Goal: Task Accomplishment & Management: Use online tool/utility

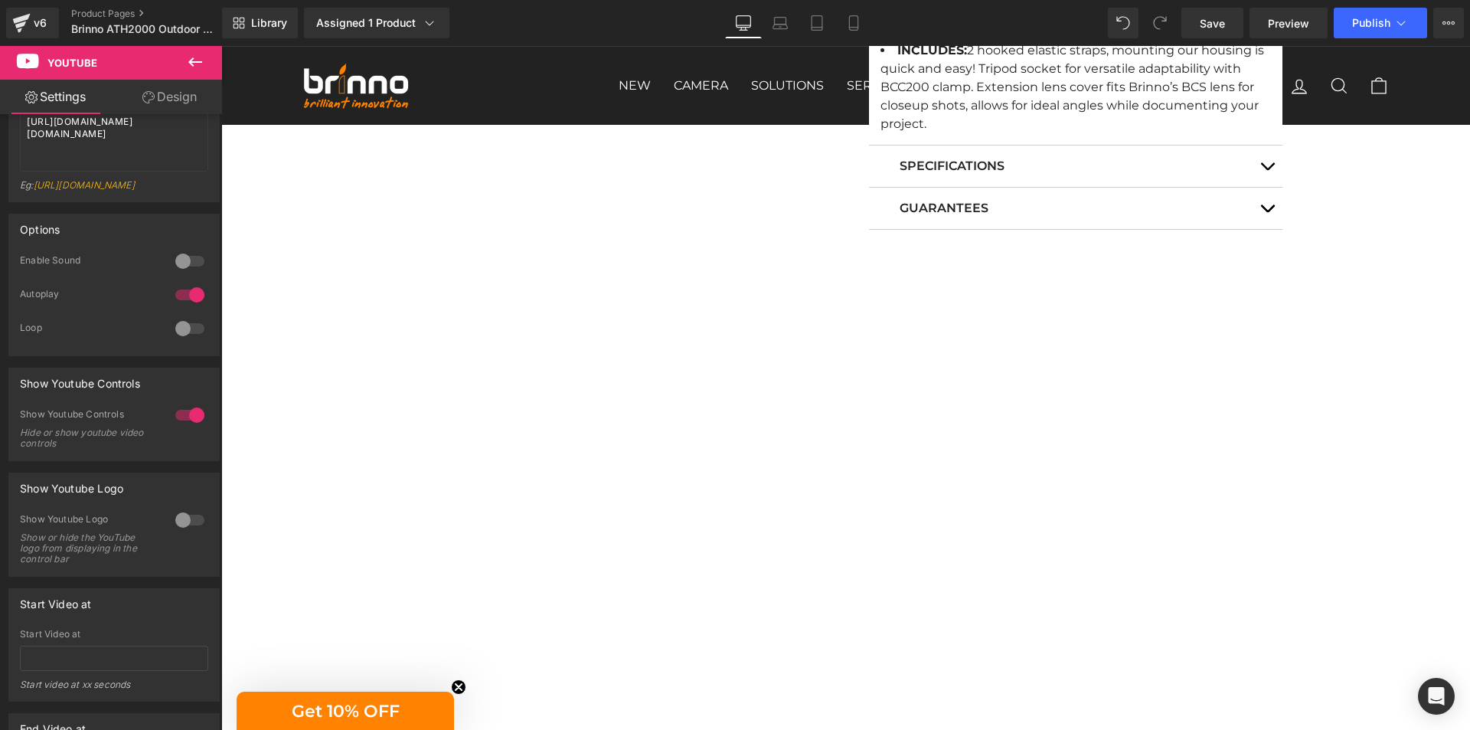
scroll to position [919, 0]
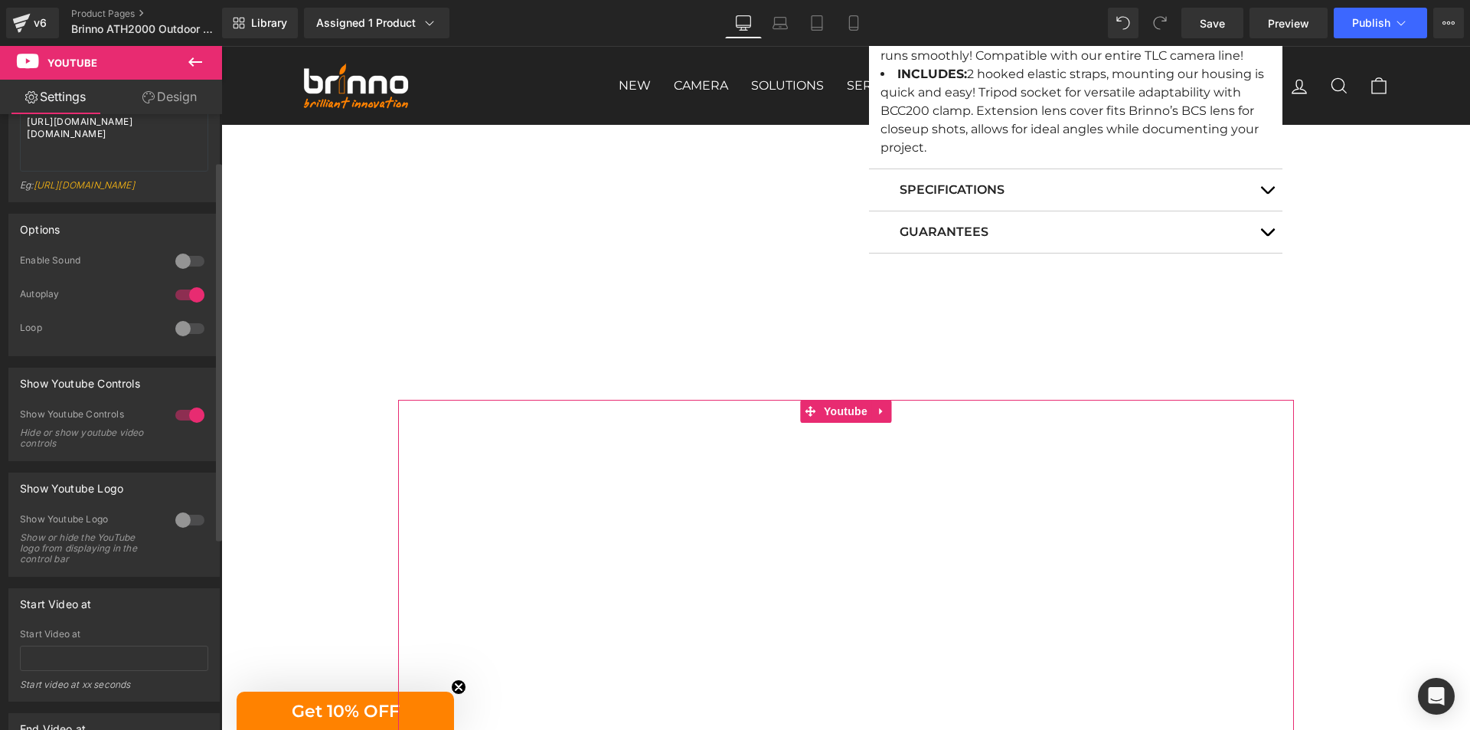
click at [188, 306] on div at bounding box center [189, 294] width 37 height 24
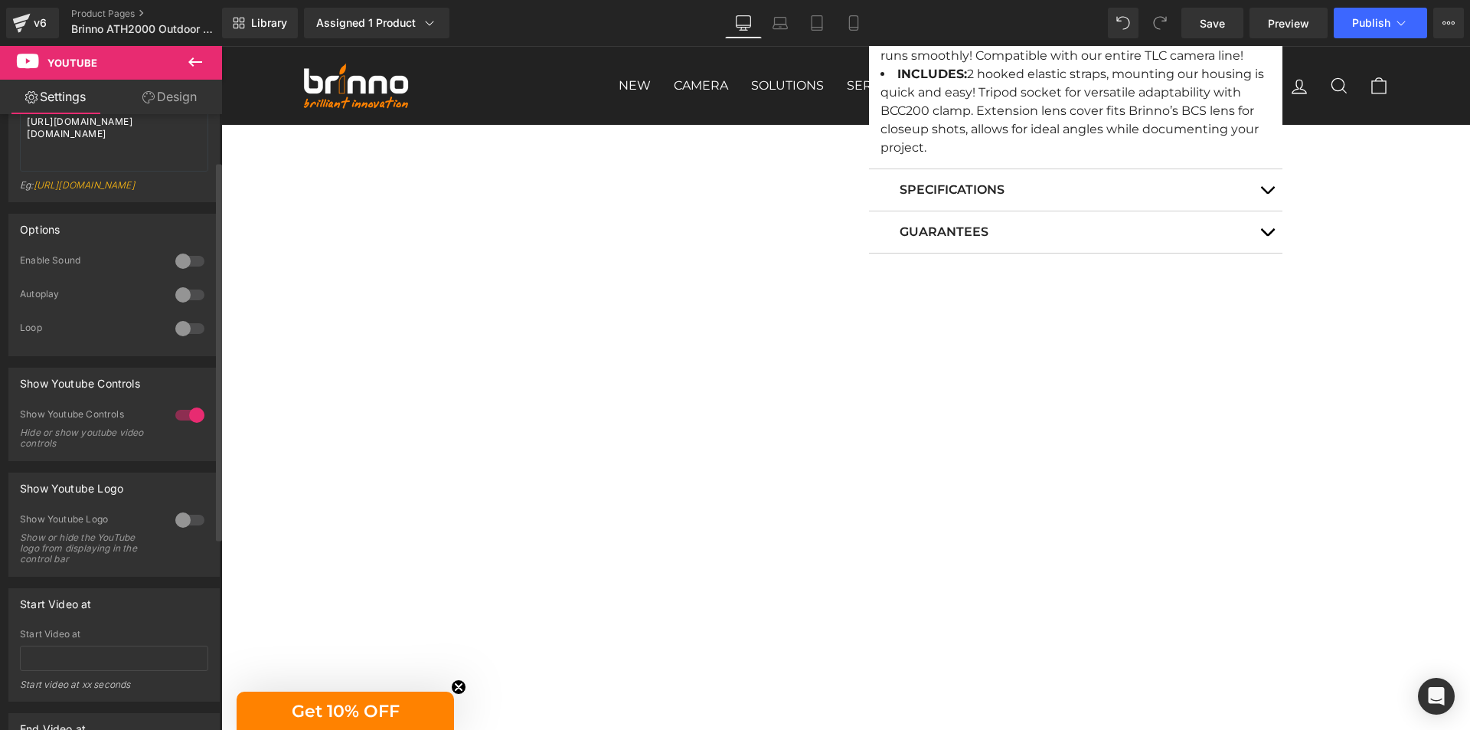
click at [188, 306] on div at bounding box center [189, 294] width 37 height 24
click at [190, 341] on div at bounding box center [189, 328] width 37 height 24
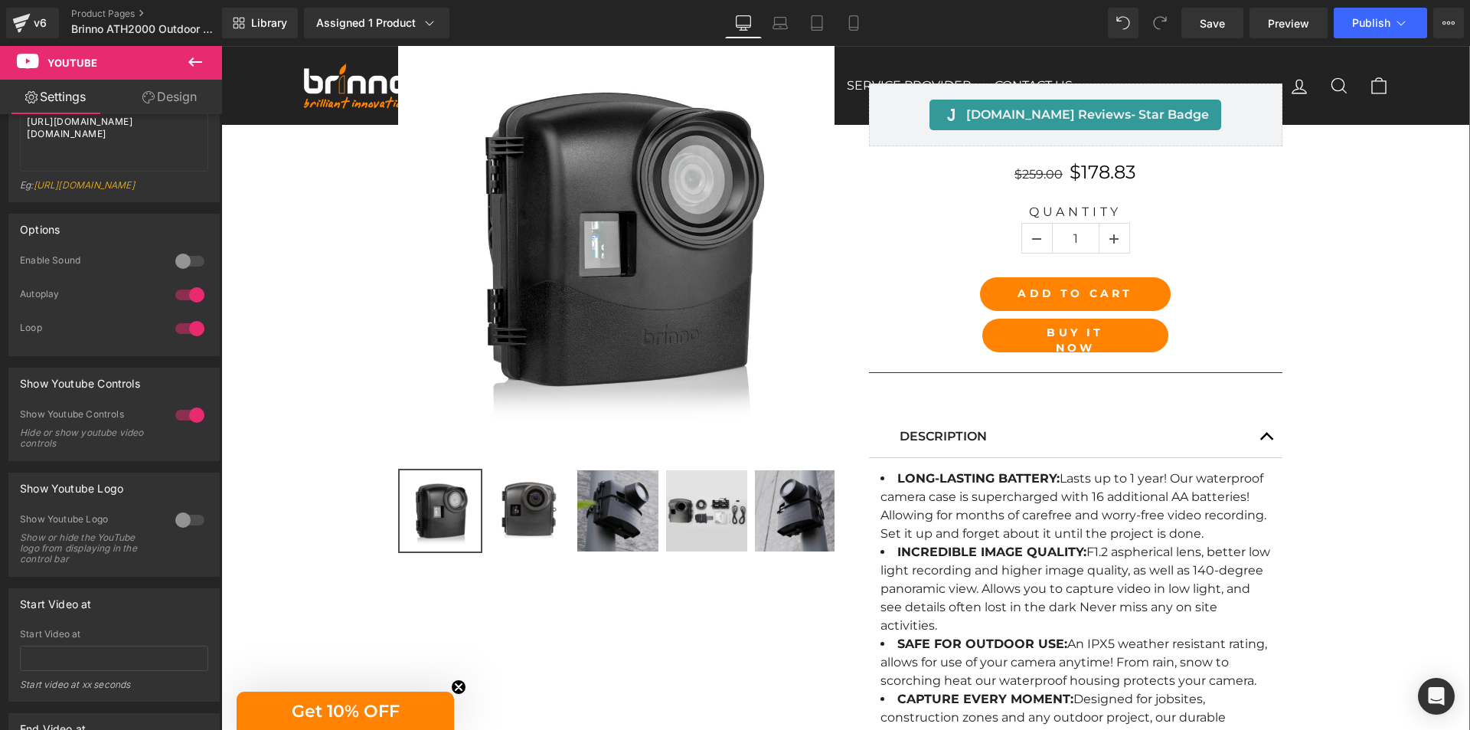
scroll to position [0, 0]
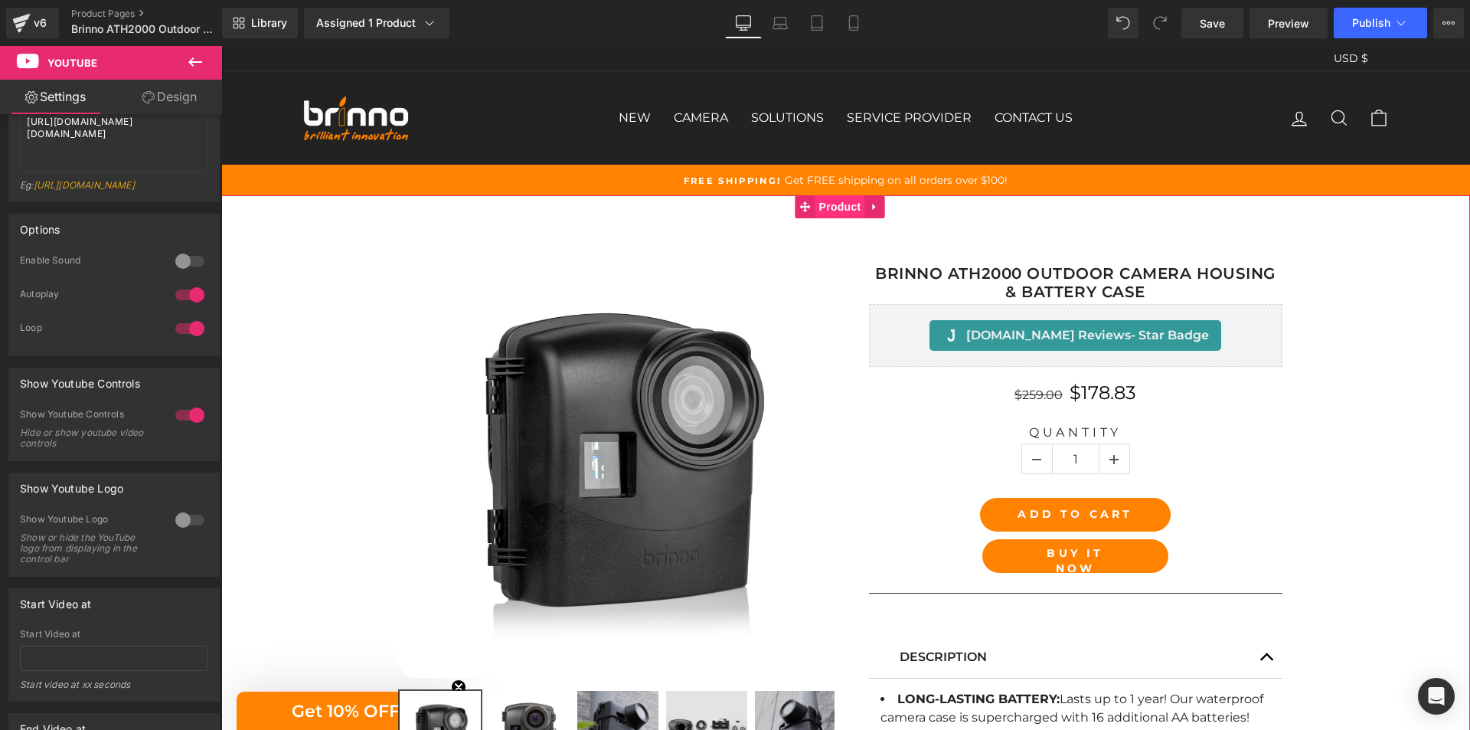
click at [844, 210] on span "Product" at bounding box center [840, 206] width 50 height 23
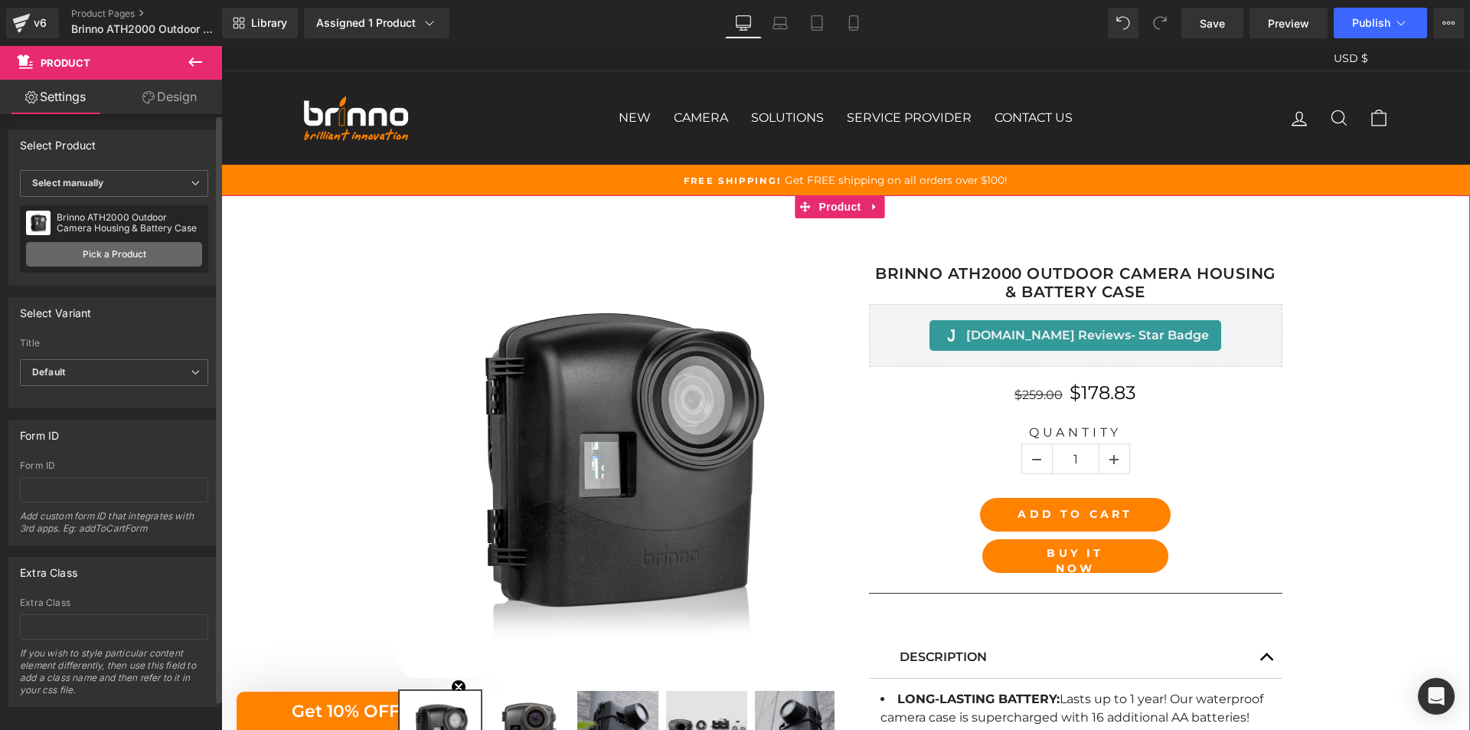
click at [119, 250] on link "Pick a Product" at bounding box center [114, 254] width 176 height 24
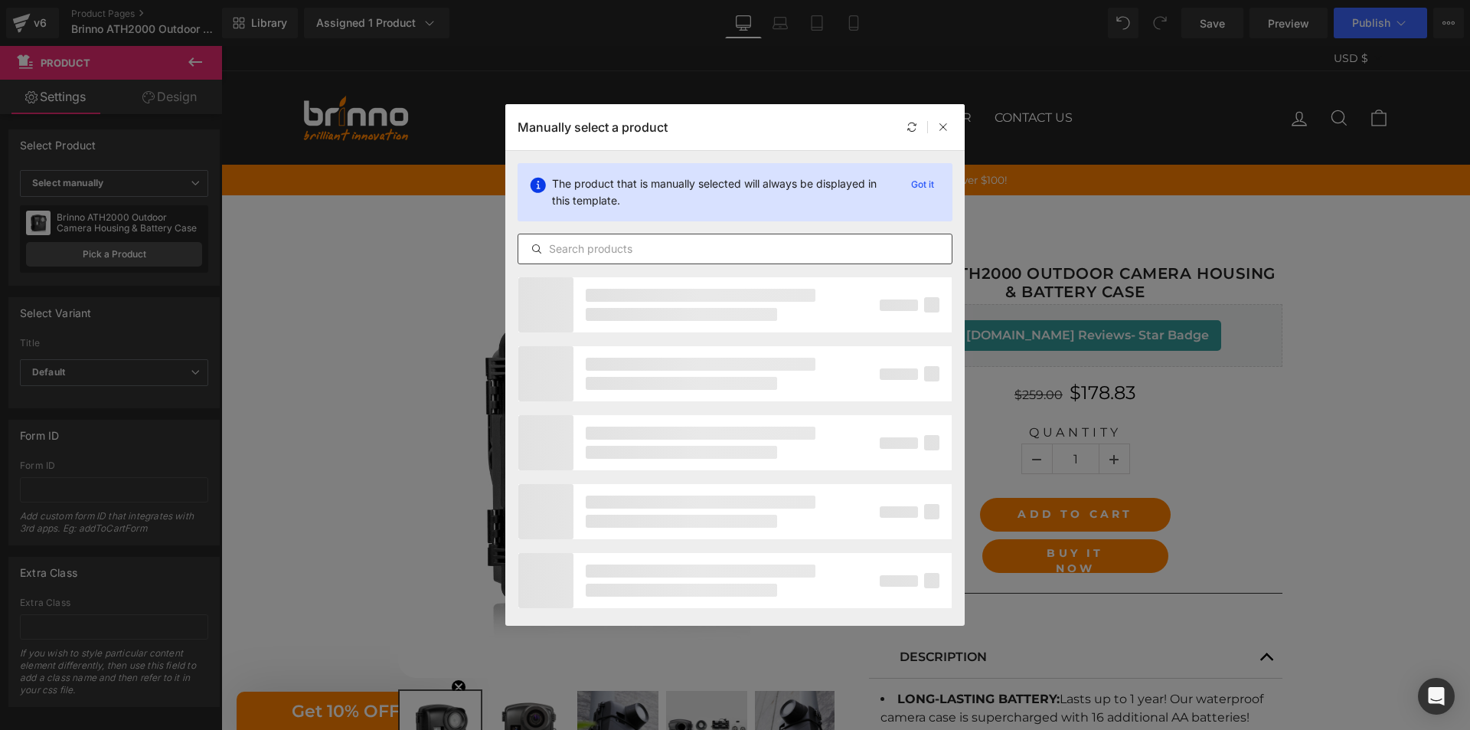
click at [702, 248] on input "text" at bounding box center [734, 249] width 433 height 18
paste input "Brinno ATH2000 Outdoor Camera Housing & Battery Case"
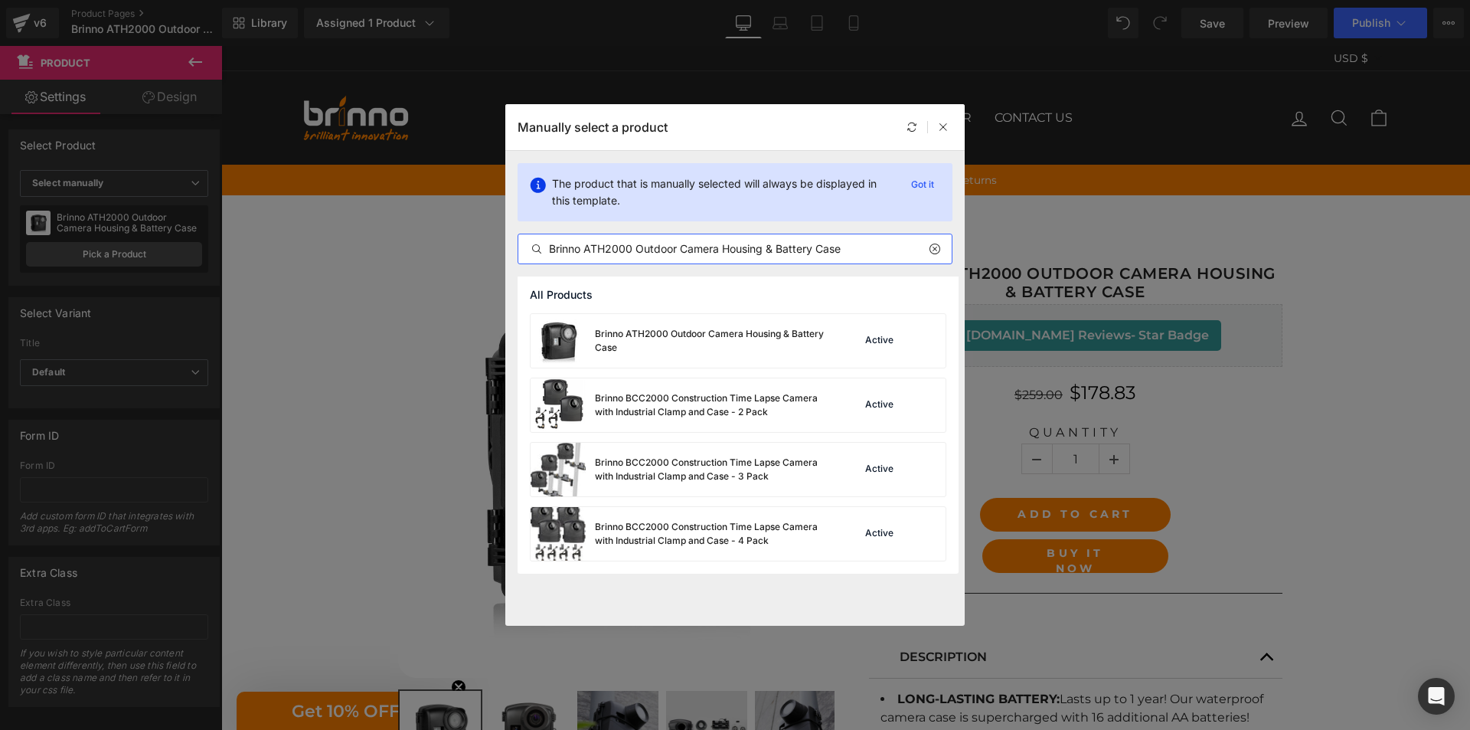
paste input "Brinno ATH2000 Outdoor Camera Housing & Battery Case"
type input "Brinno ATH2000 Outdoor Camera Housing & Battery CaseBrinno ATH2000 Outdoor Came…"
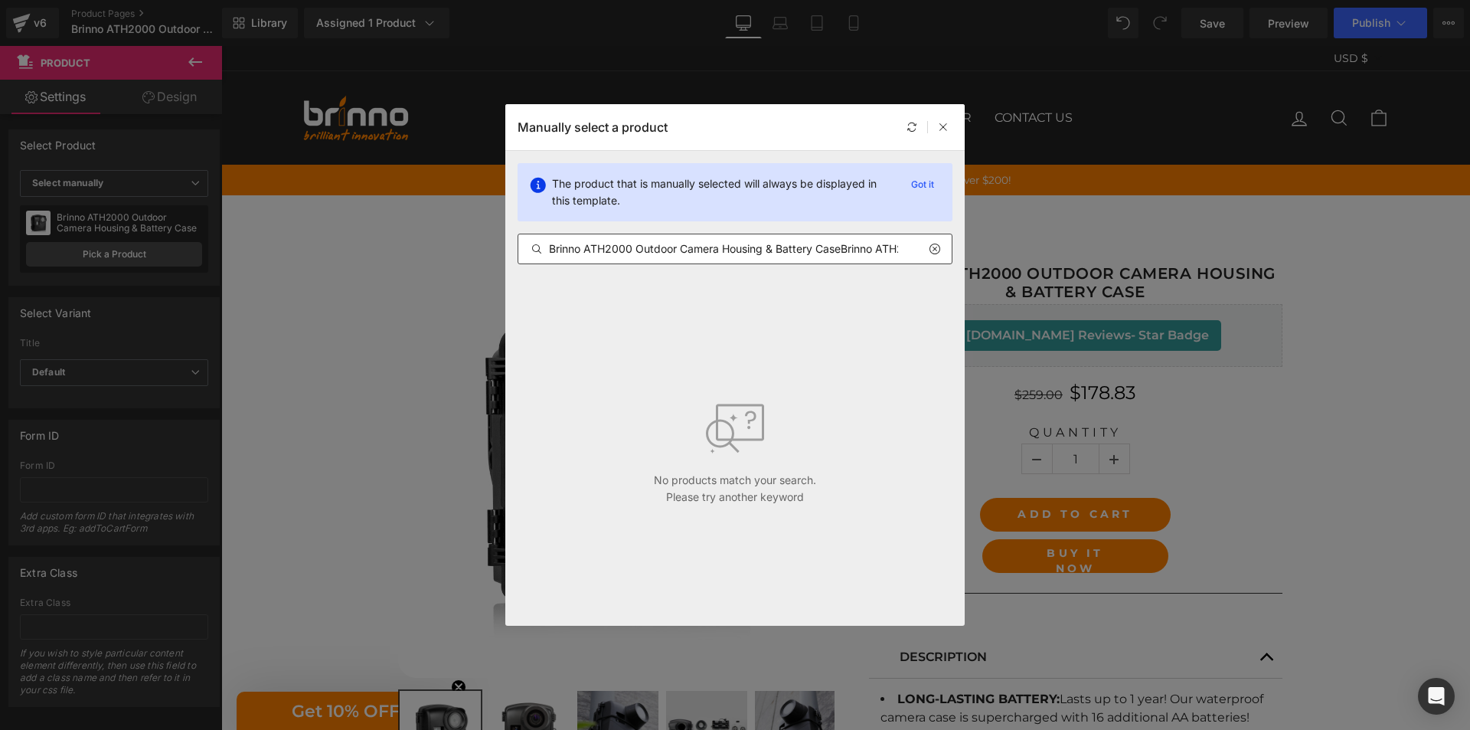
click at [938, 250] on icon at bounding box center [934, 249] width 11 height 12
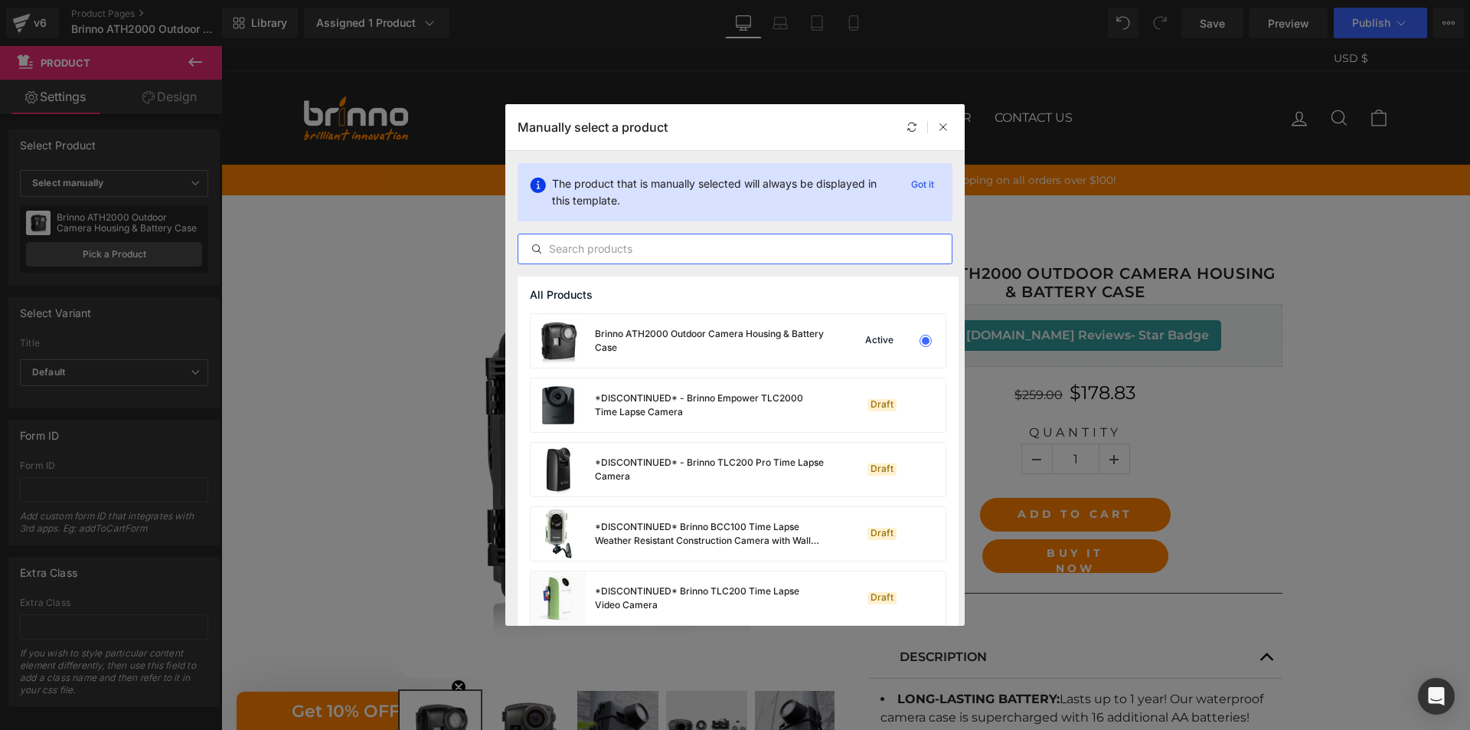
click at [771, 256] on input "text" at bounding box center [734, 249] width 433 height 18
paste input "Brinno ATH2000 Outdoor Camera Housing & Battery Case"
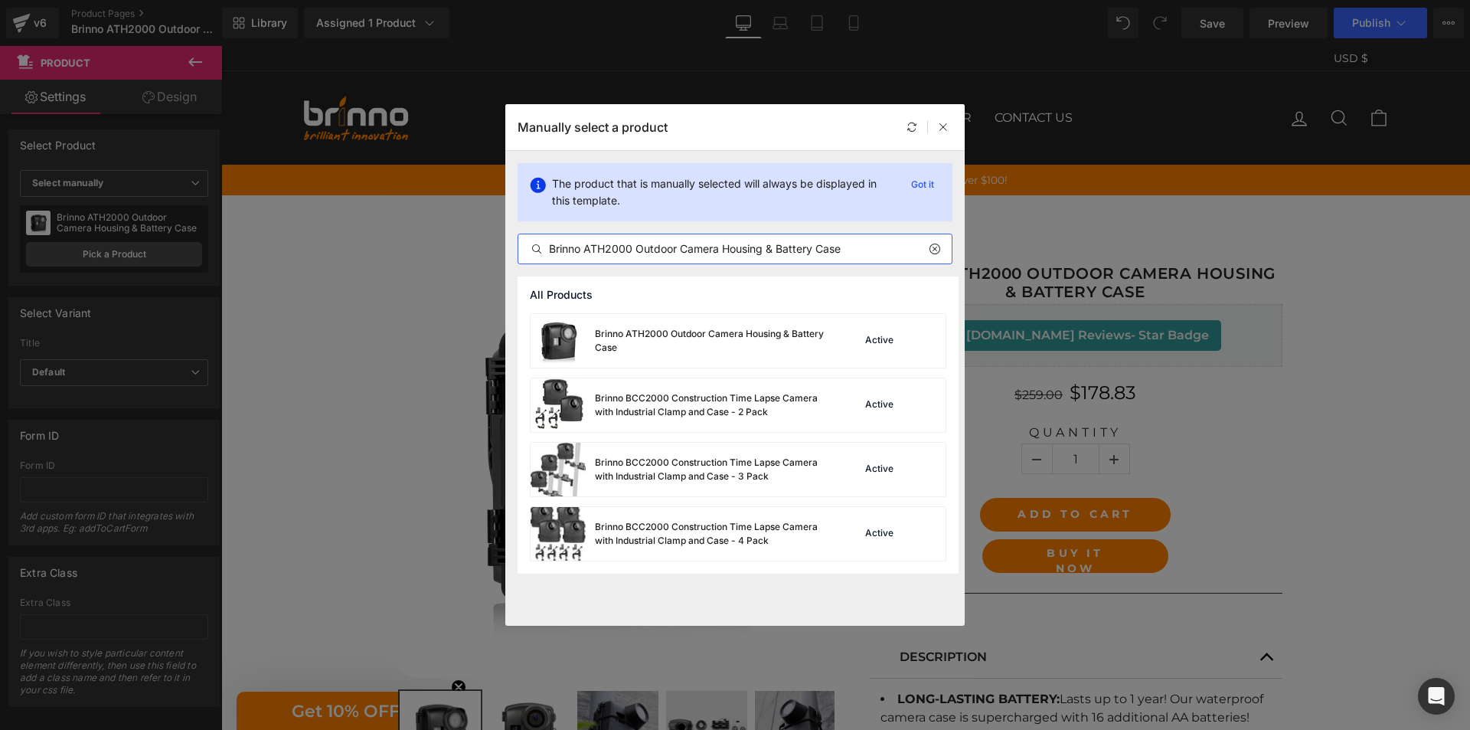
type input "Brinno ATH2000 Outdoor Camera Housing & Battery Case"
click at [721, 334] on div "Brinno ATH2000 Outdoor Camera Housing & Battery Case" at bounding box center [710, 341] width 230 height 28
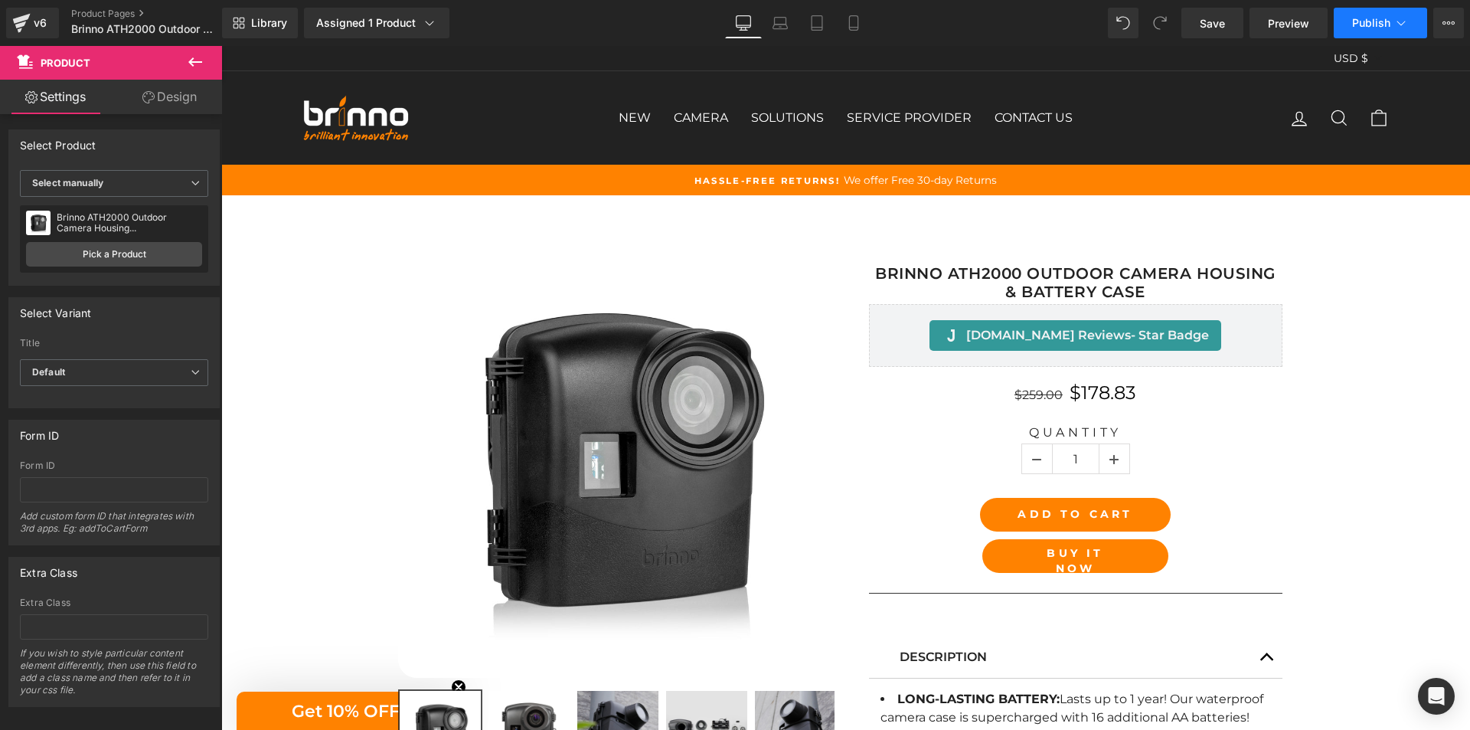
click at [1365, 21] on span "Publish" at bounding box center [1371, 23] width 38 height 12
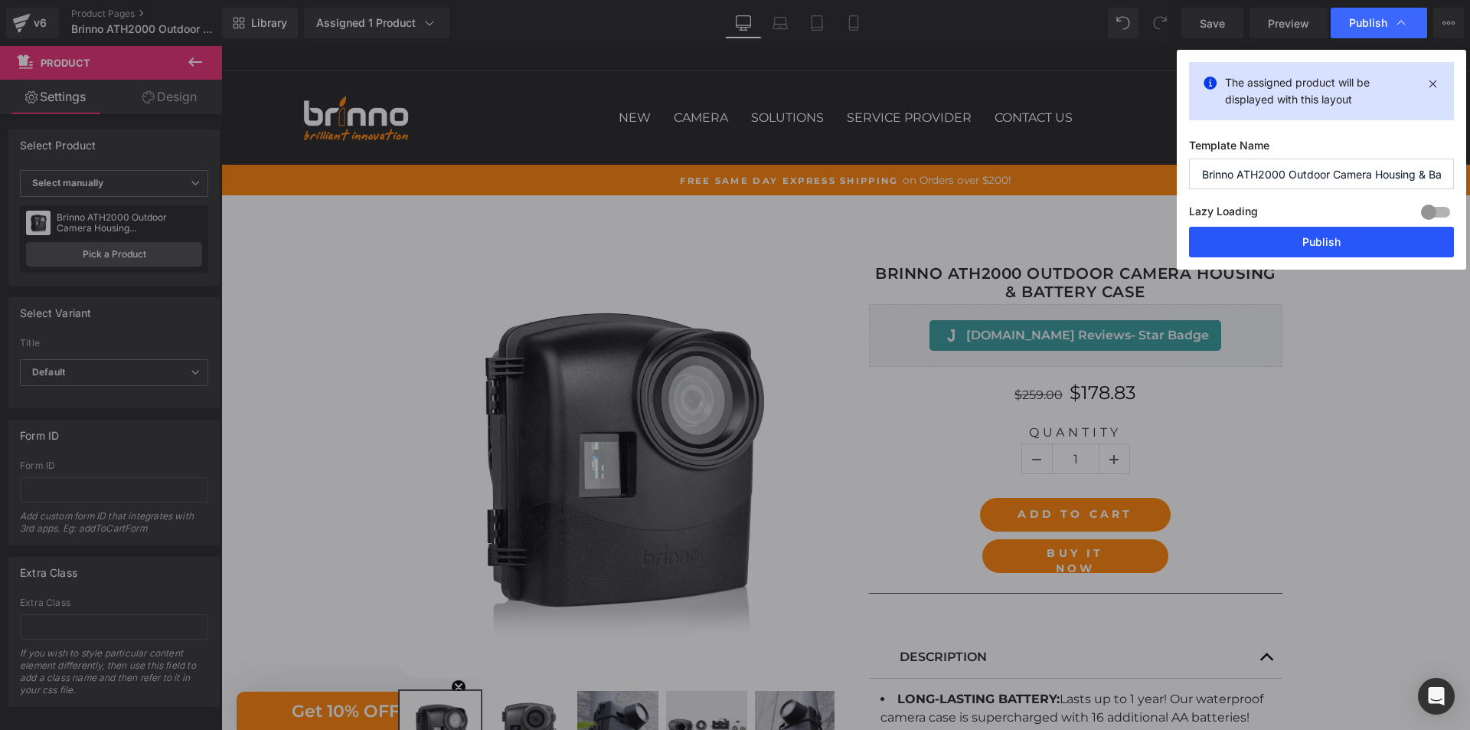
click at [1356, 242] on button "Publish" at bounding box center [1321, 242] width 265 height 31
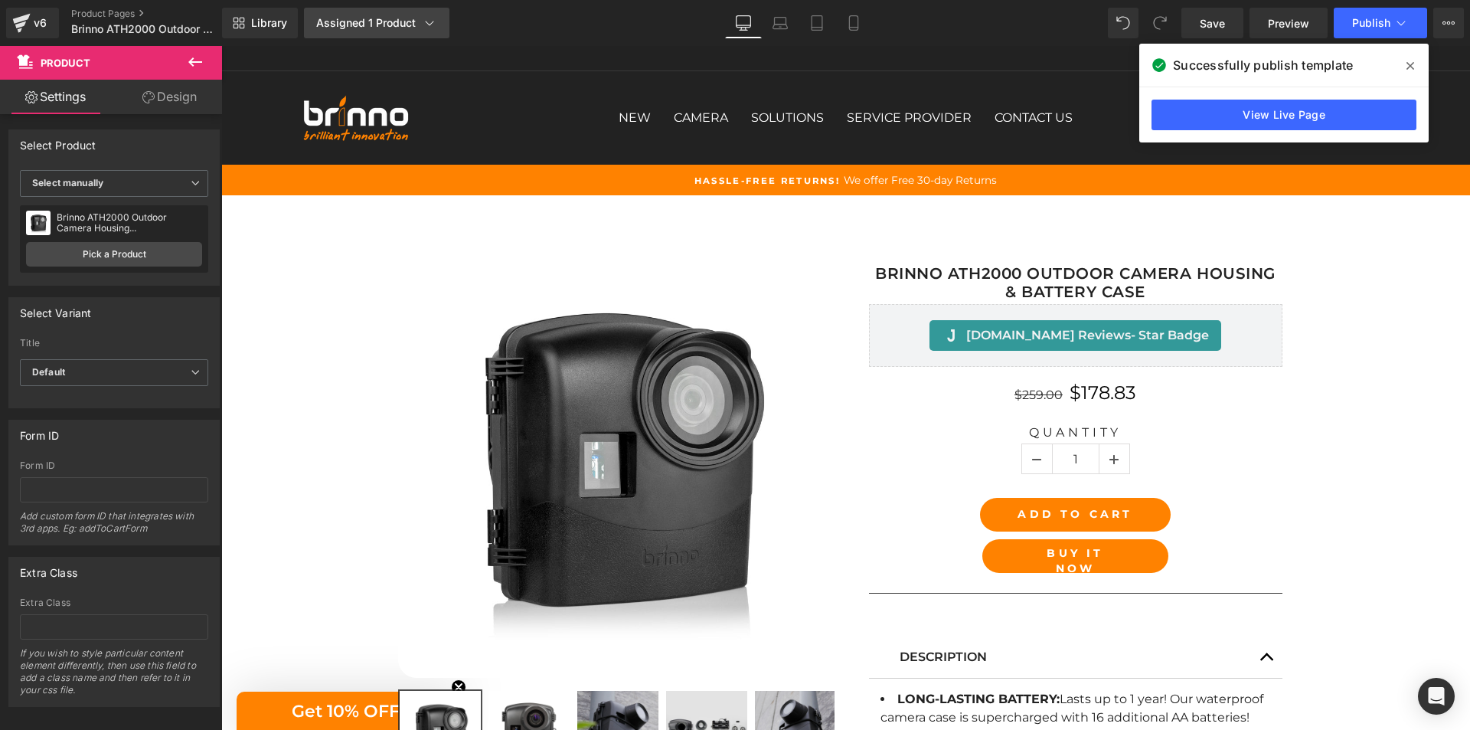
click at [401, 28] on div "Assigned 1 Product" at bounding box center [376, 22] width 121 height 15
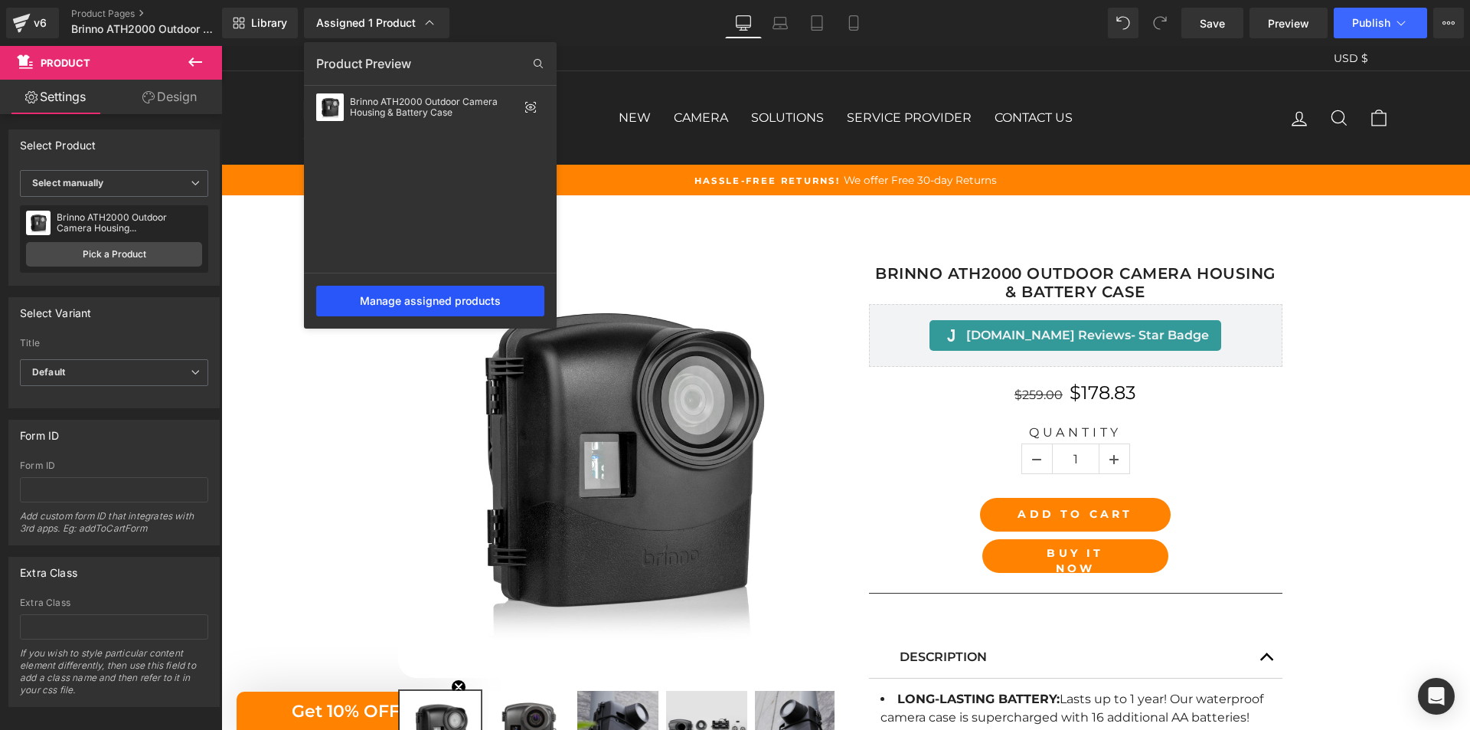
click at [425, 299] on div "Manage assigned products" at bounding box center [430, 301] width 228 height 31
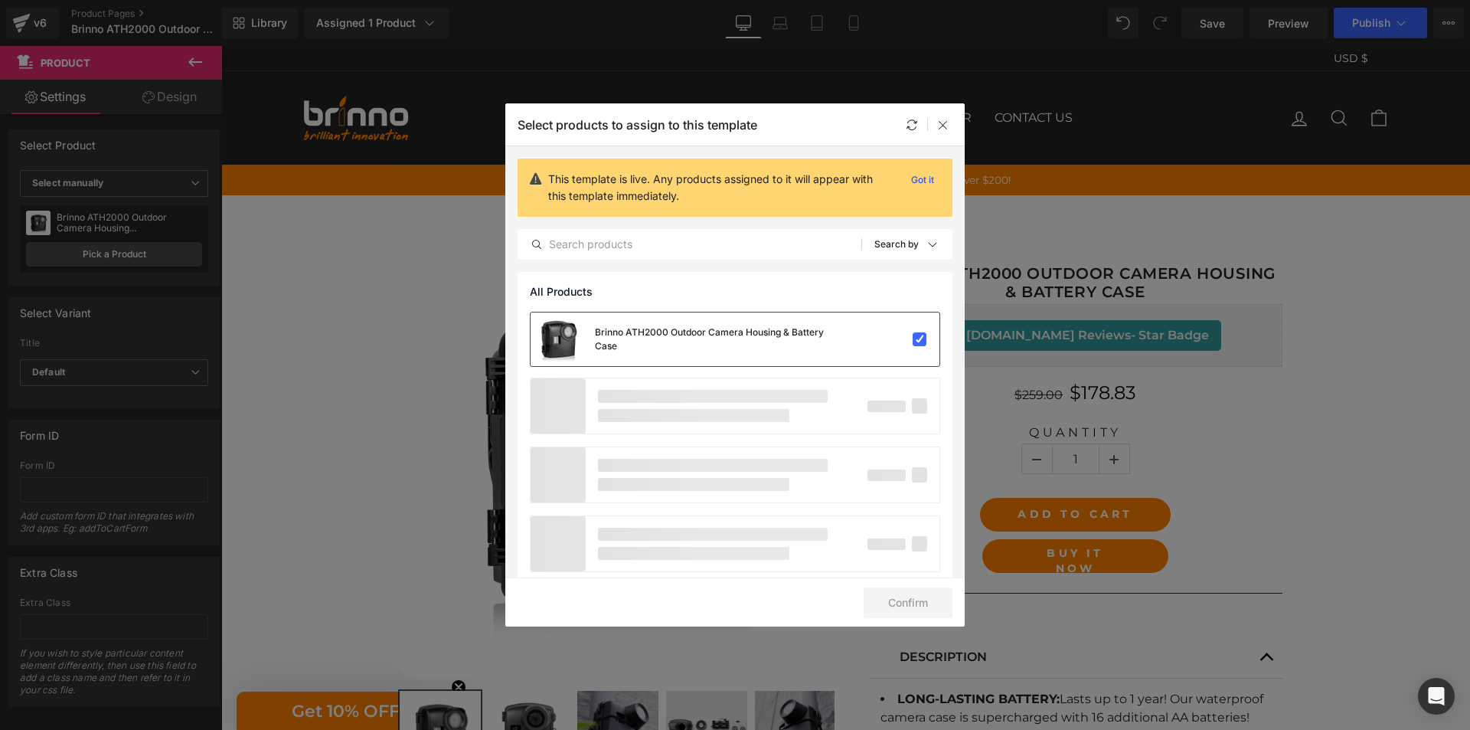
click at [769, 339] on div "Brinno ATH2000 Outdoor Camera Housing & Battery Case" at bounding box center [710, 339] width 230 height 28
click at [911, 602] on button "Confirm" at bounding box center [908, 602] width 89 height 31
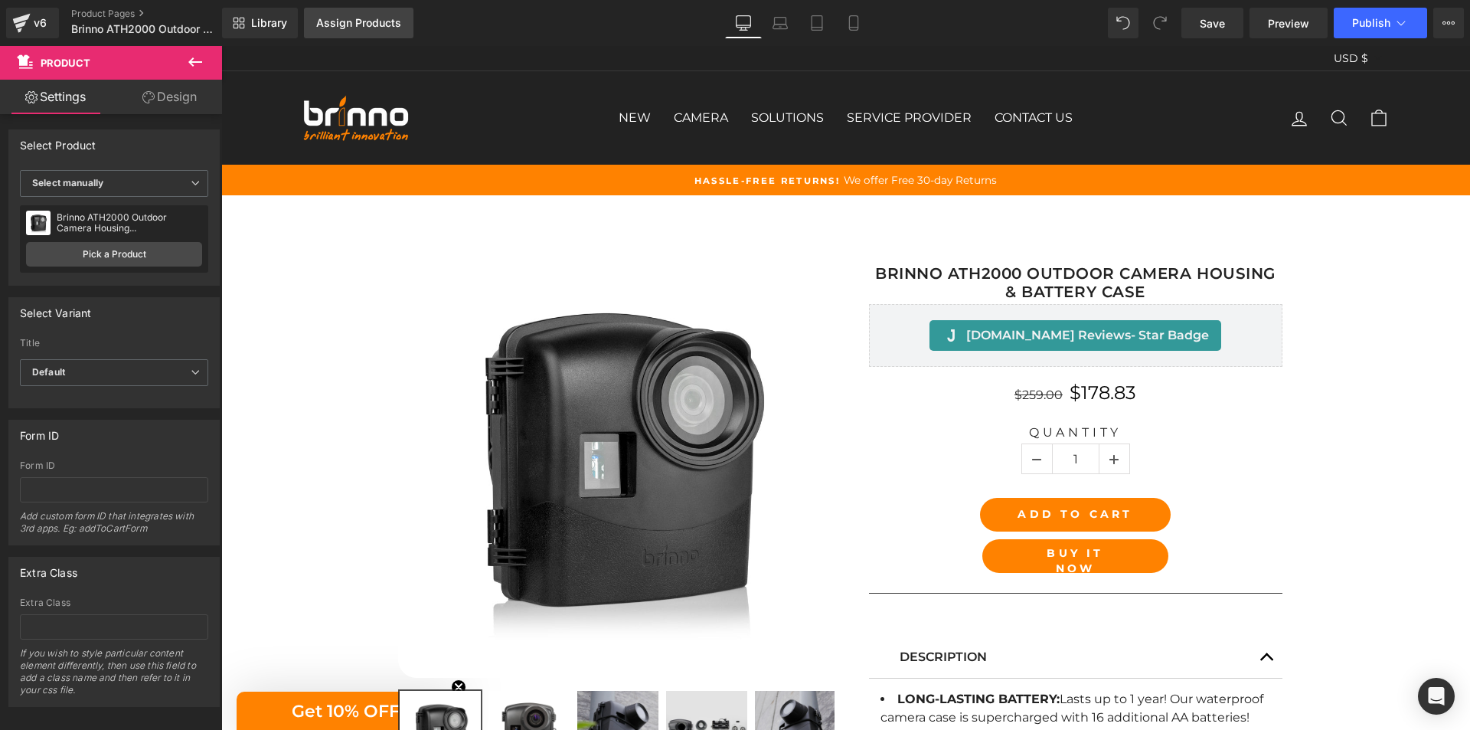
click at [368, 24] on div "Assign Products" at bounding box center [358, 23] width 85 height 12
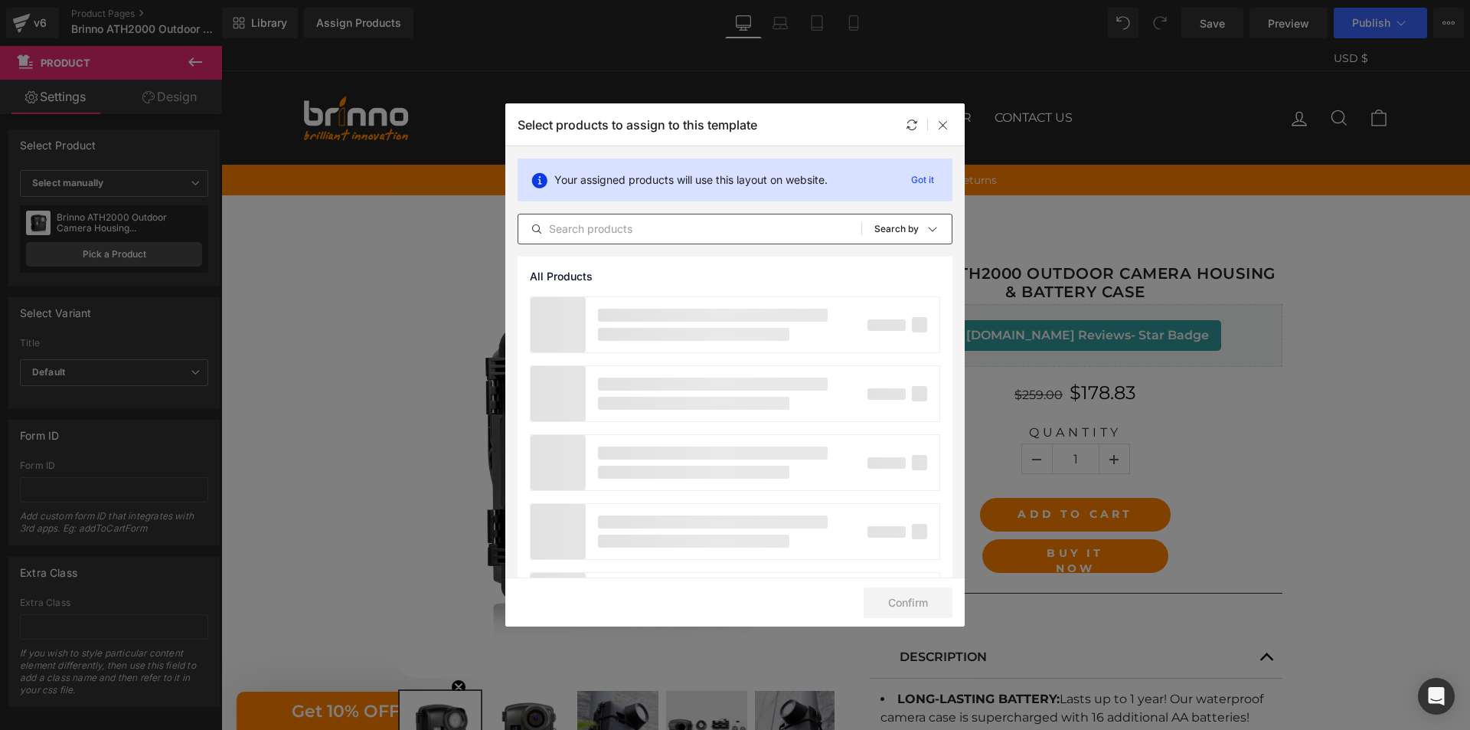
click at [731, 227] on input "text" at bounding box center [689, 229] width 343 height 18
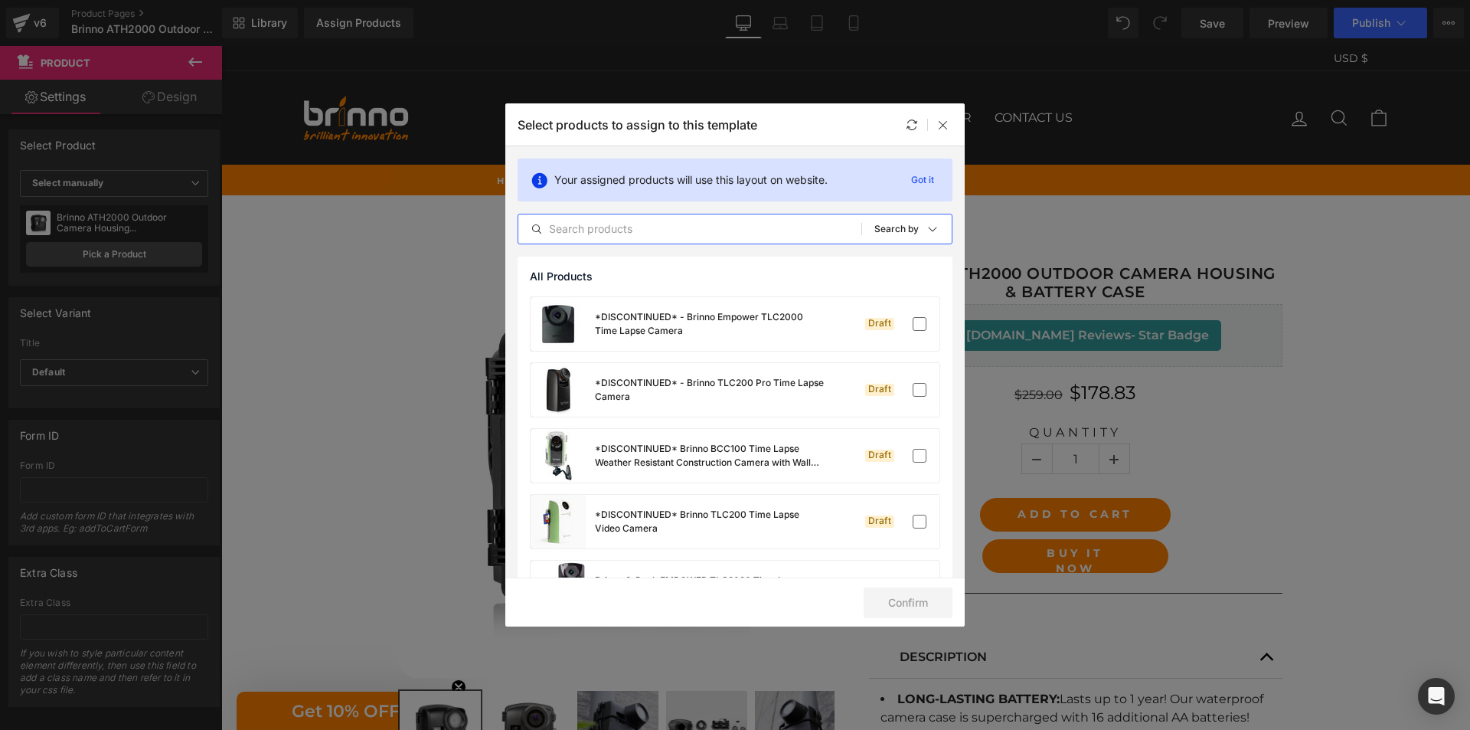
click at [731, 227] on input "text" at bounding box center [689, 229] width 343 height 18
paste input "Brinno ATH2000 Outdoor Camera Housing & Battery Case"
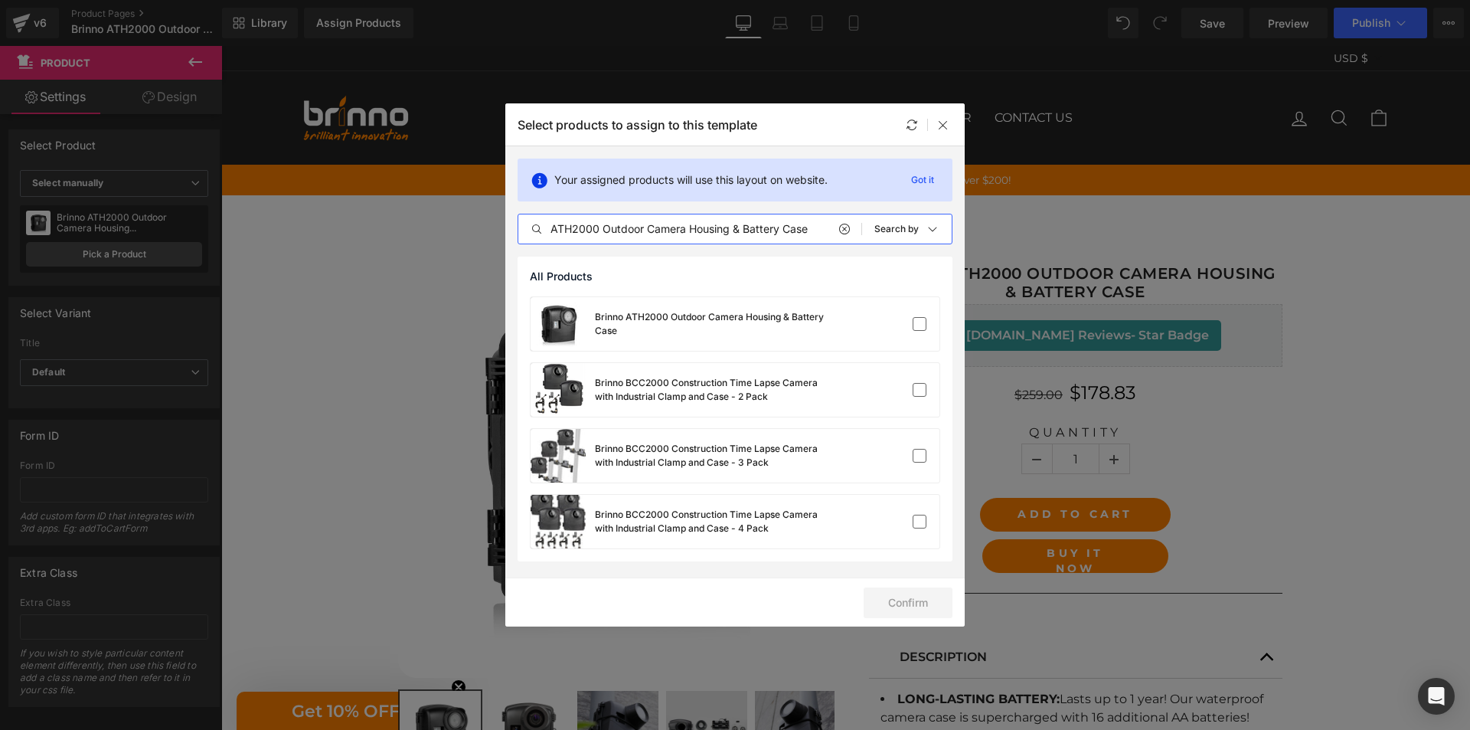
scroll to position [0, 35]
type input "Brinno ATH2000 Outdoor Camera Housing & Battery Case"
click at [920, 325] on label at bounding box center [920, 324] width 14 height 14
click at [919, 324] on input "checkbox" at bounding box center [919, 324] width 0 height 0
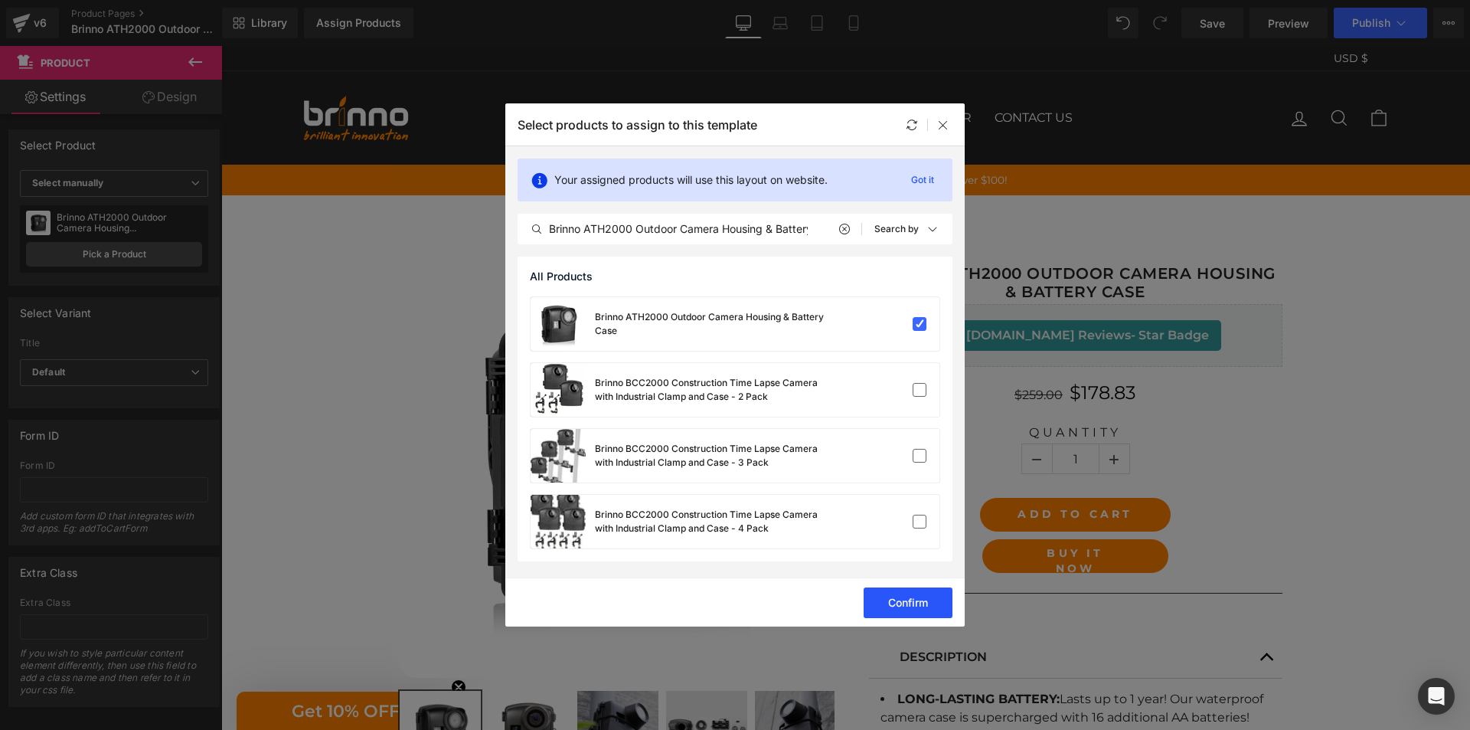
click at [912, 599] on button "Confirm" at bounding box center [908, 602] width 89 height 31
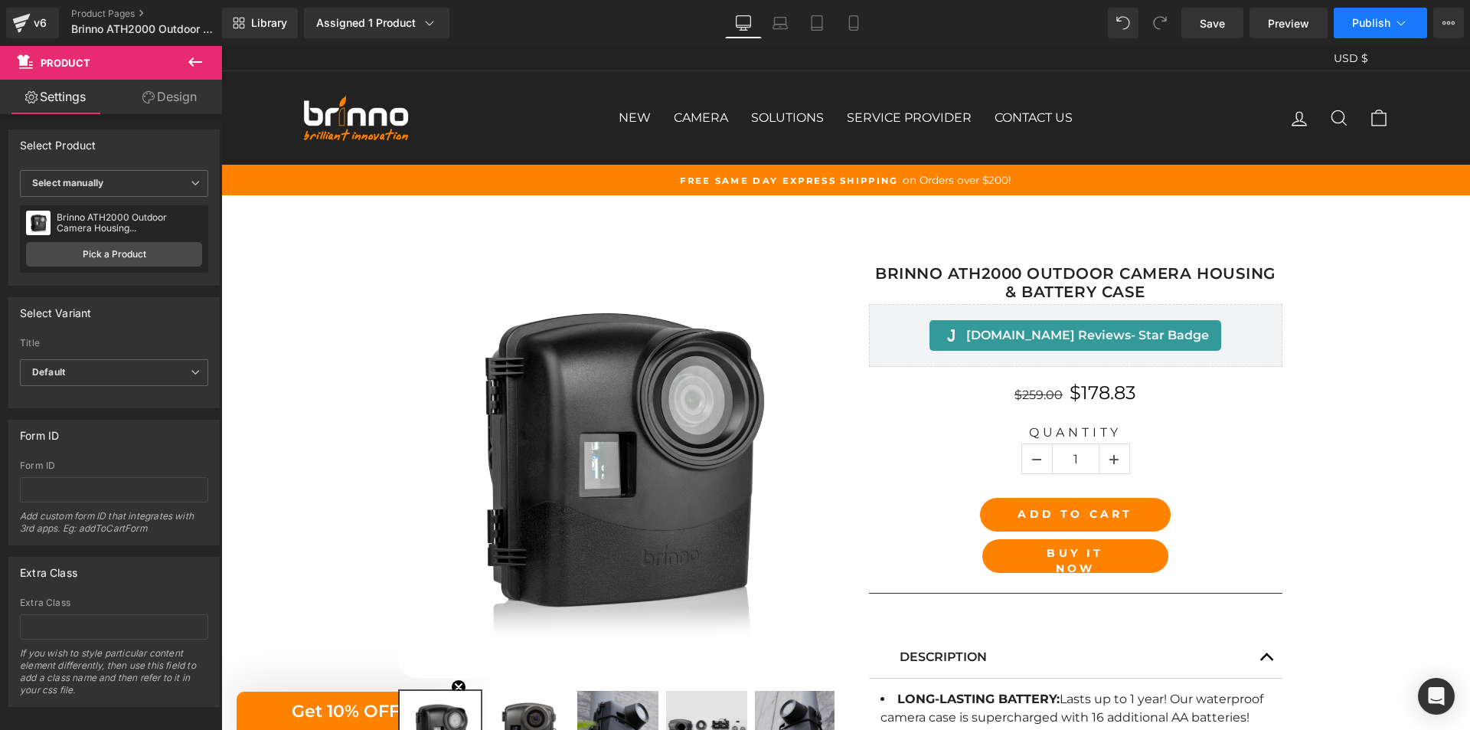
click at [1372, 24] on span "Publish" at bounding box center [1371, 23] width 38 height 12
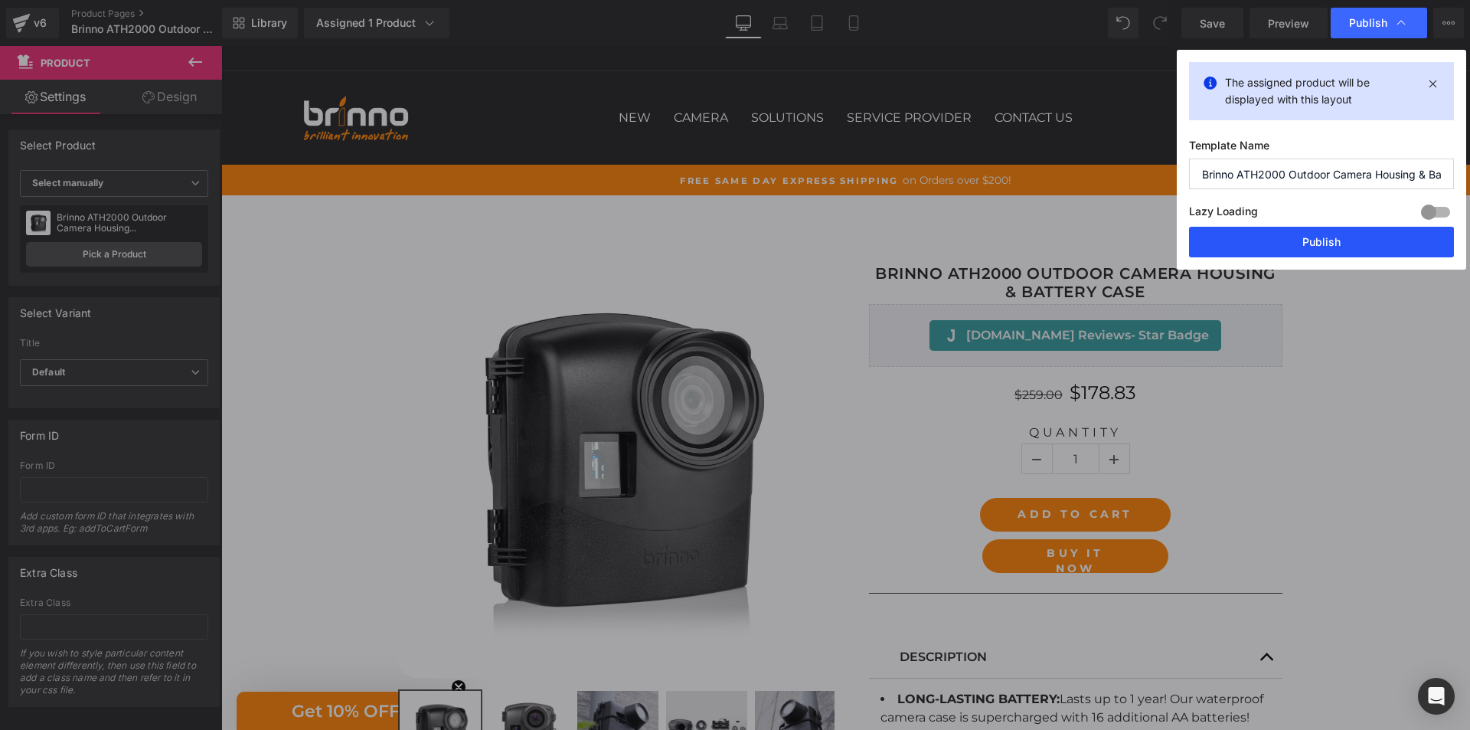
click at [1304, 244] on button "Publish" at bounding box center [1321, 242] width 265 height 31
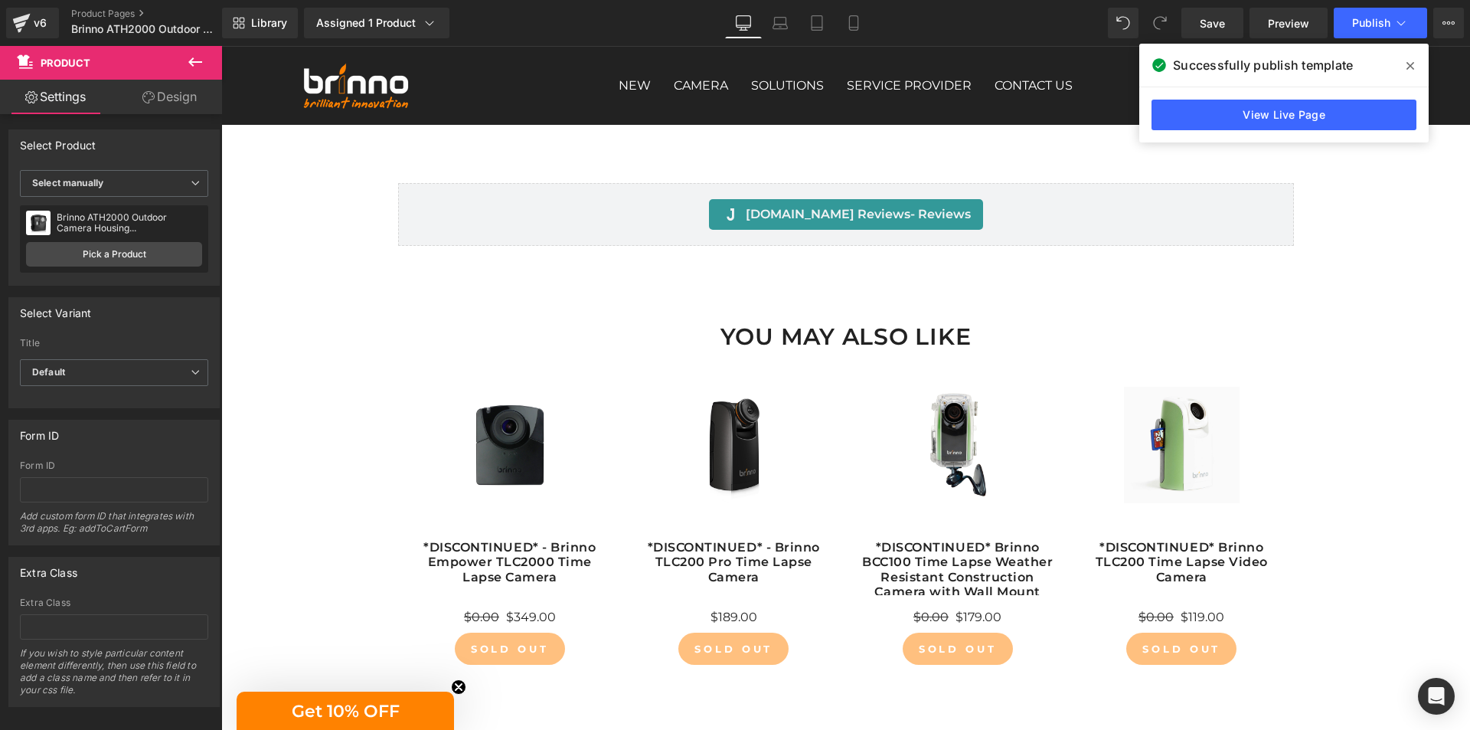
scroll to position [1718, 0]
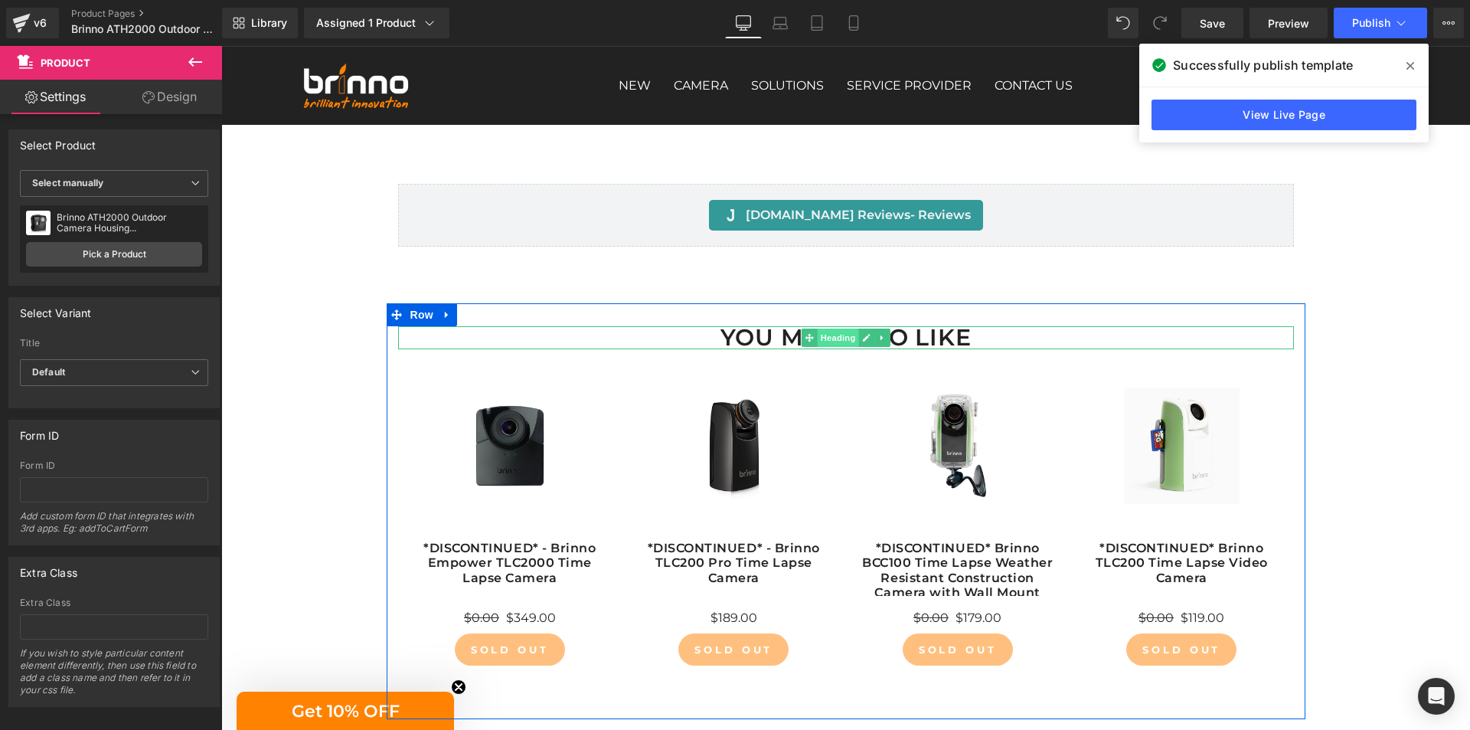
click at [828, 338] on span "Heading" at bounding box center [837, 337] width 41 height 18
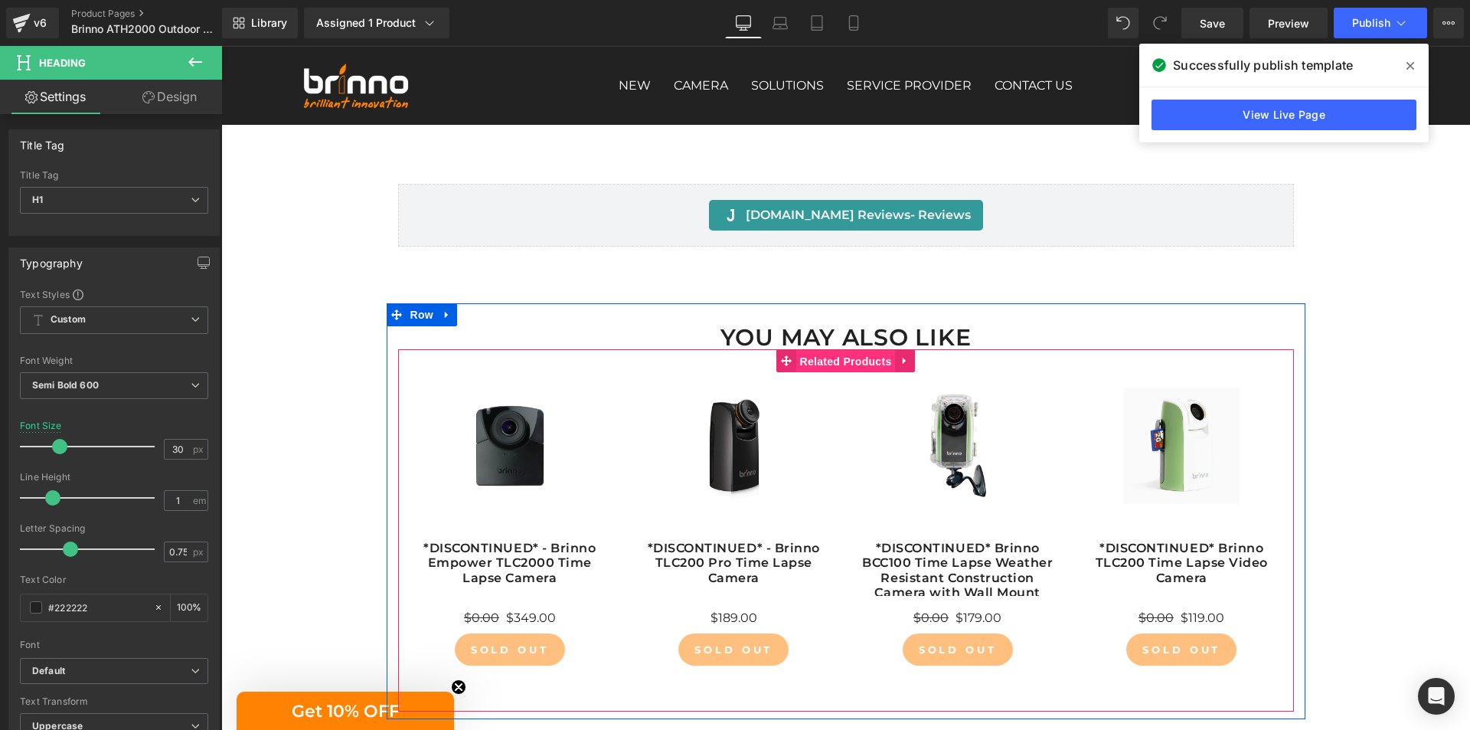
click at [823, 358] on span "Related Products" at bounding box center [846, 361] width 100 height 23
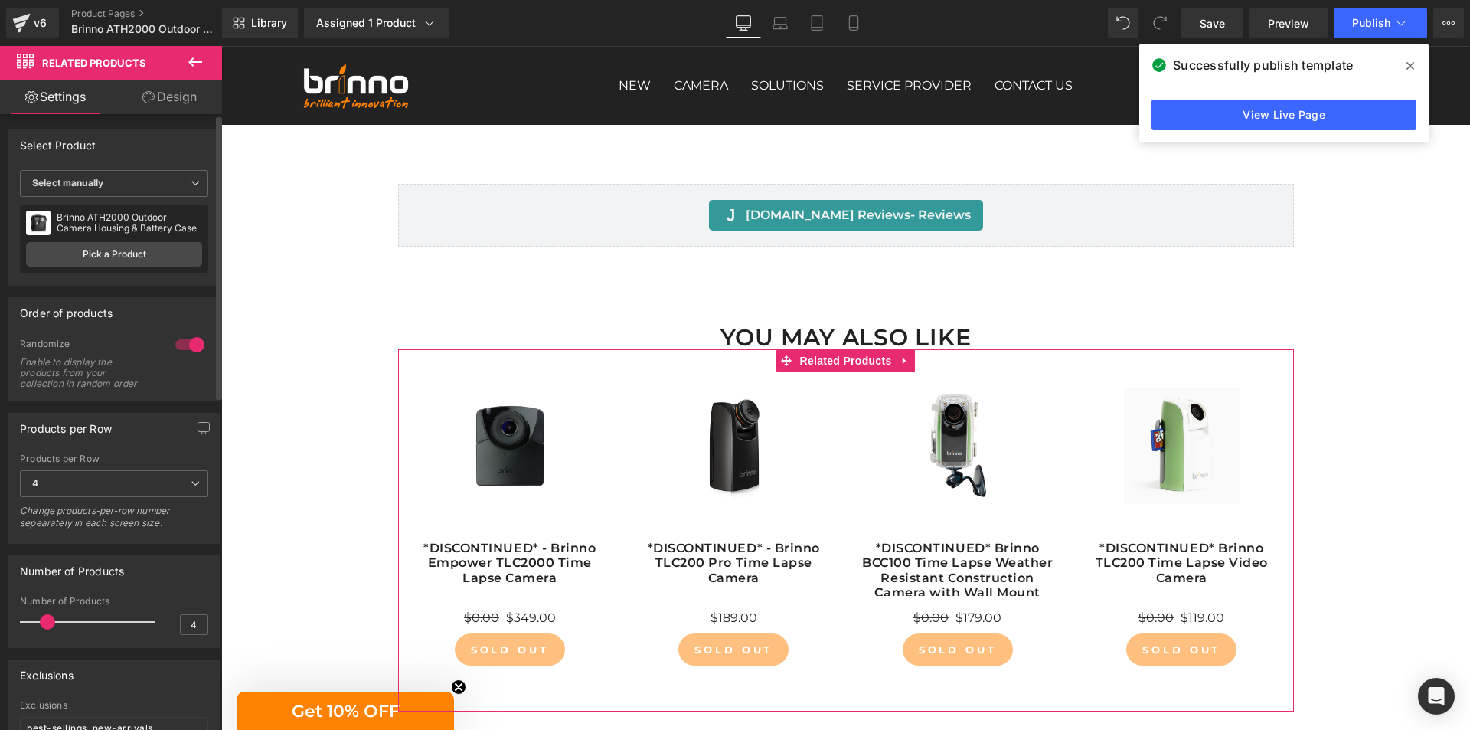
click at [178, 345] on div at bounding box center [189, 344] width 37 height 24
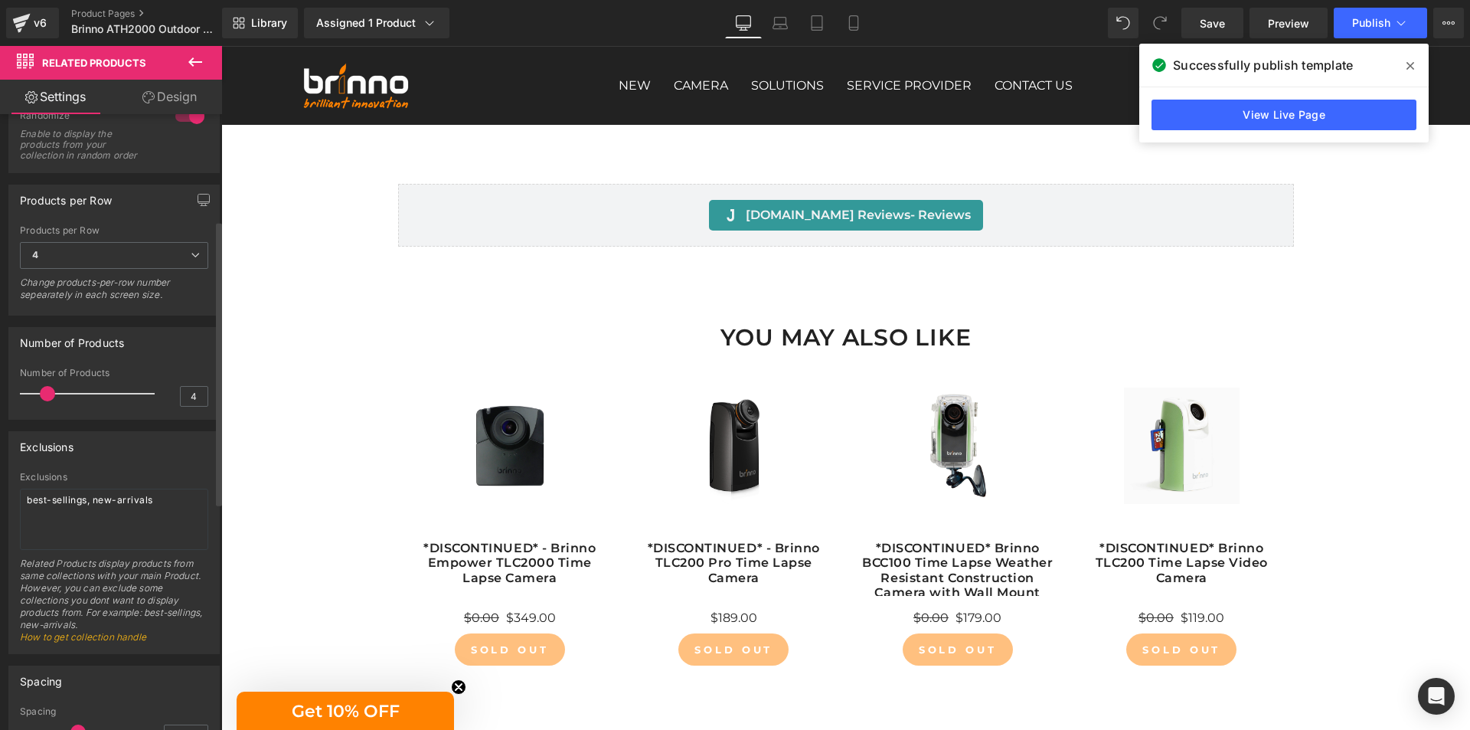
scroll to position [230, 0]
click at [1375, 17] on span "Publish" at bounding box center [1371, 23] width 38 height 12
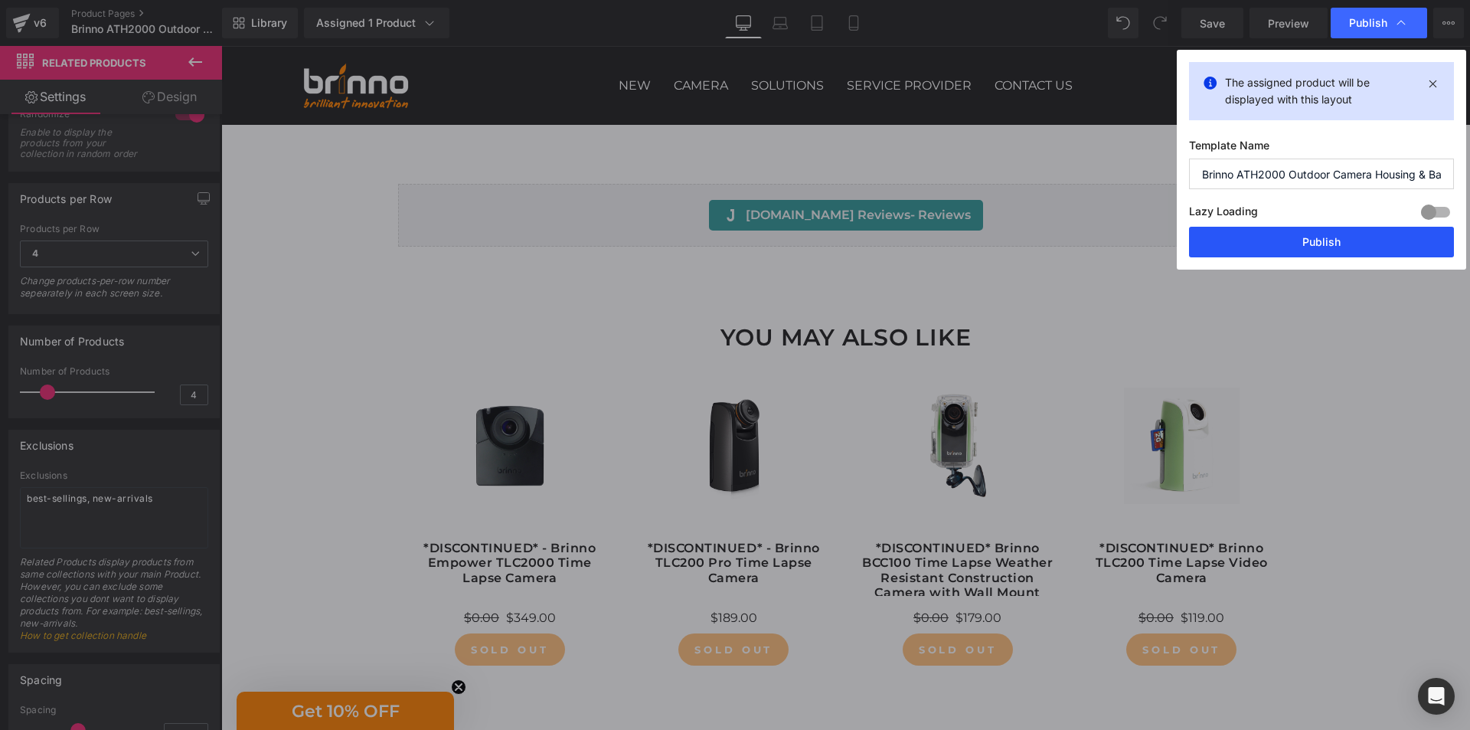
click at [1314, 238] on button "Publish" at bounding box center [1321, 242] width 265 height 31
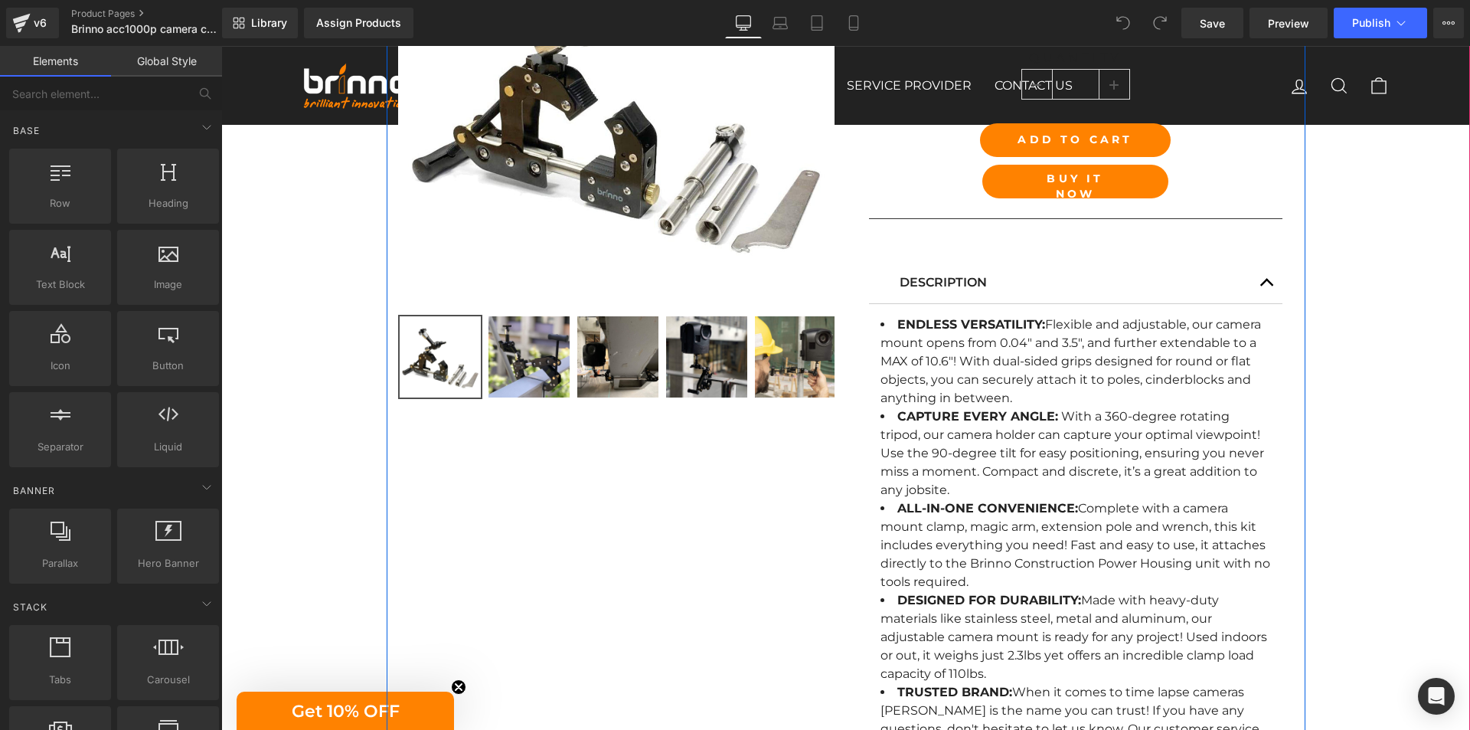
scroll to position [842, 0]
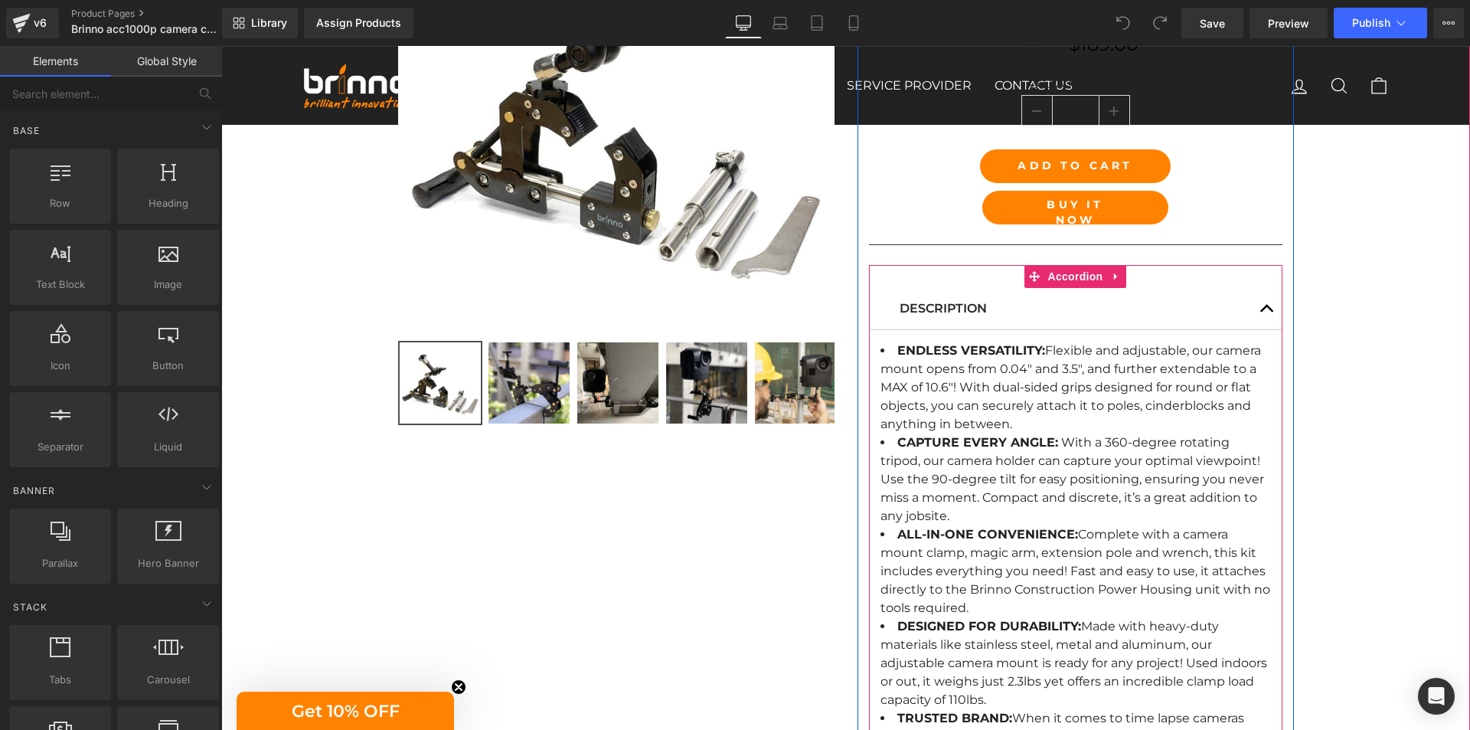
click at [1261, 310] on button "button" at bounding box center [1267, 308] width 31 height 41
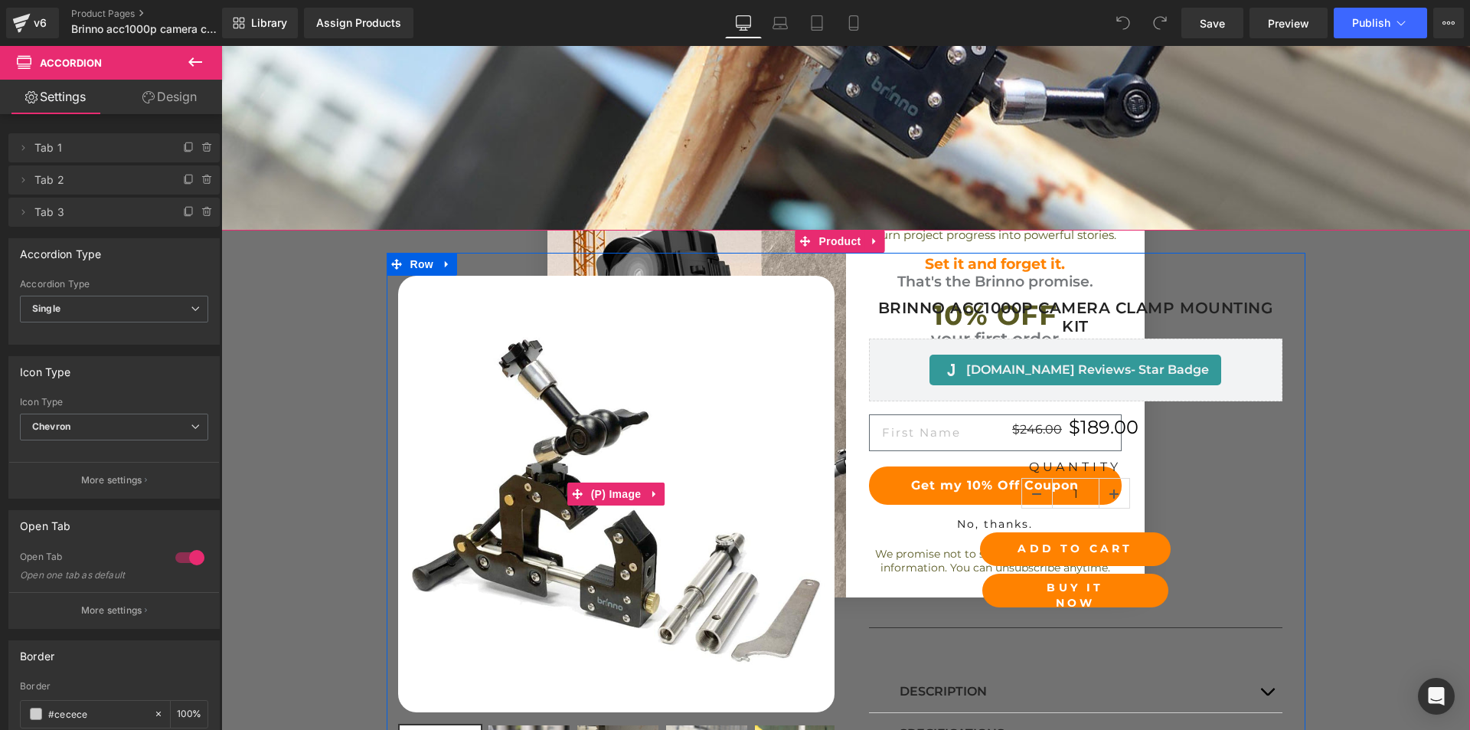
scroll to position [536, 0]
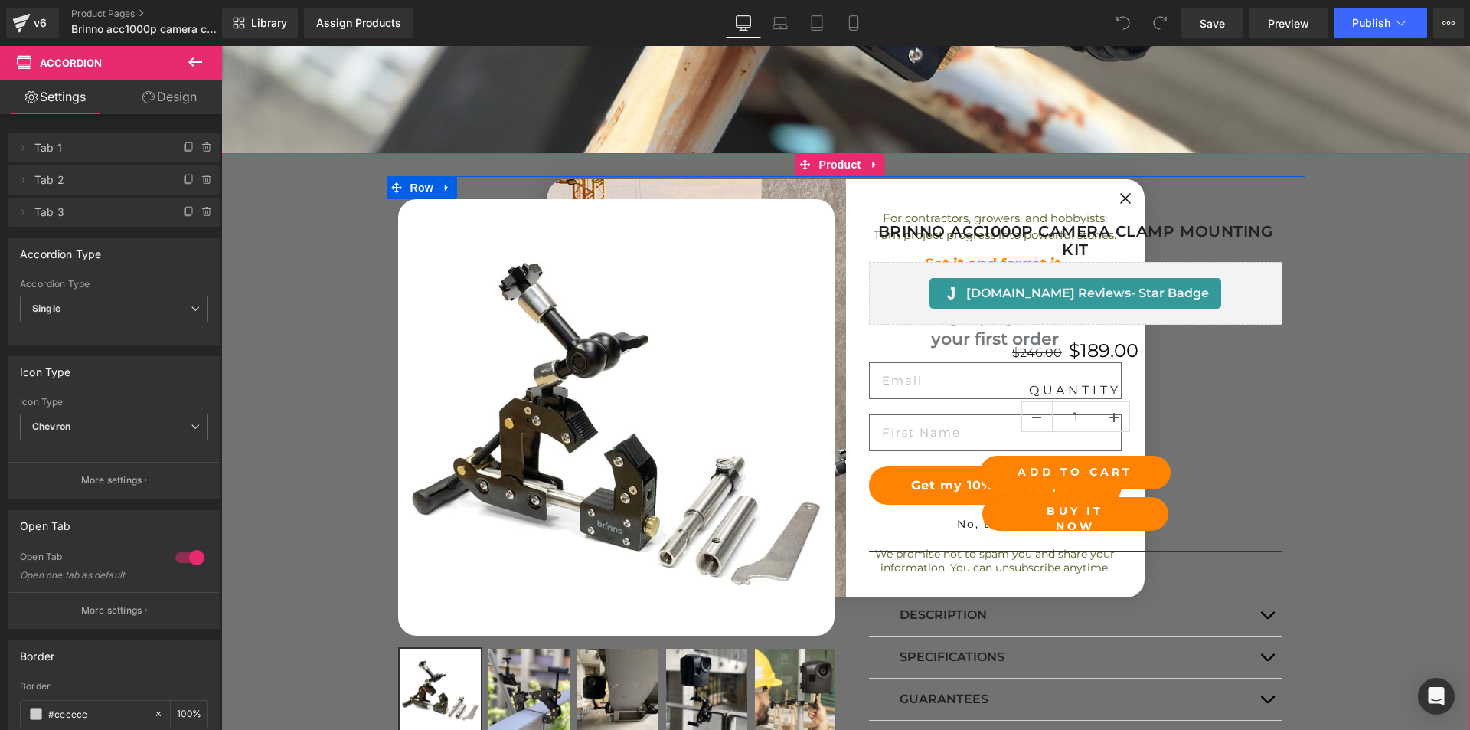
click at [1121, 197] on div "Sale Off (P) Image" at bounding box center [846, 461] width 919 height 570
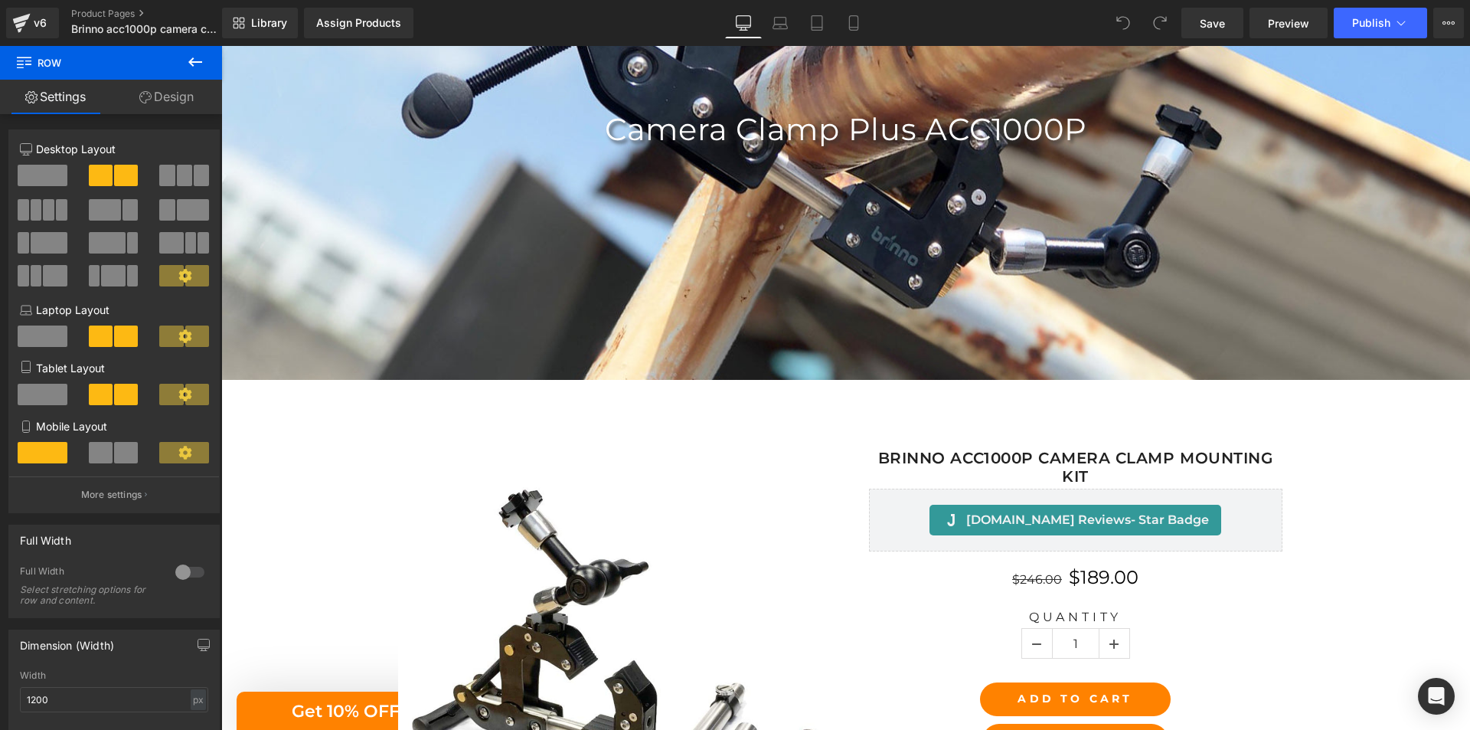
scroll to position [383, 0]
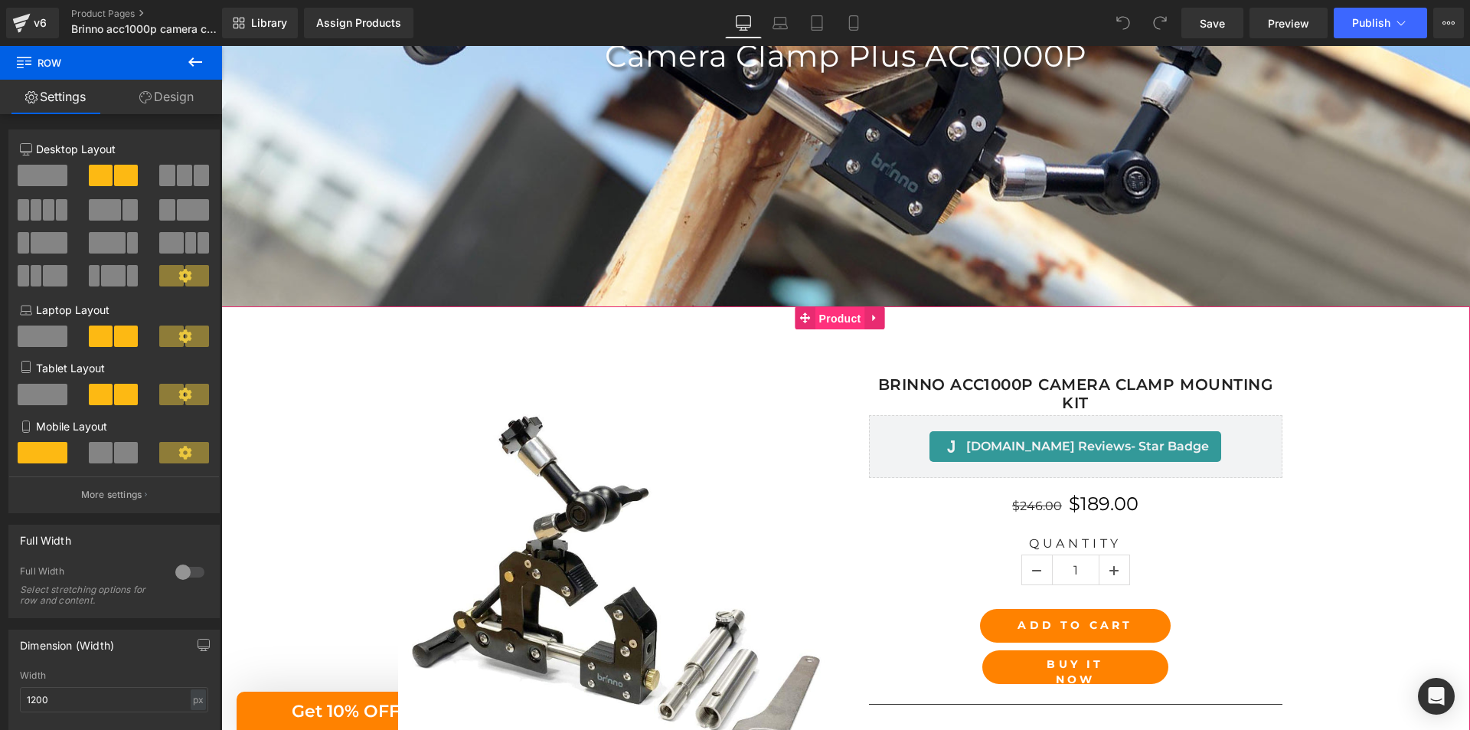
click at [849, 322] on span "Product" at bounding box center [840, 318] width 50 height 23
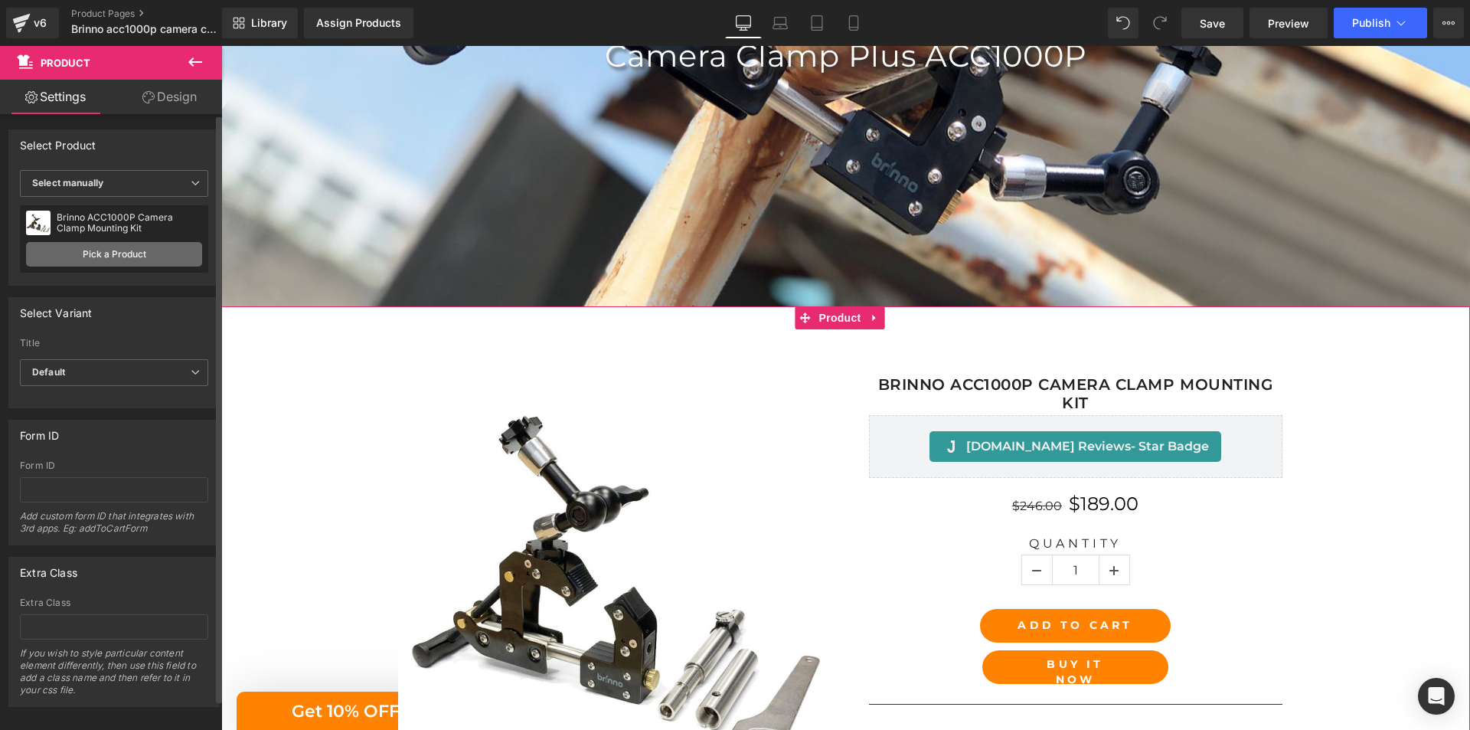
click at [122, 246] on link "Pick a Product" at bounding box center [114, 254] width 176 height 24
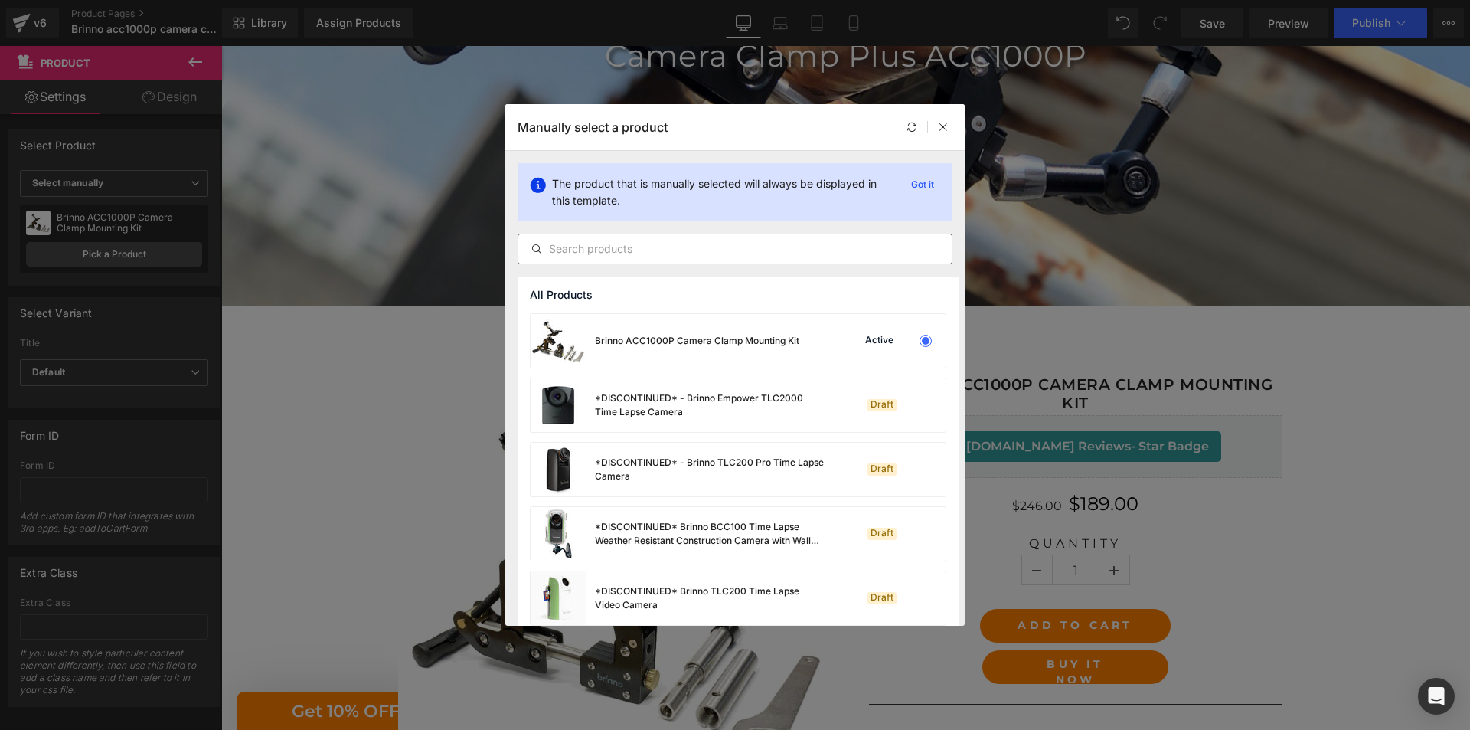
click at [714, 250] on input "text" at bounding box center [734, 249] width 433 height 18
paste input "Brinno ACC1000P Camera Clamp Mounting Kit"
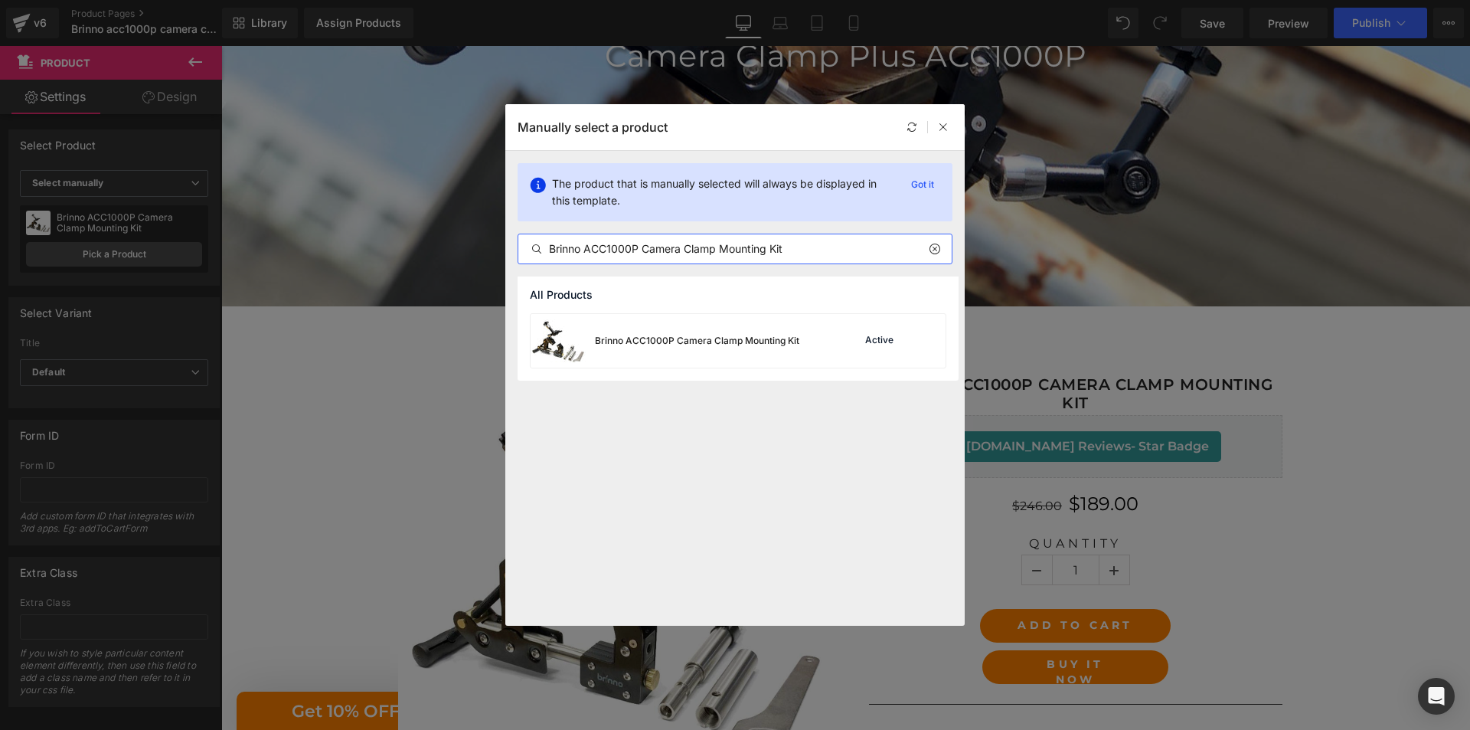
type input "Brinno ACC1000P Camera Clamp Mounting Kit"
click at [706, 346] on div "Brinno ACC1000P Camera Clamp Mounting Kit" at bounding box center [697, 341] width 204 height 14
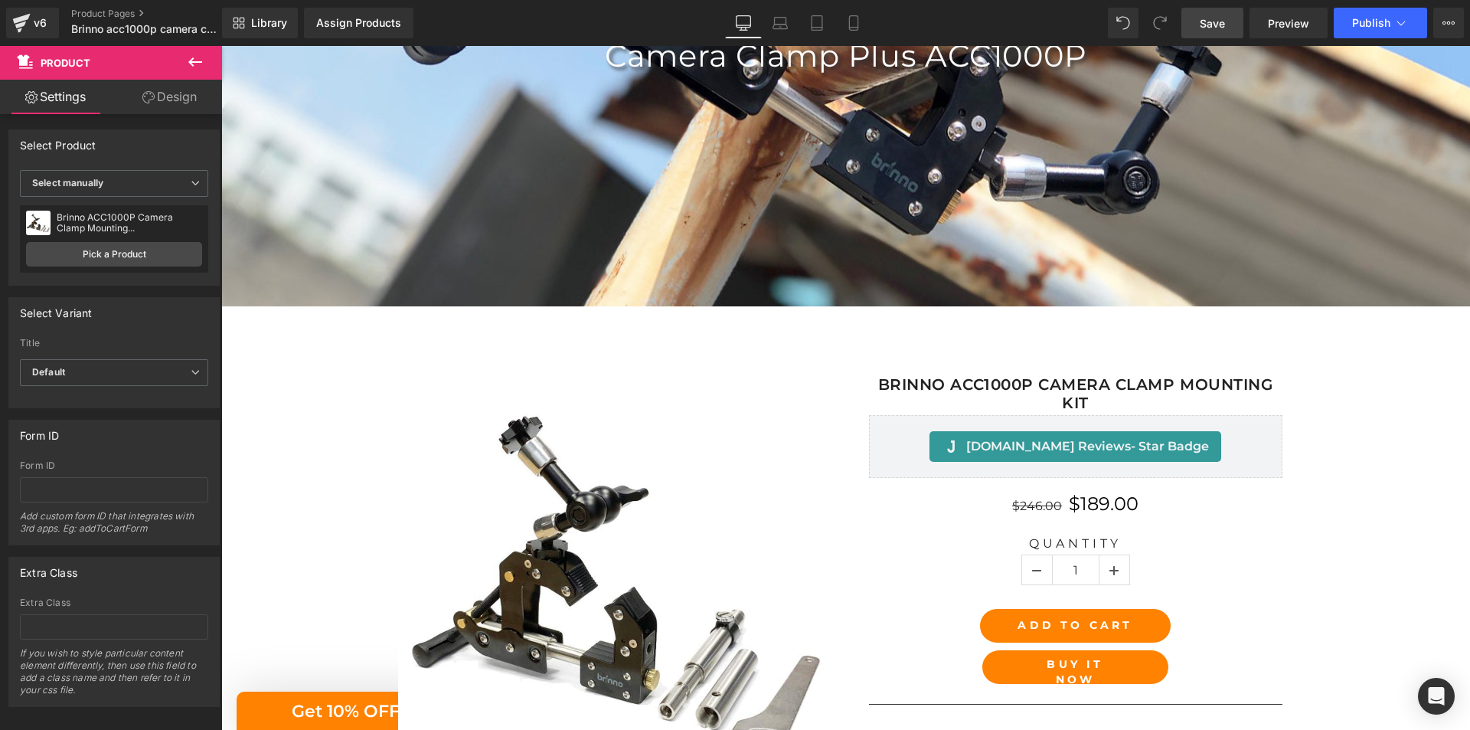
click at [1207, 31] on link "Save" at bounding box center [1212, 23] width 62 height 31
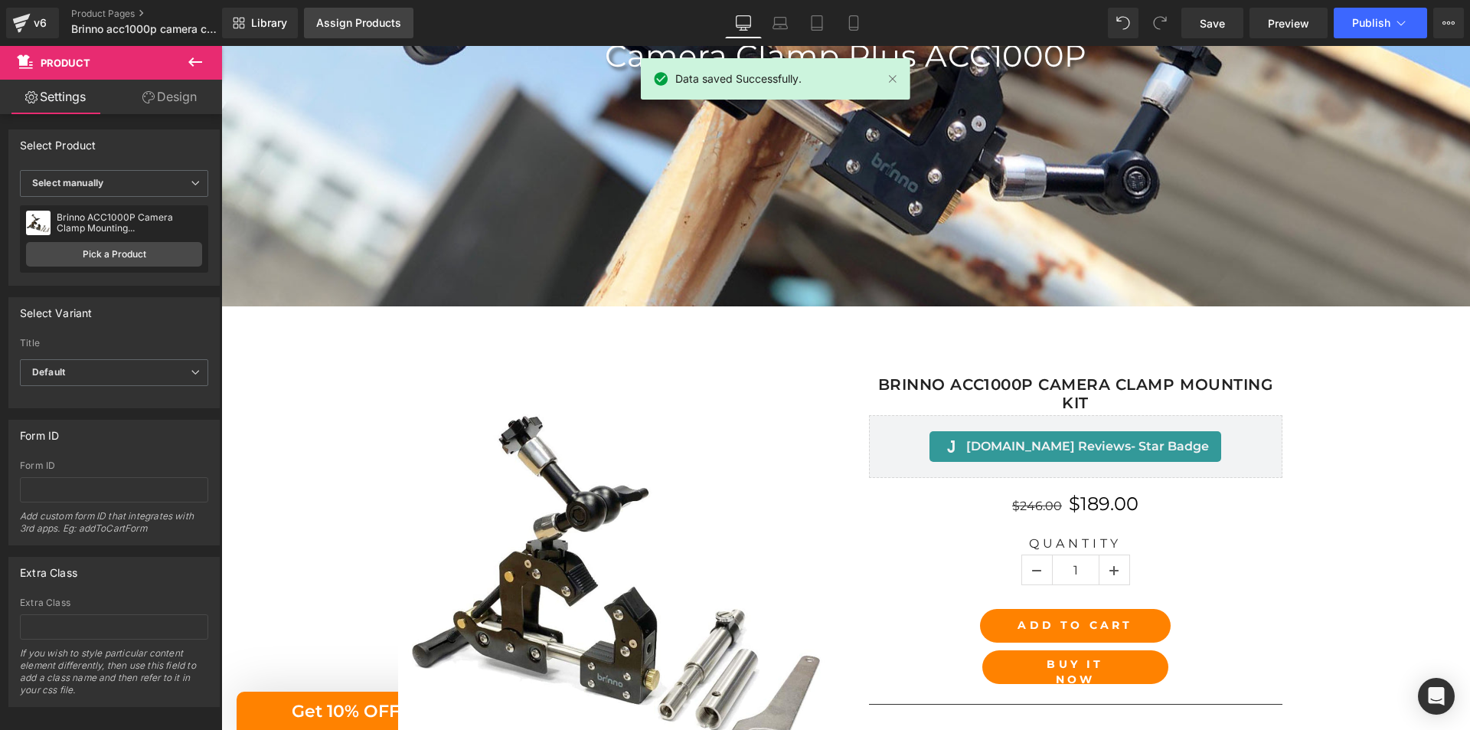
click at [357, 25] on div "Assign Products" at bounding box center [358, 23] width 85 height 12
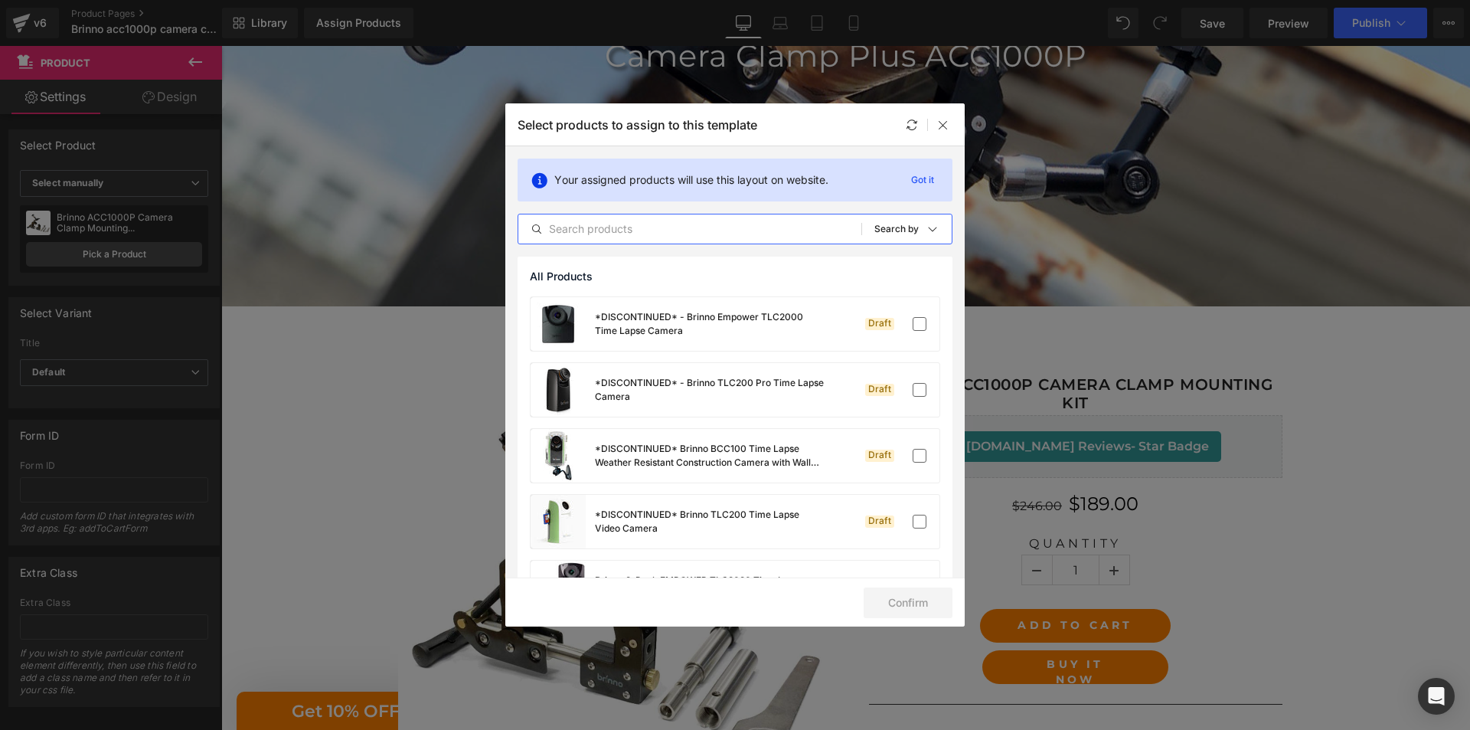
click at [766, 230] on input "text" at bounding box center [689, 229] width 343 height 18
paste input "Brinno ACC1000P Camera Clamp Mounting Kit"
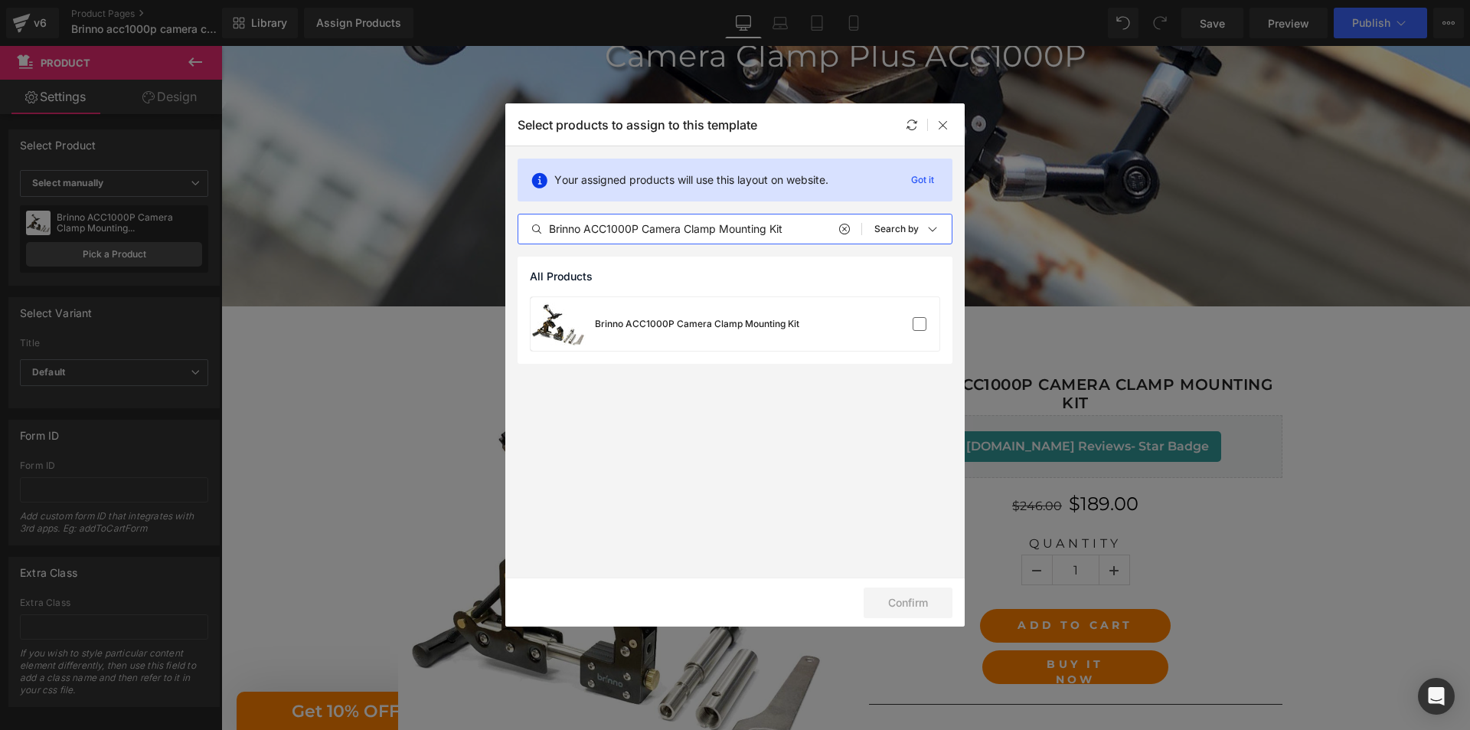
type input "Brinno ACC1000P Camera Clamp Mounting Kit"
click at [873, 324] on div at bounding box center [893, 323] width 68 height 15
click at [896, 600] on button "Confirm" at bounding box center [908, 602] width 89 height 31
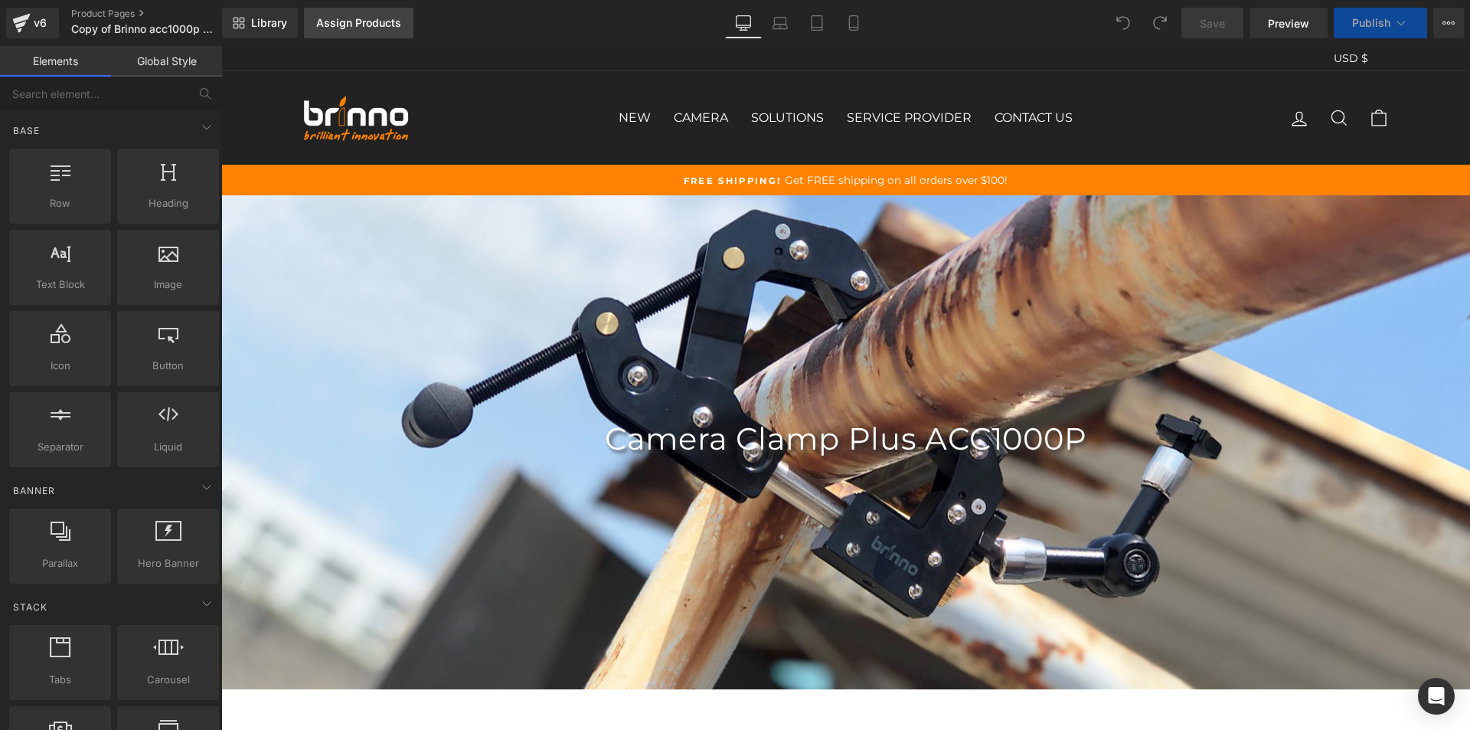
click at [353, 31] on link "Assign Products" at bounding box center [358, 23] width 109 height 31
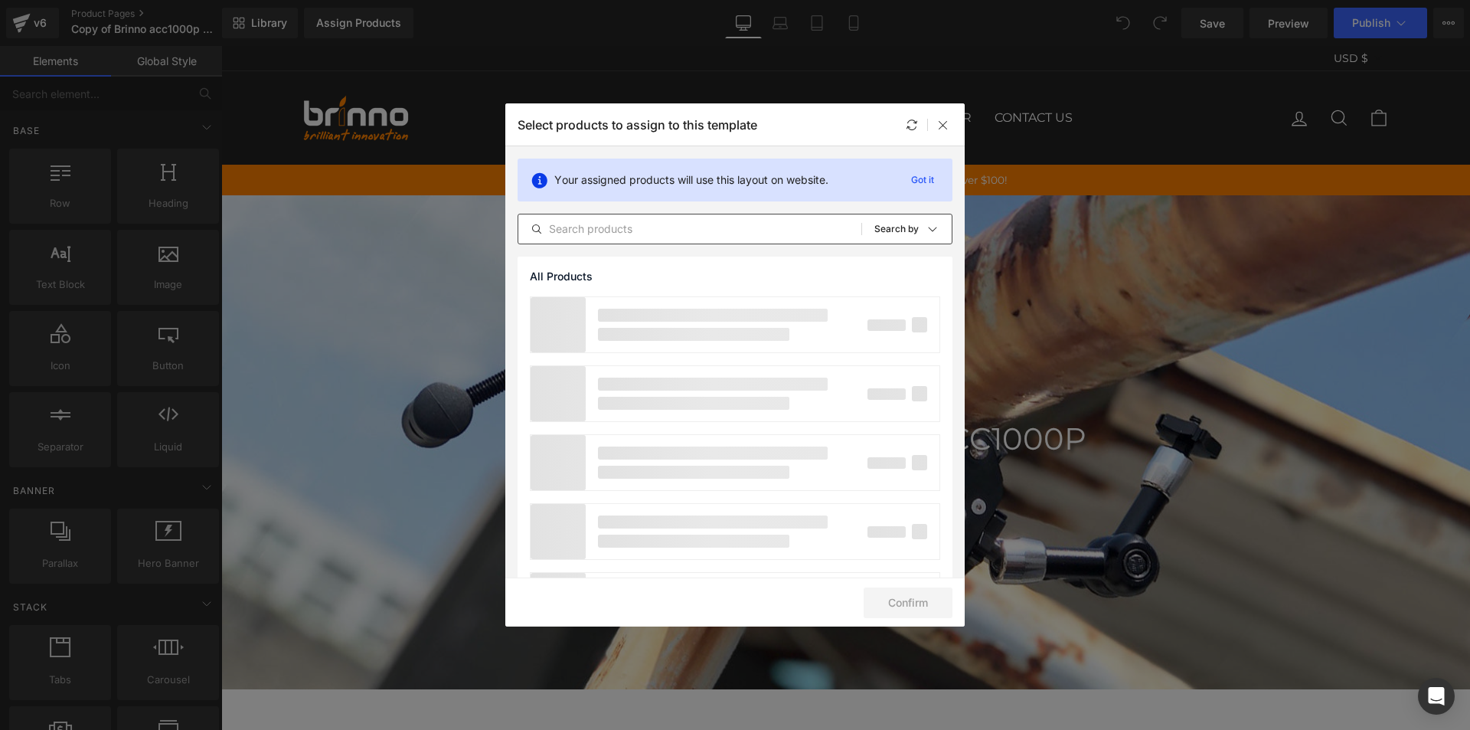
click at [730, 233] on input "text" at bounding box center [689, 229] width 343 height 18
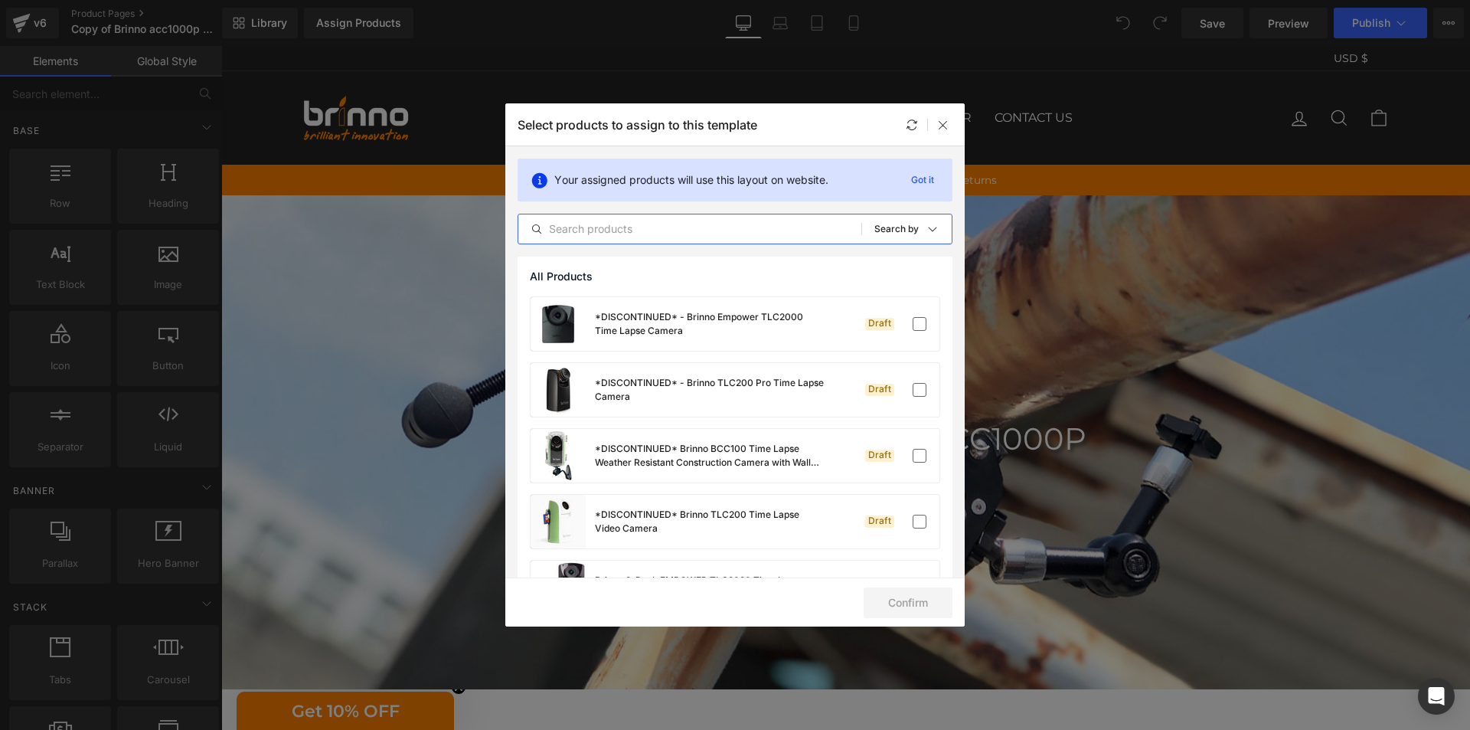
paste input "Brinno ACC1000P Camera Clamp Mounting Kit"
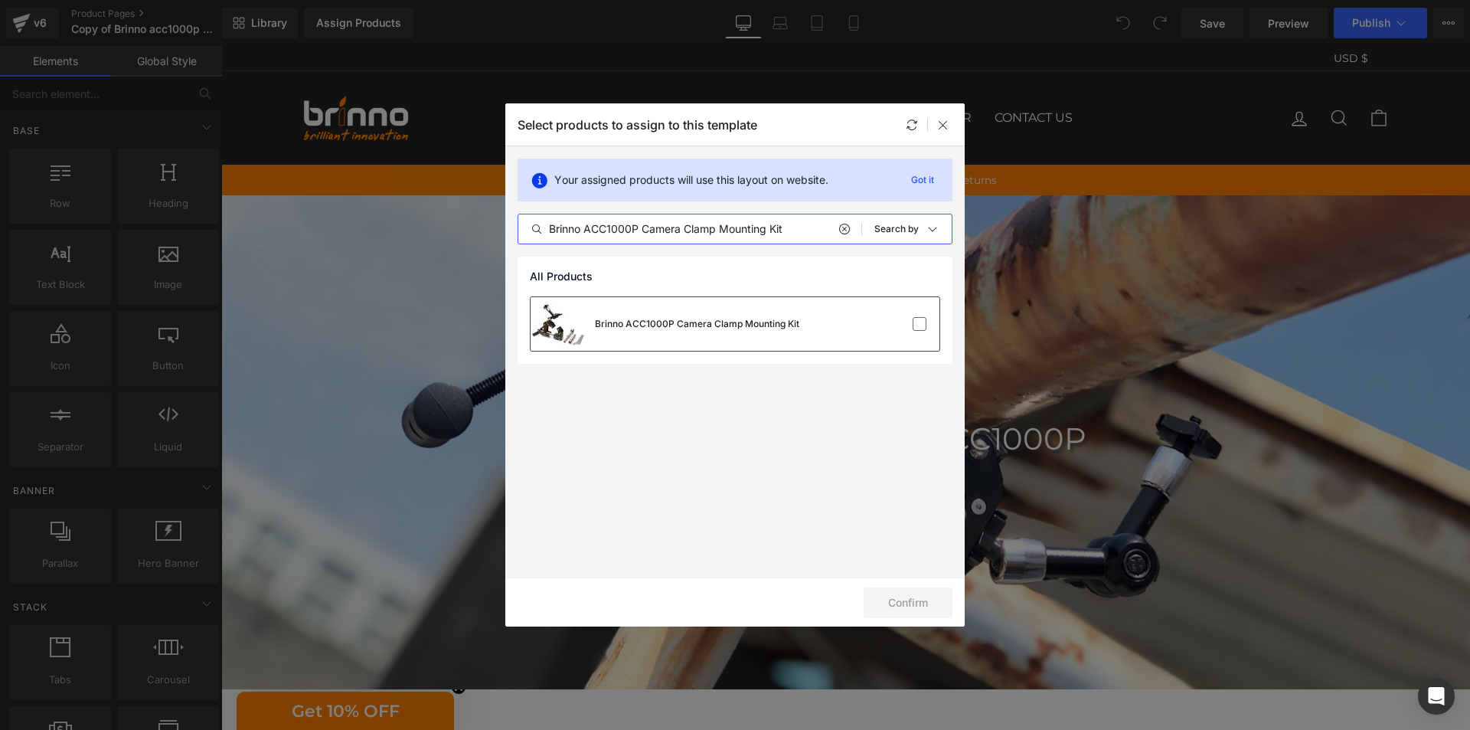
type input "Brinno ACC1000P Camera Clamp Mounting Kit"
click at [878, 321] on div at bounding box center [893, 323] width 68 height 15
click at [903, 607] on button "Confirm" at bounding box center [908, 602] width 89 height 31
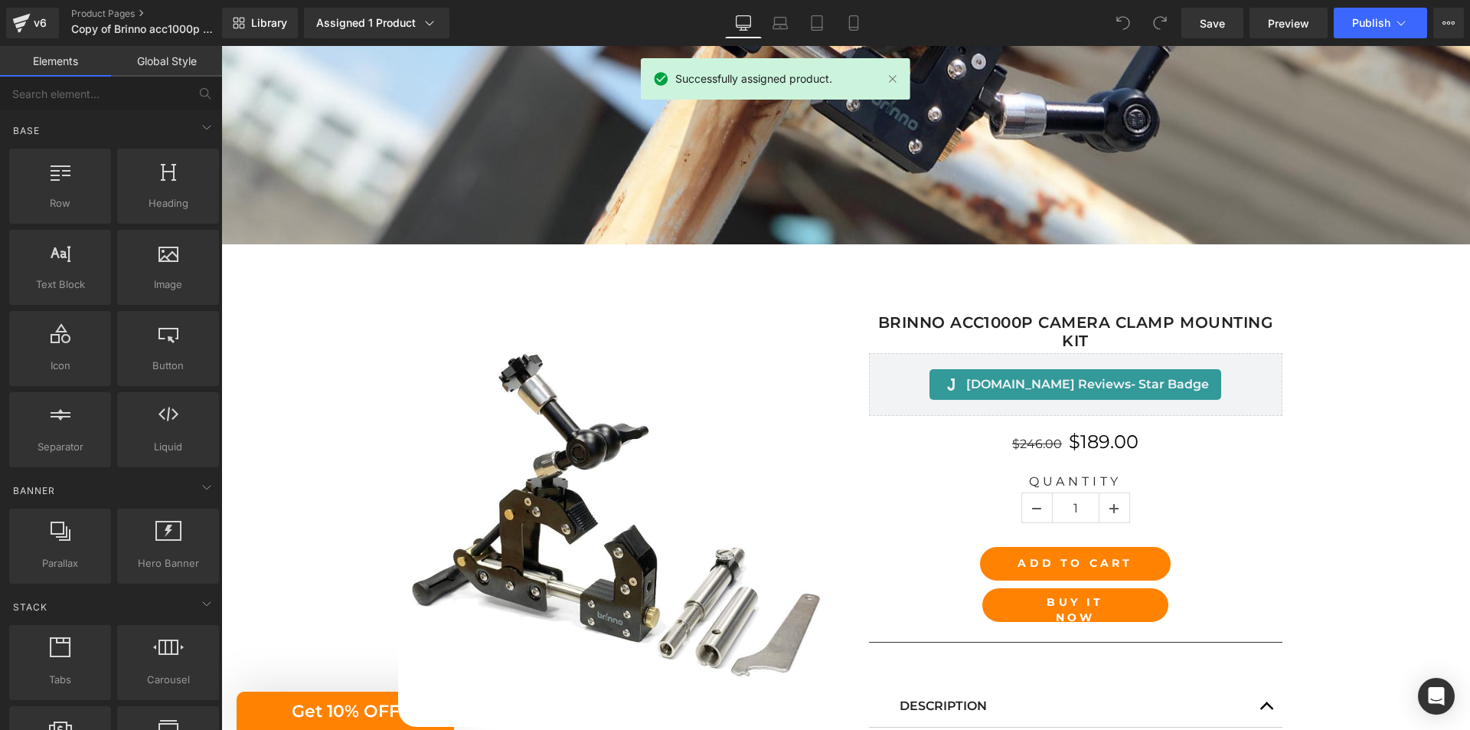
scroll to position [459, 0]
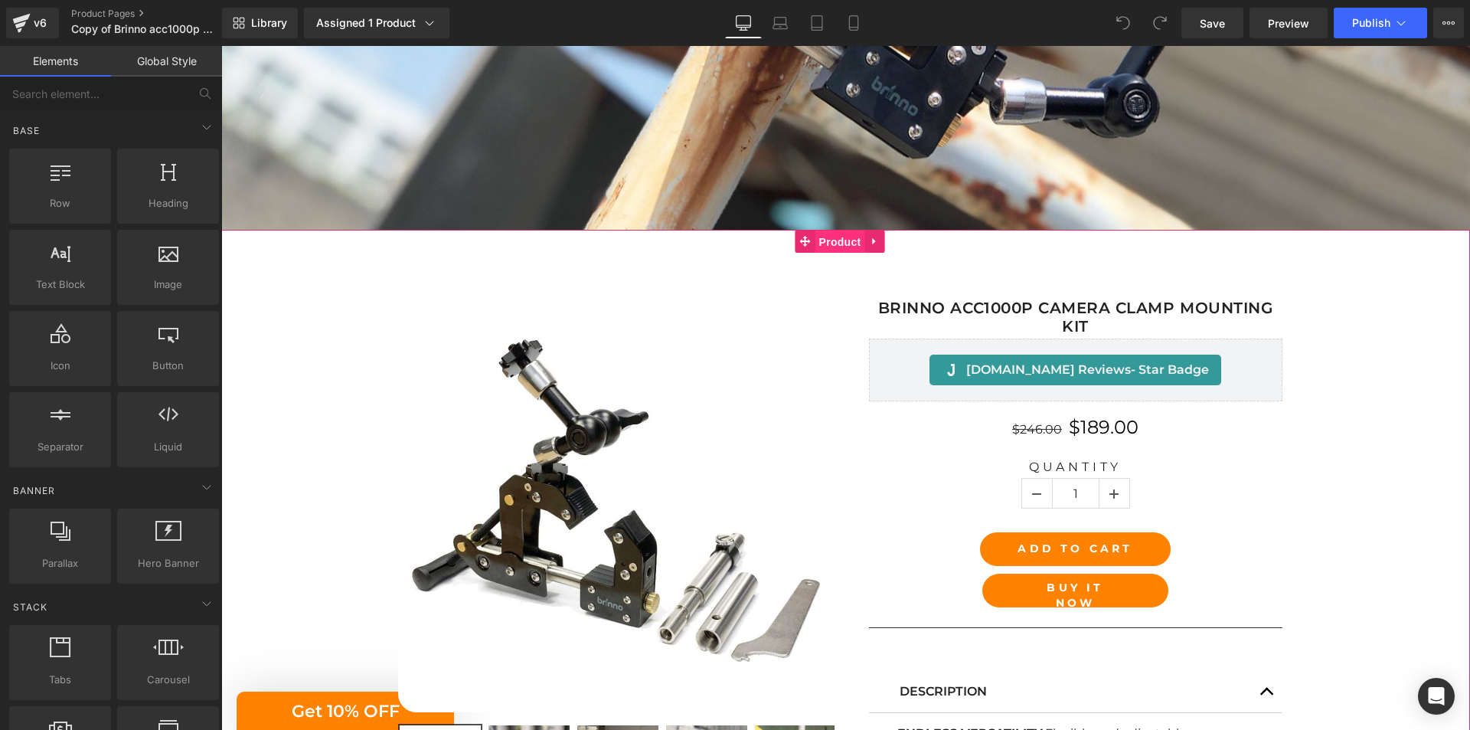
click at [842, 244] on span "Product" at bounding box center [840, 241] width 50 height 23
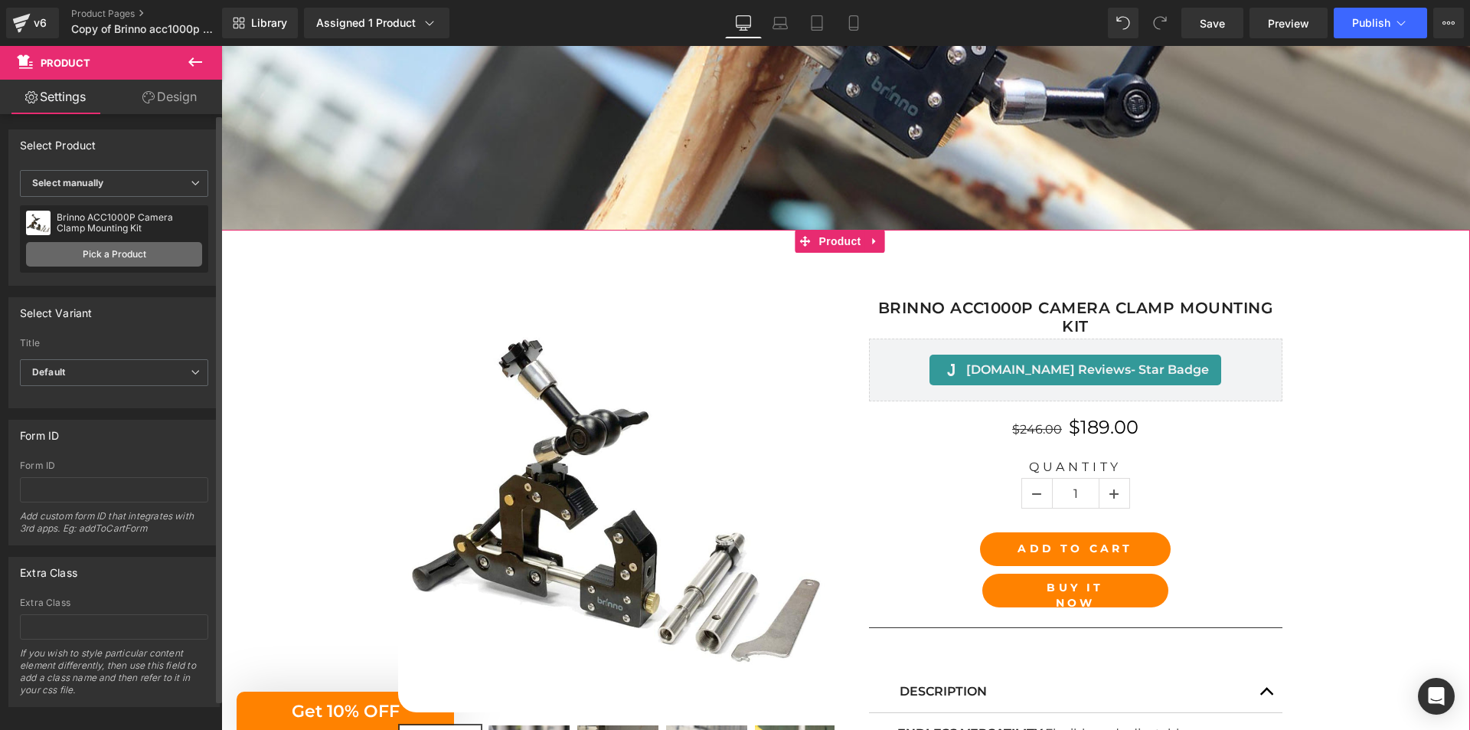
click at [97, 247] on link "Pick a Product" at bounding box center [114, 254] width 176 height 24
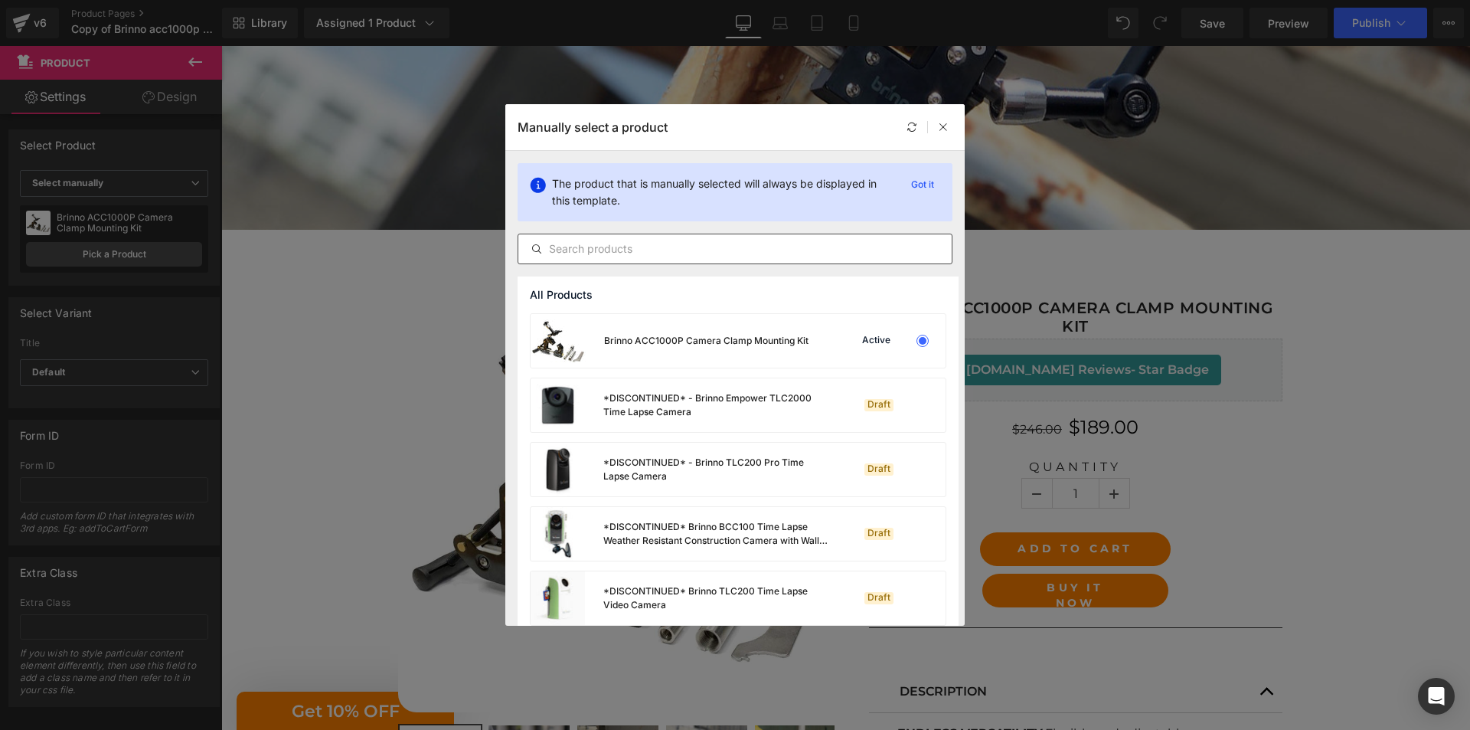
click at [678, 246] on input "text" at bounding box center [734, 249] width 433 height 18
paste input "Brinno ACC1000P Camera Clamp Mounting Kit"
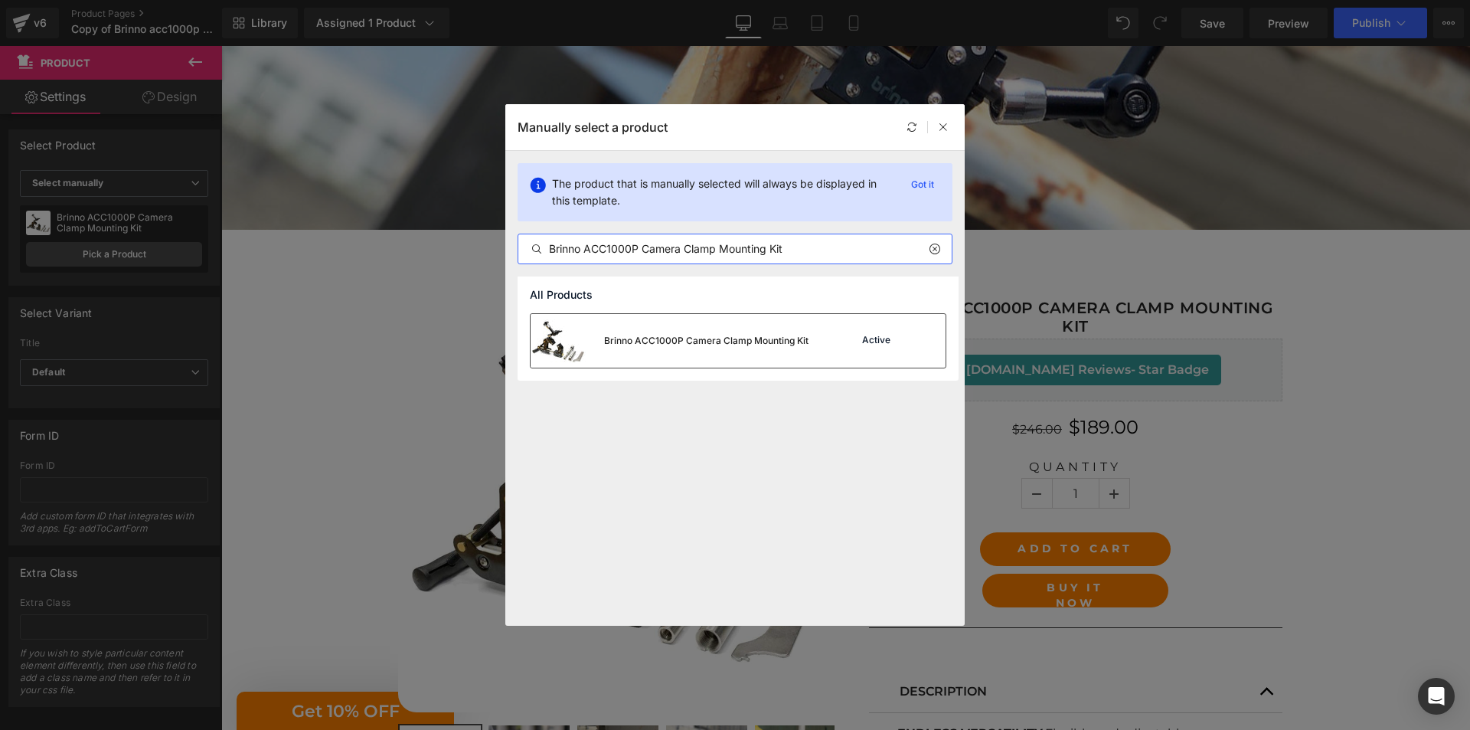
type input "Brinno ACC1000P Camera Clamp Mounting Kit"
click at [709, 325] on div "Brinno ACC1000P Camera Clamp Mounting Kit" at bounding box center [670, 341] width 278 height 54
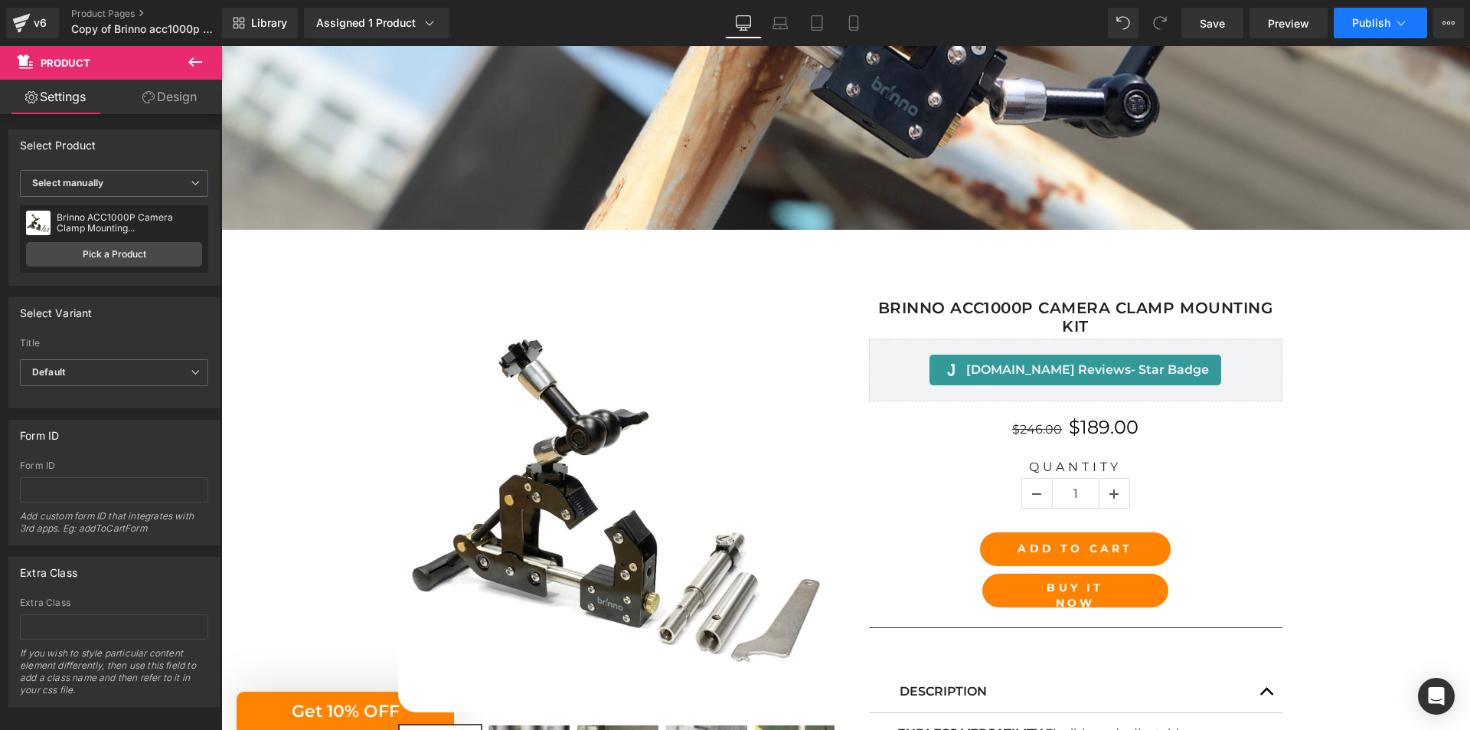
click at [1371, 28] on span "Publish" at bounding box center [1371, 23] width 38 height 12
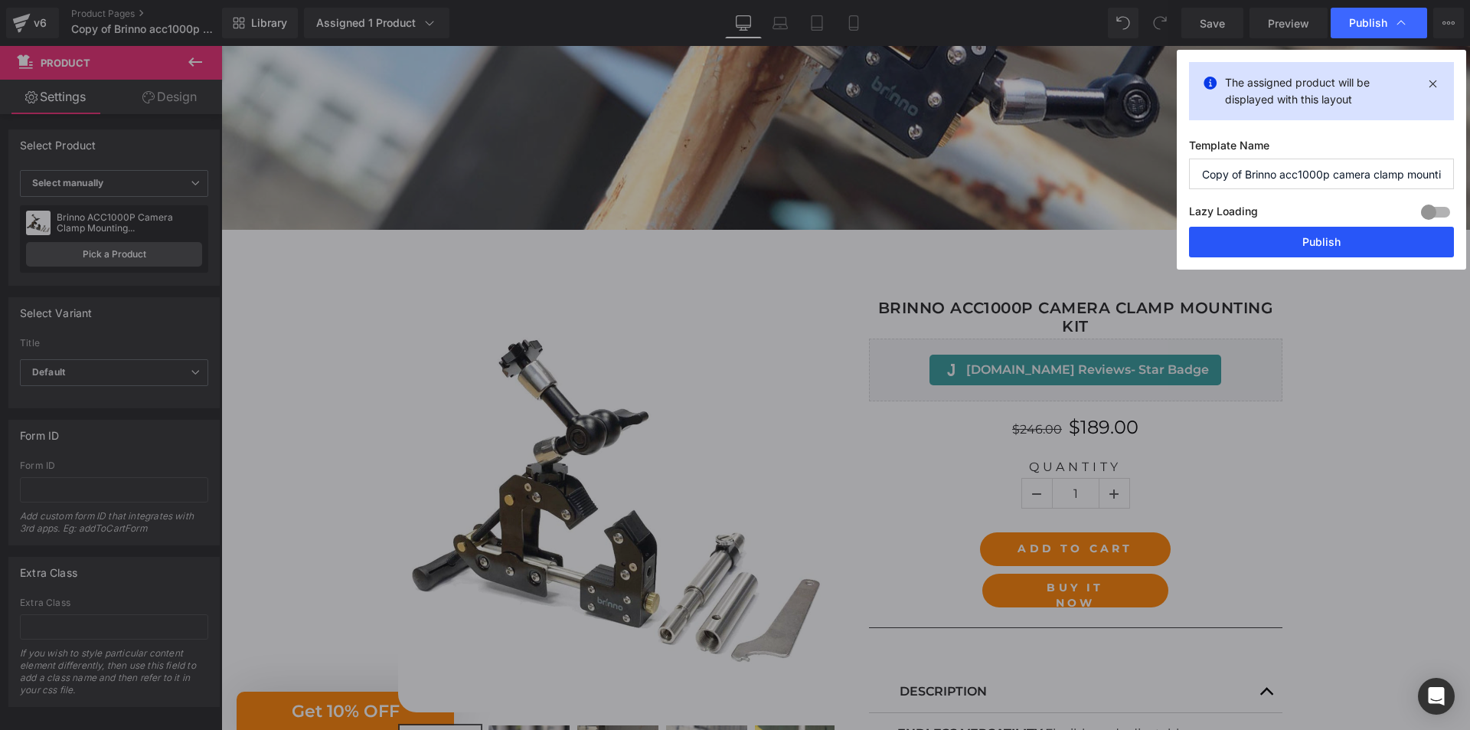
click at [1323, 242] on button "Publish" at bounding box center [1321, 242] width 265 height 31
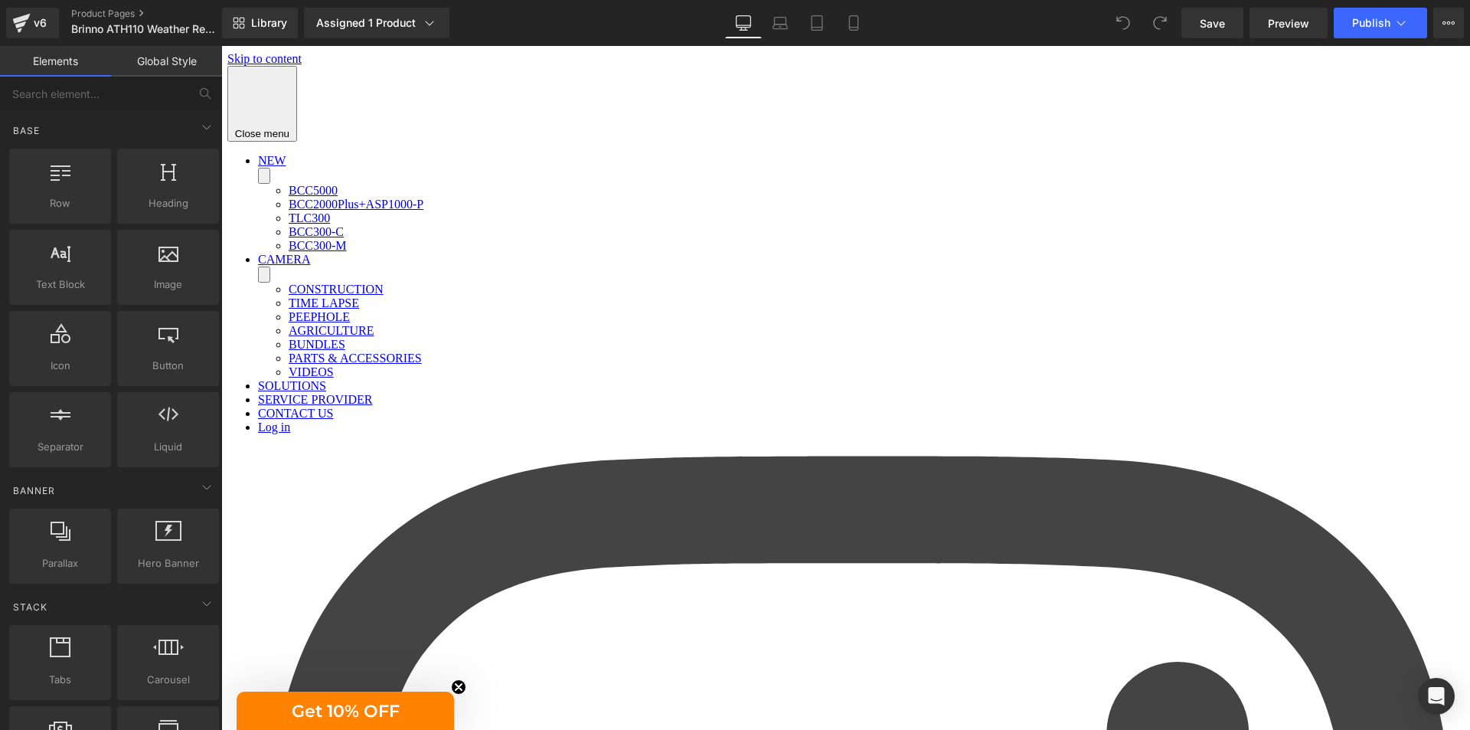
click at [221, 46] on span "Product" at bounding box center [221, 46] width 0 height 0
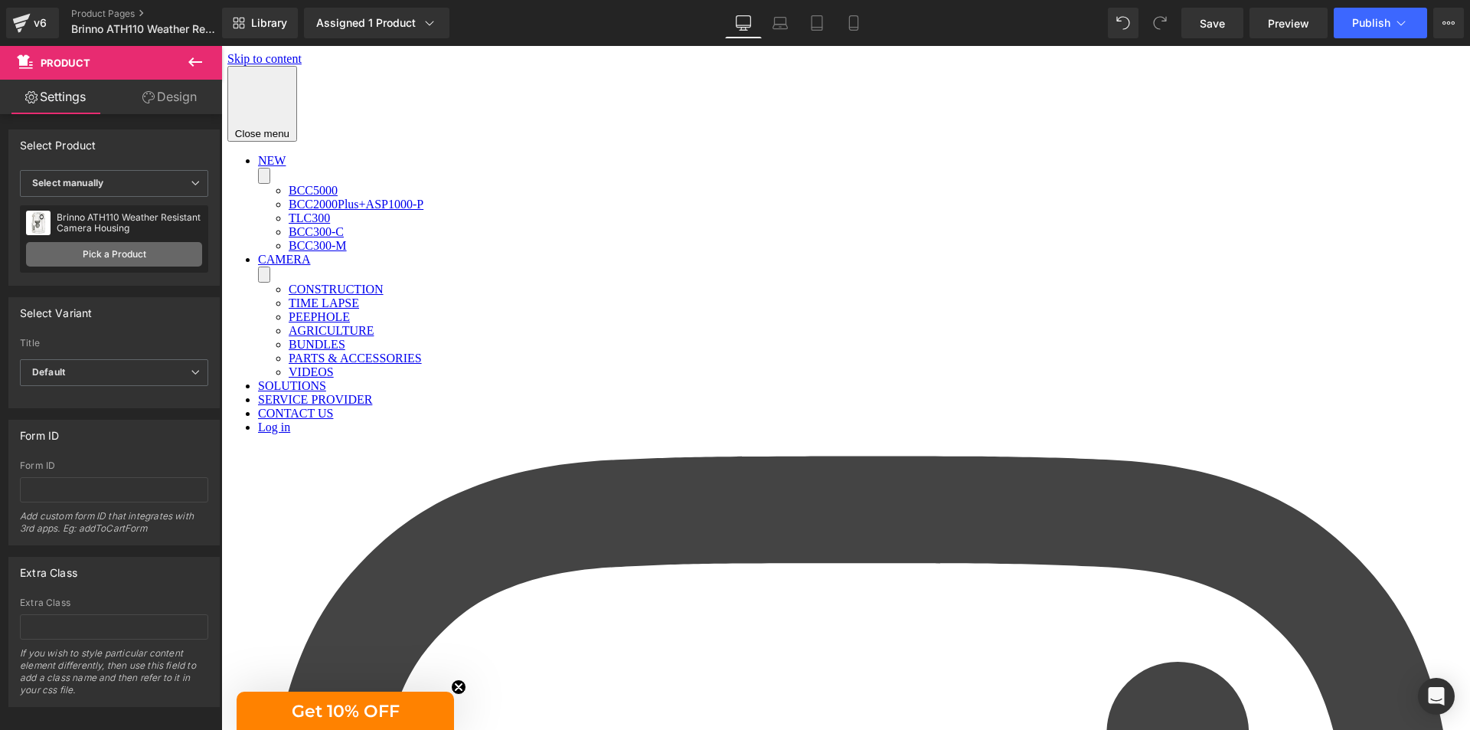
click at [117, 243] on link "Pick a Product" at bounding box center [114, 254] width 176 height 24
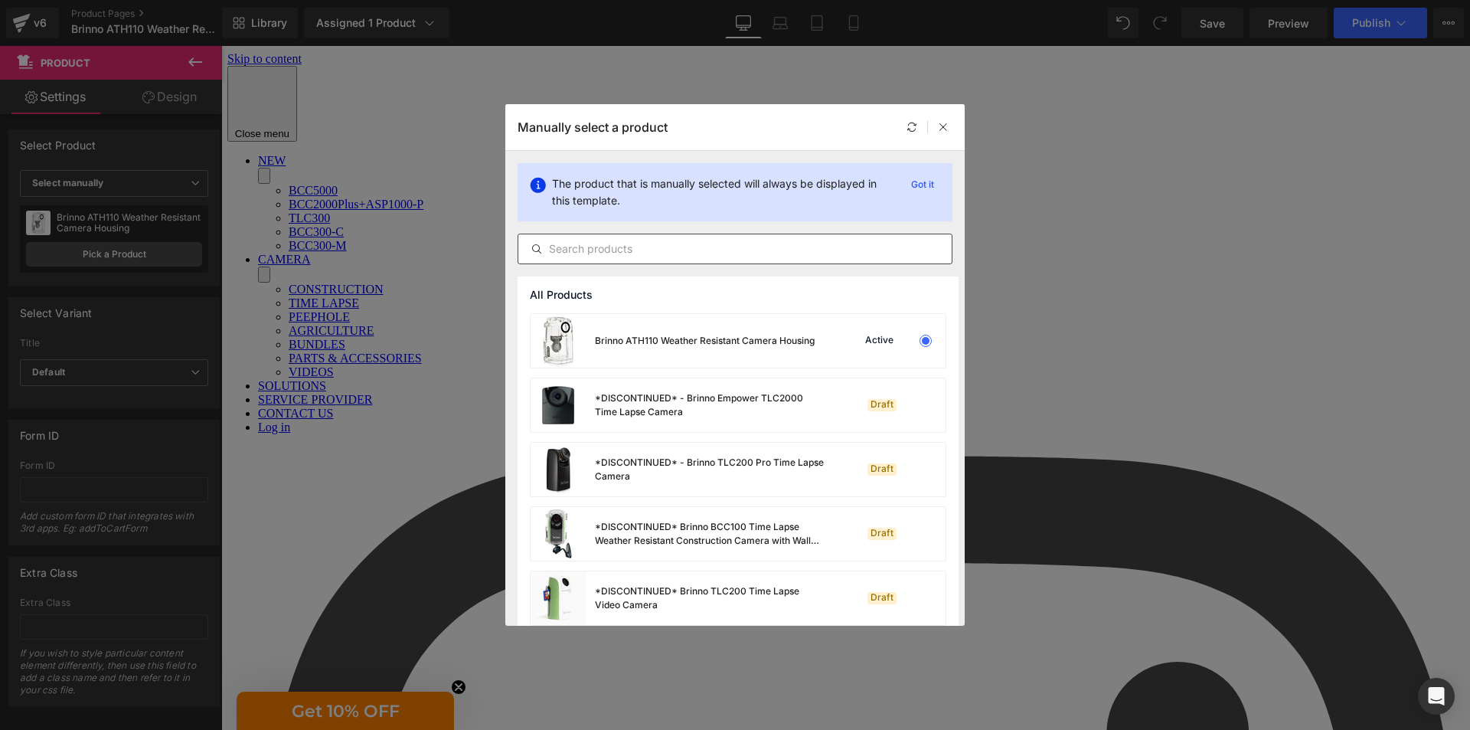
click at [656, 244] on input "text" at bounding box center [734, 249] width 433 height 18
paste input "Brinno ATH110 Weather Resistant Camera Housing"
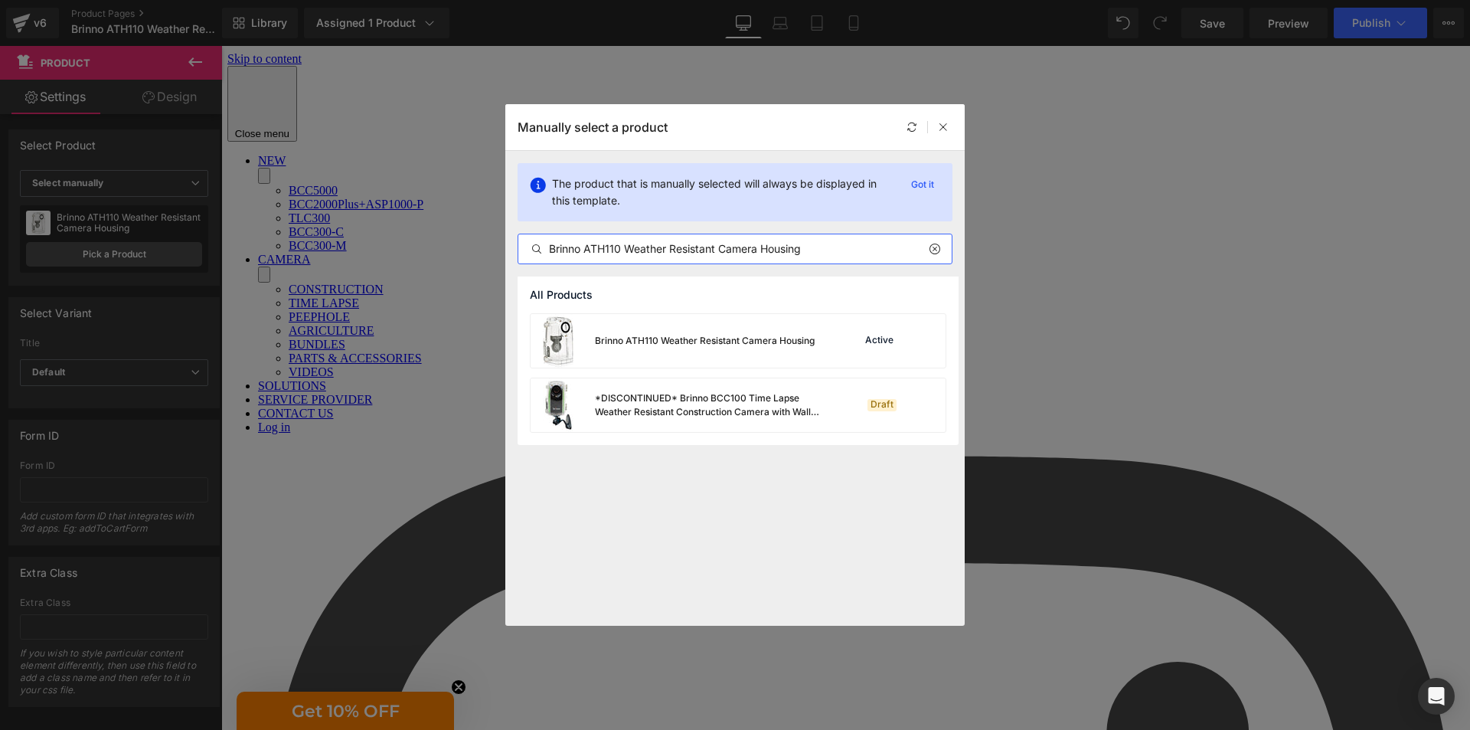
type input "Brinno ATH110 Weather Resistant Camera Housing"
click at [715, 346] on div "Brinno ATH110 Weather Resistant Camera Housing" at bounding box center [705, 341] width 220 height 14
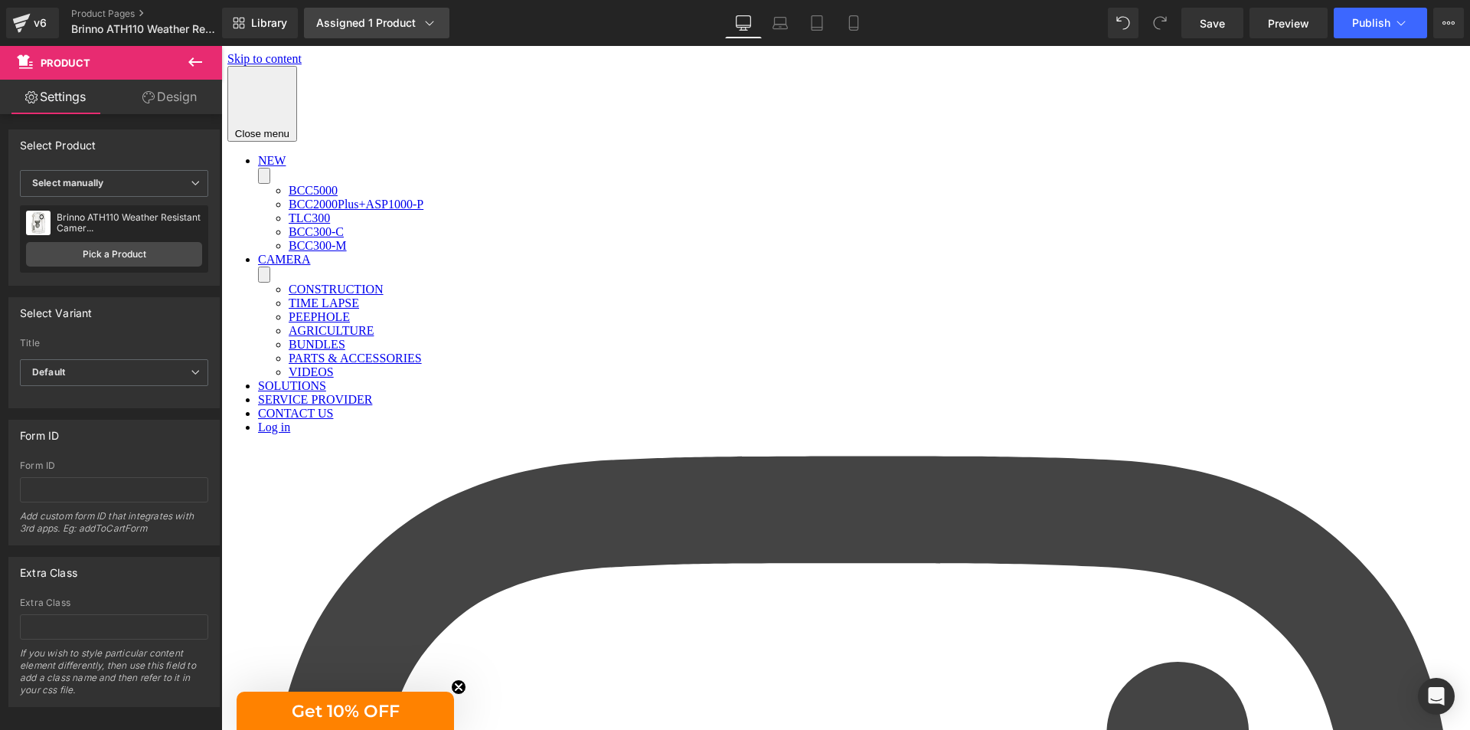
click at [414, 21] on div "Assigned 1 Product" at bounding box center [376, 22] width 121 height 15
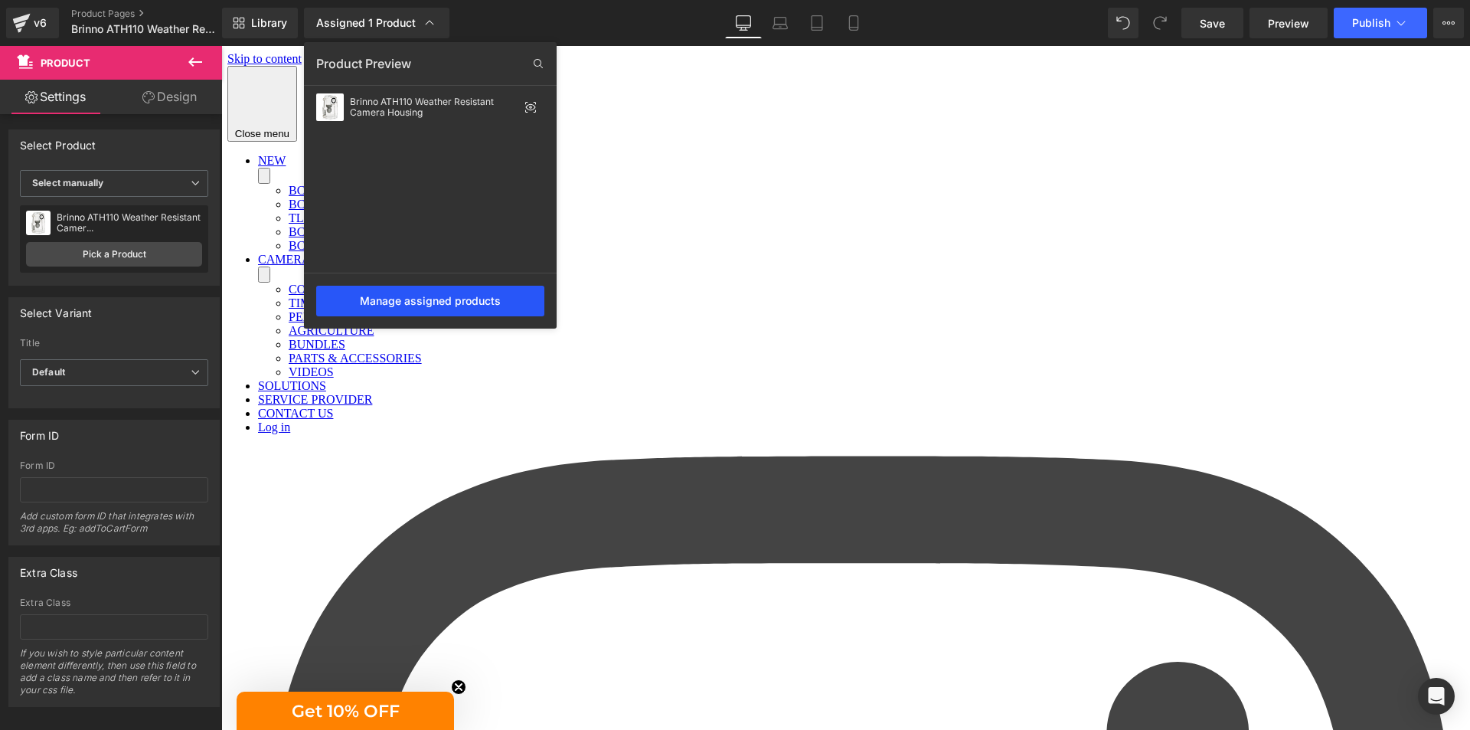
click at [439, 296] on div "Manage assigned products" at bounding box center [430, 301] width 228 height 31
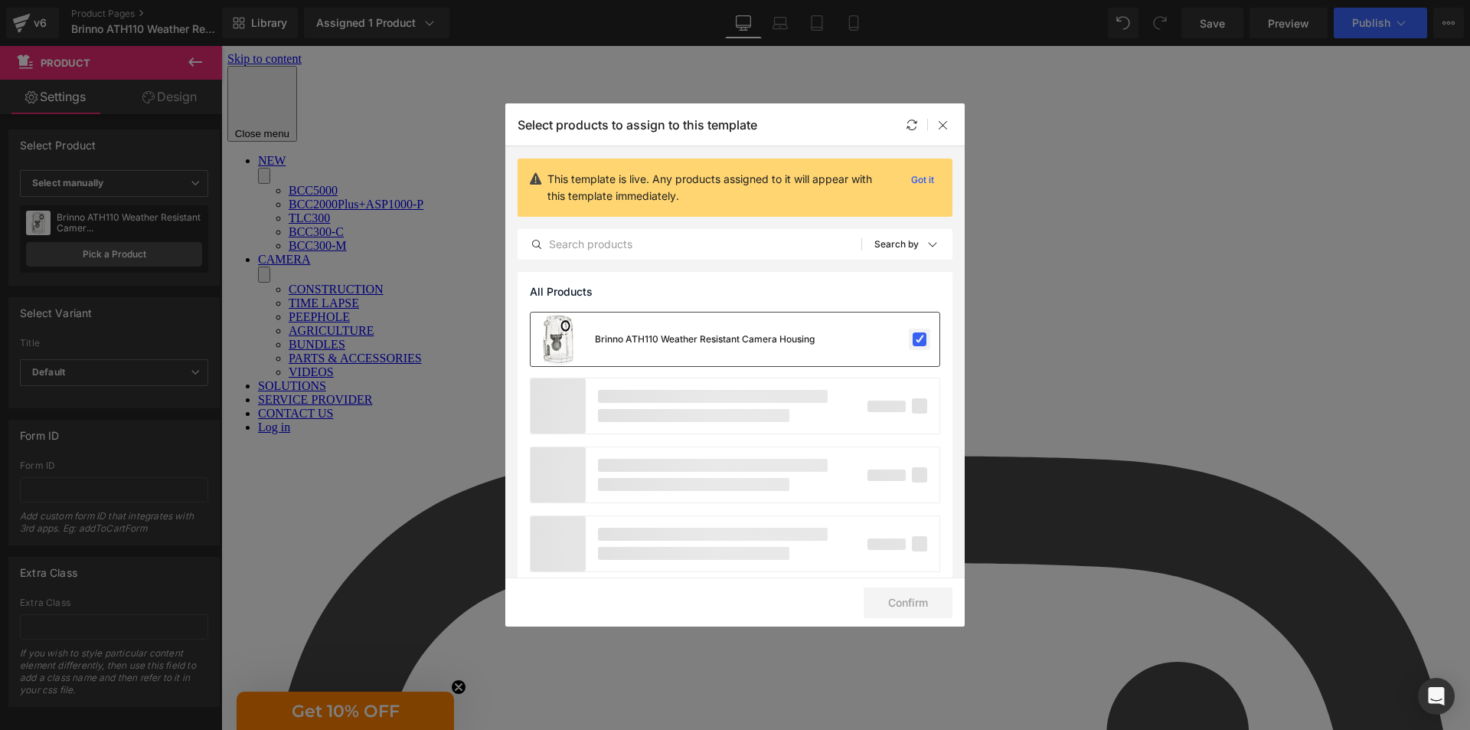
click at [913, 336] on label at bounding box center [920, 339] width 14 height 14
click at [919, 339] on input "checkbox" at bounding box center [919, 339] width 0 height 0
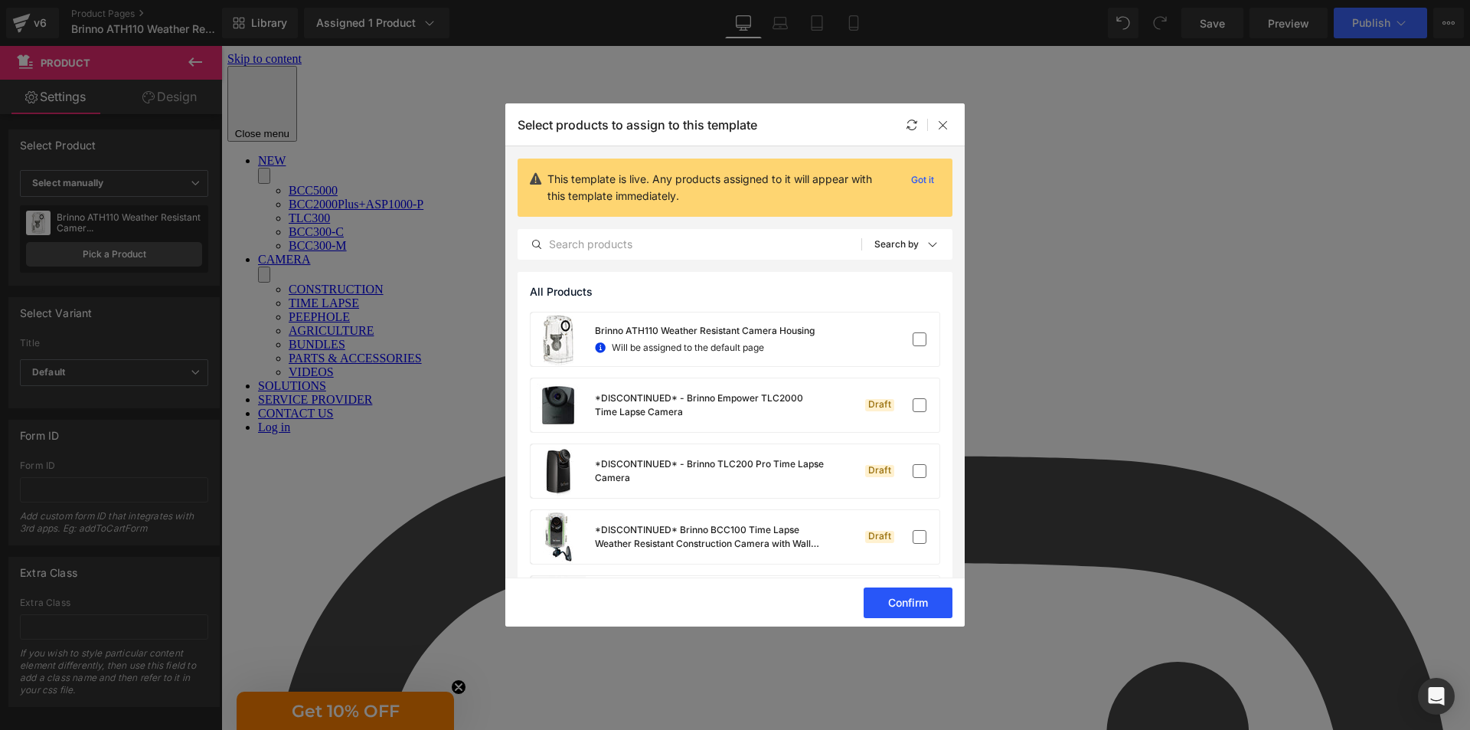
click at [913, 602] on button "Confirm" at bounding box center [908, 602] width 89 height 31
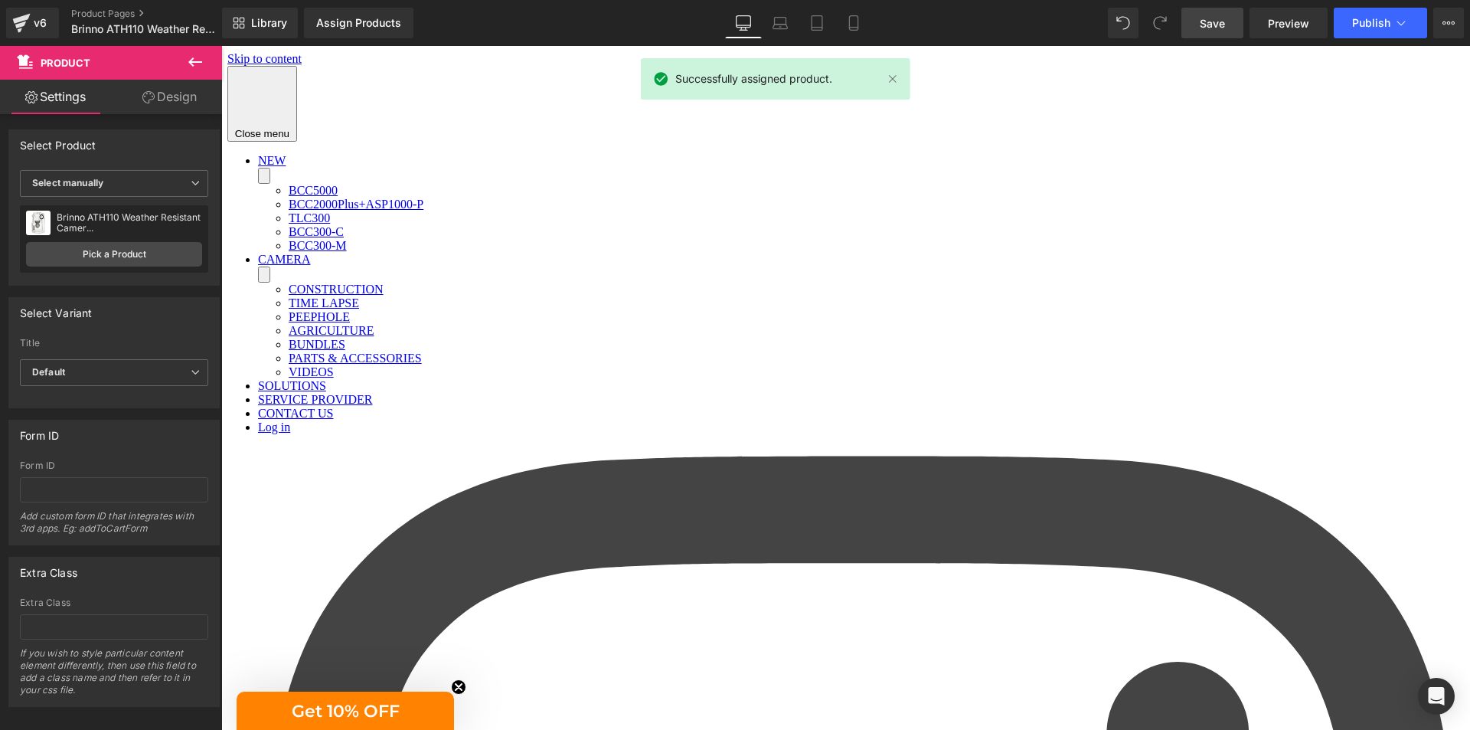
click at [1225, 24] on span "Save" at bounding box center [1212, 23] width 25 height 16
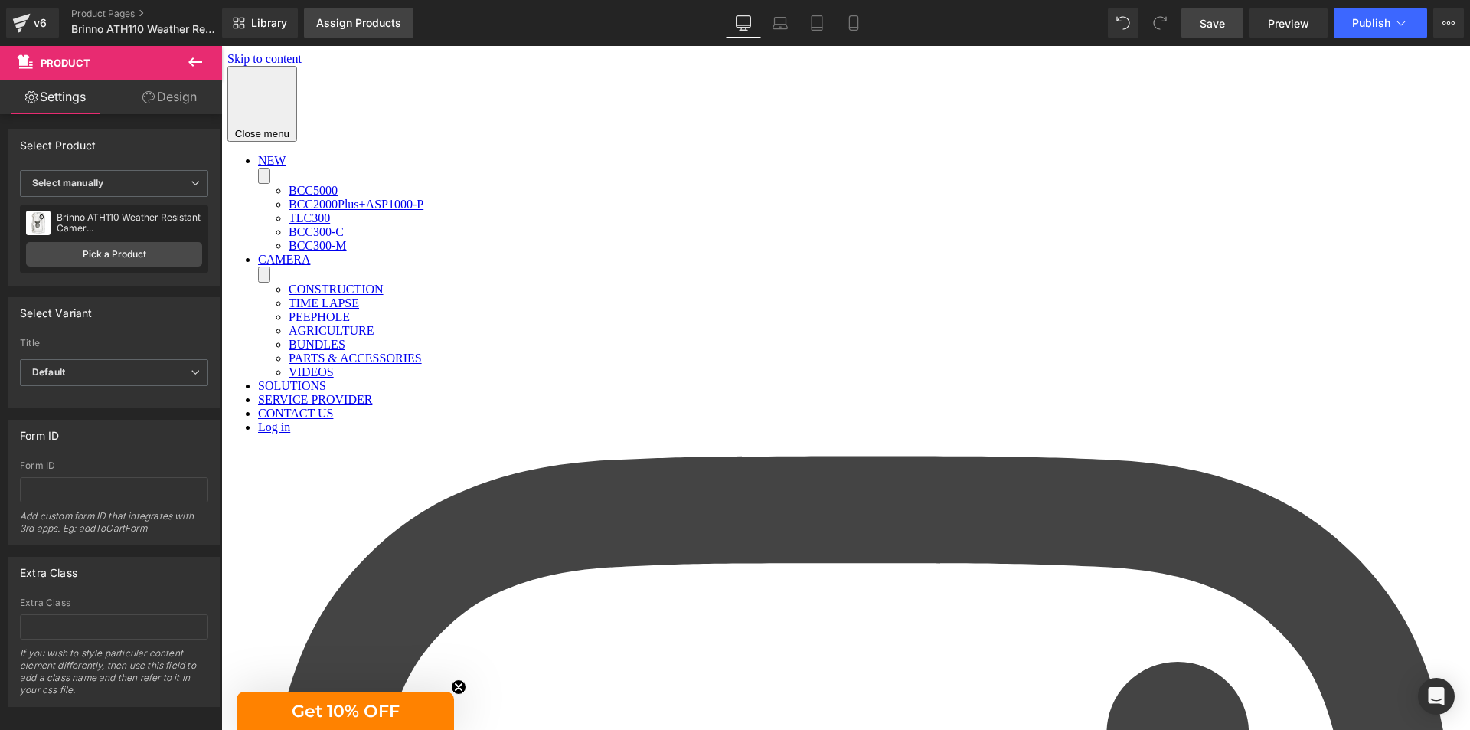
click at [373, 27] on div "Assign Products" at bounding box center [358, 23] width 85 height 12
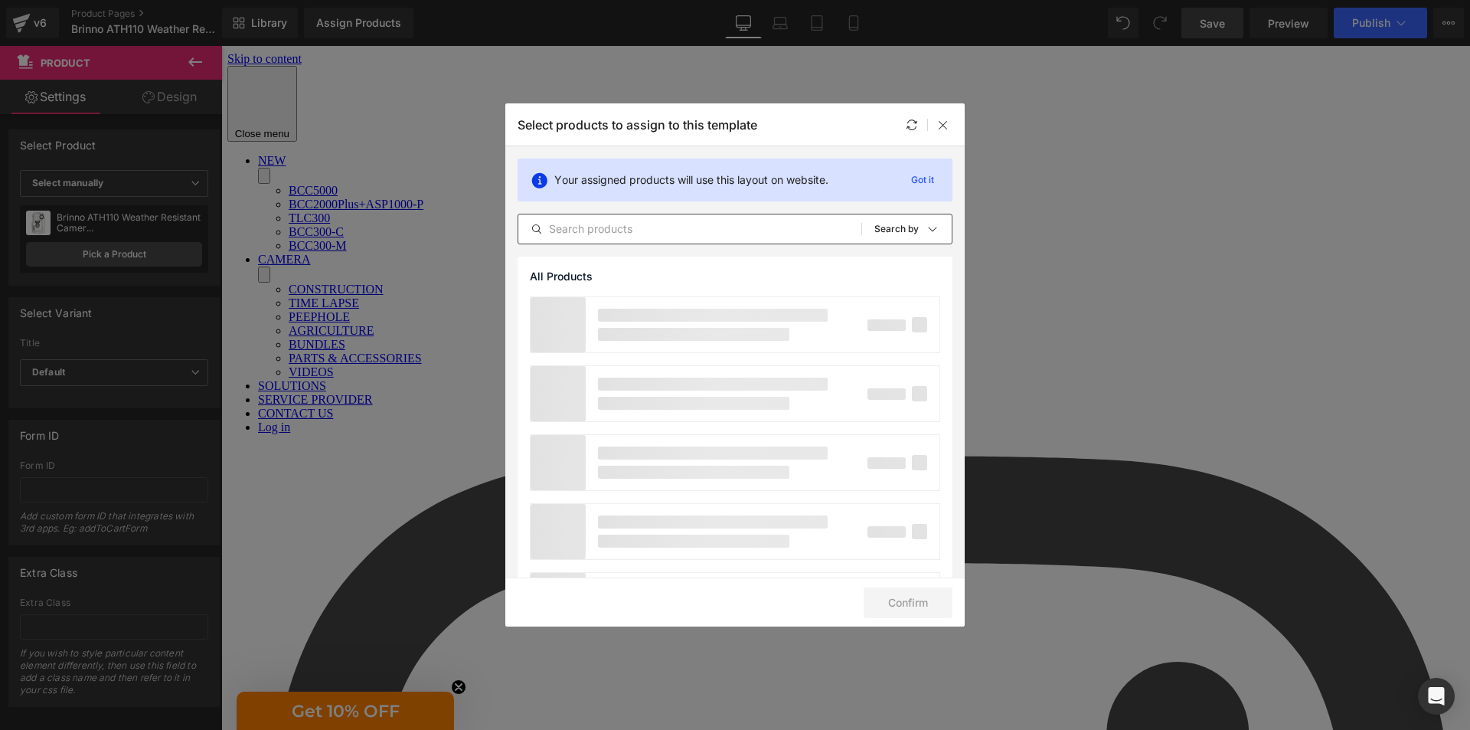
click at [742, 235] on input "text" at bounding box center [689, 229] width 343 height 18
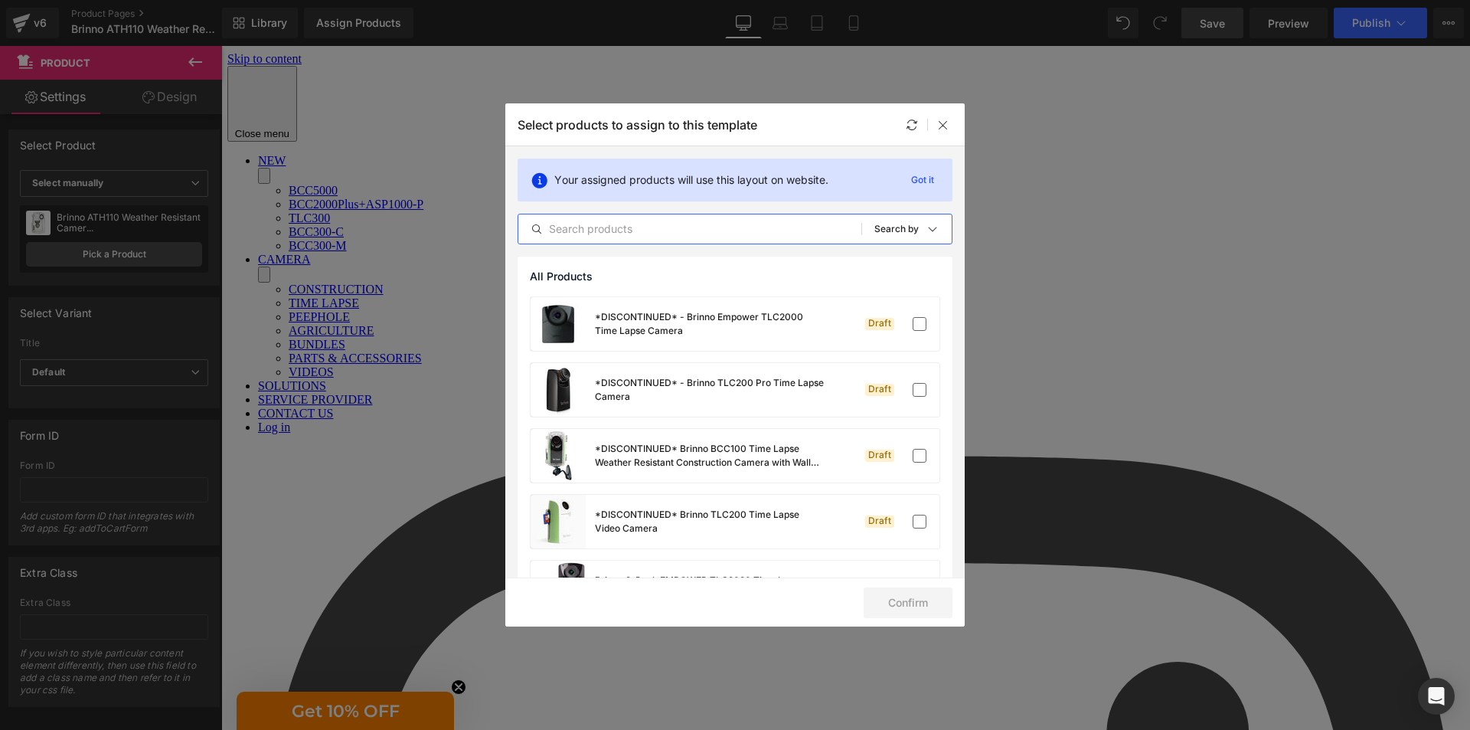
paste input "Brinno ATH110 Weather Resistant Camera Housing"
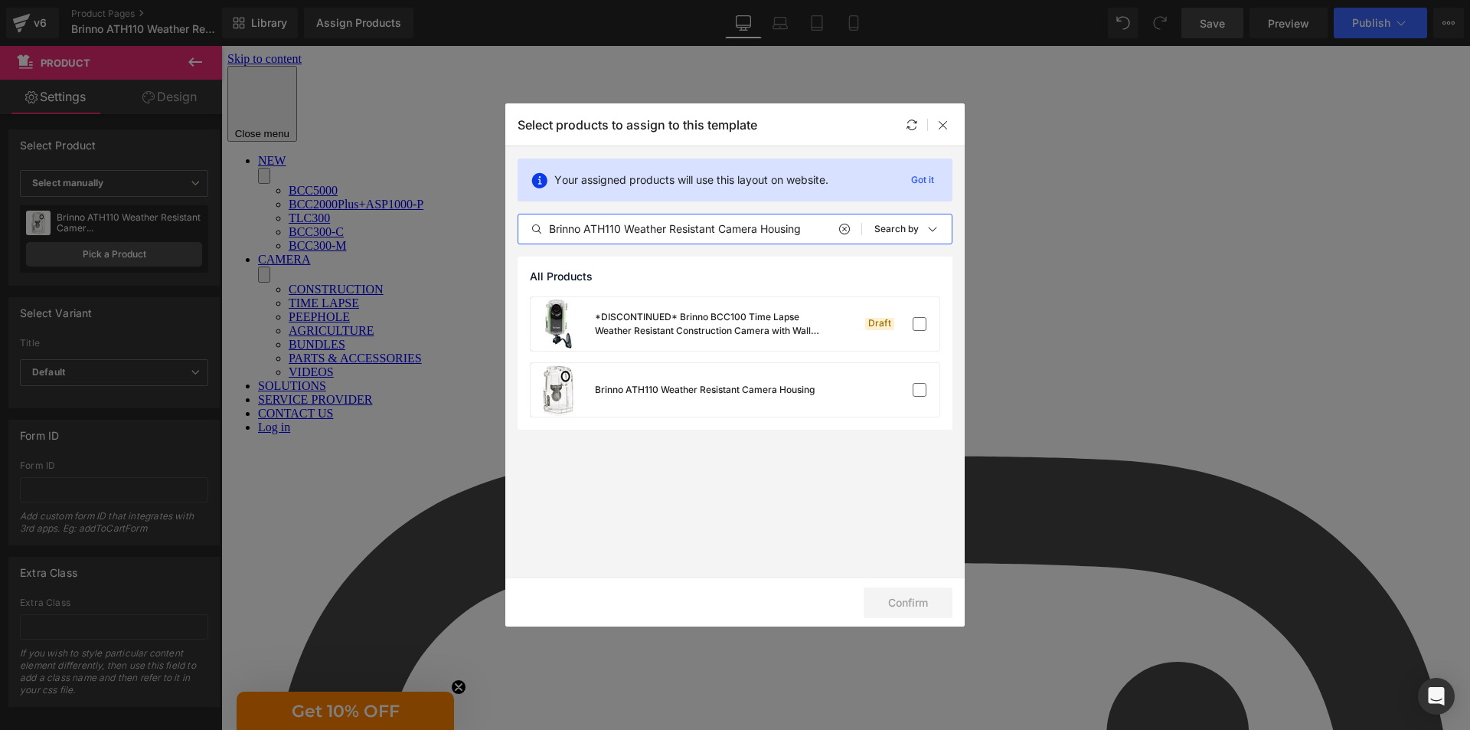
type input "Brinno ATH110 Weather Resistant Camera Housing"
click at [756, 376] on div "Brinno ATH110 Weather Resistant Camera Housing" at bounding box center [673, 390] width 284 height 54
click at [908, 602] on button "Confirm" at bounding box center [908, 602] width 89 height 31
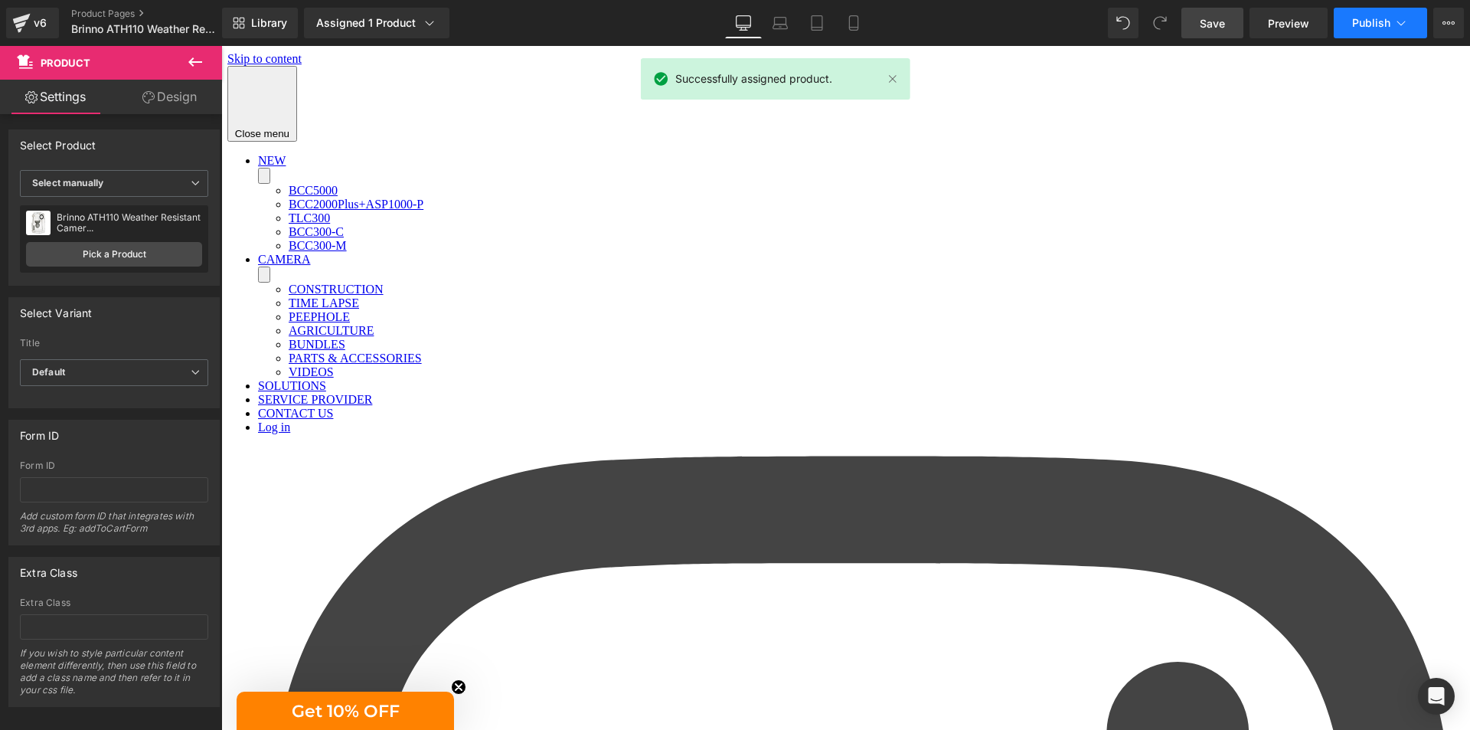
click at [1379, 24] on span "Publish" at bounding box center [1371, 23] width 38 height 12
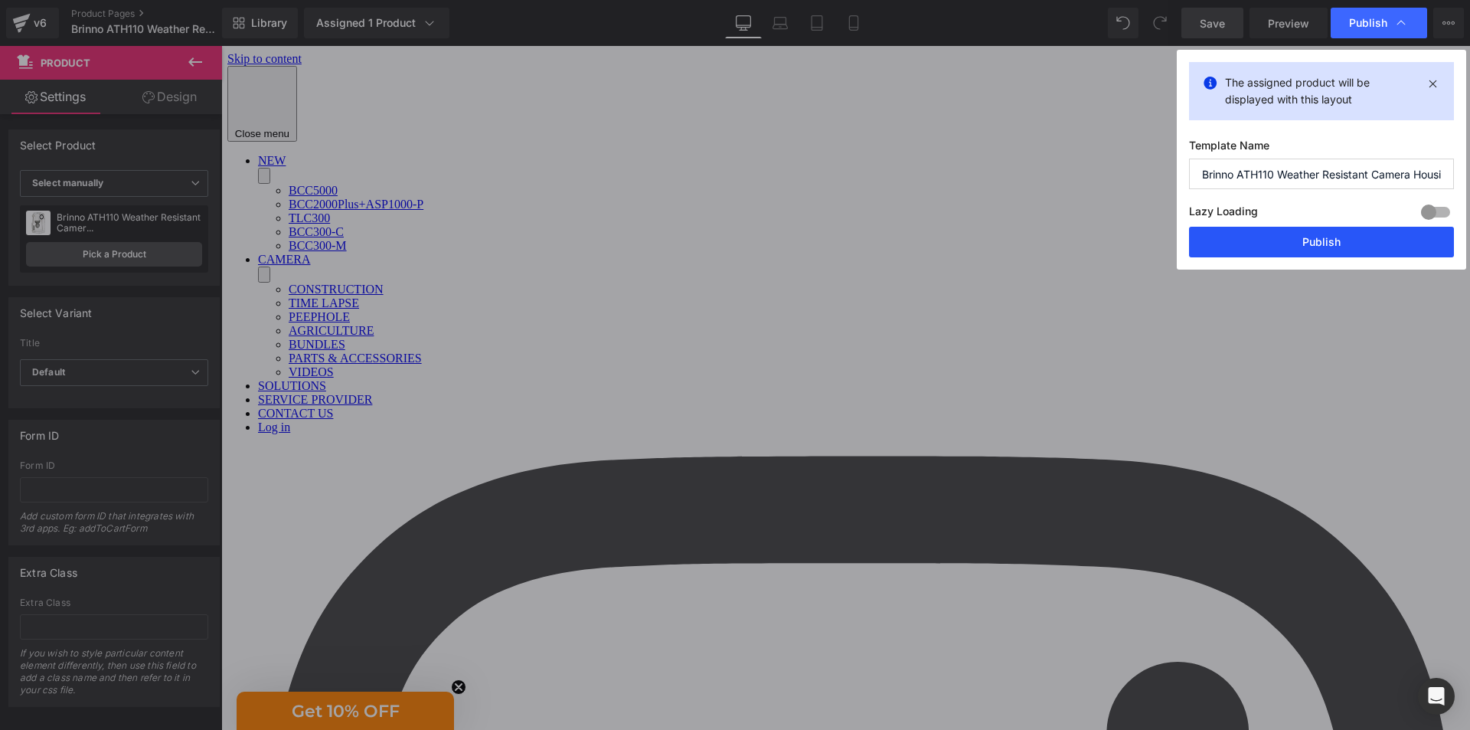
click at [1341, 246] on button "Publish" at bounding box center [1321, 242] width 265 height 31
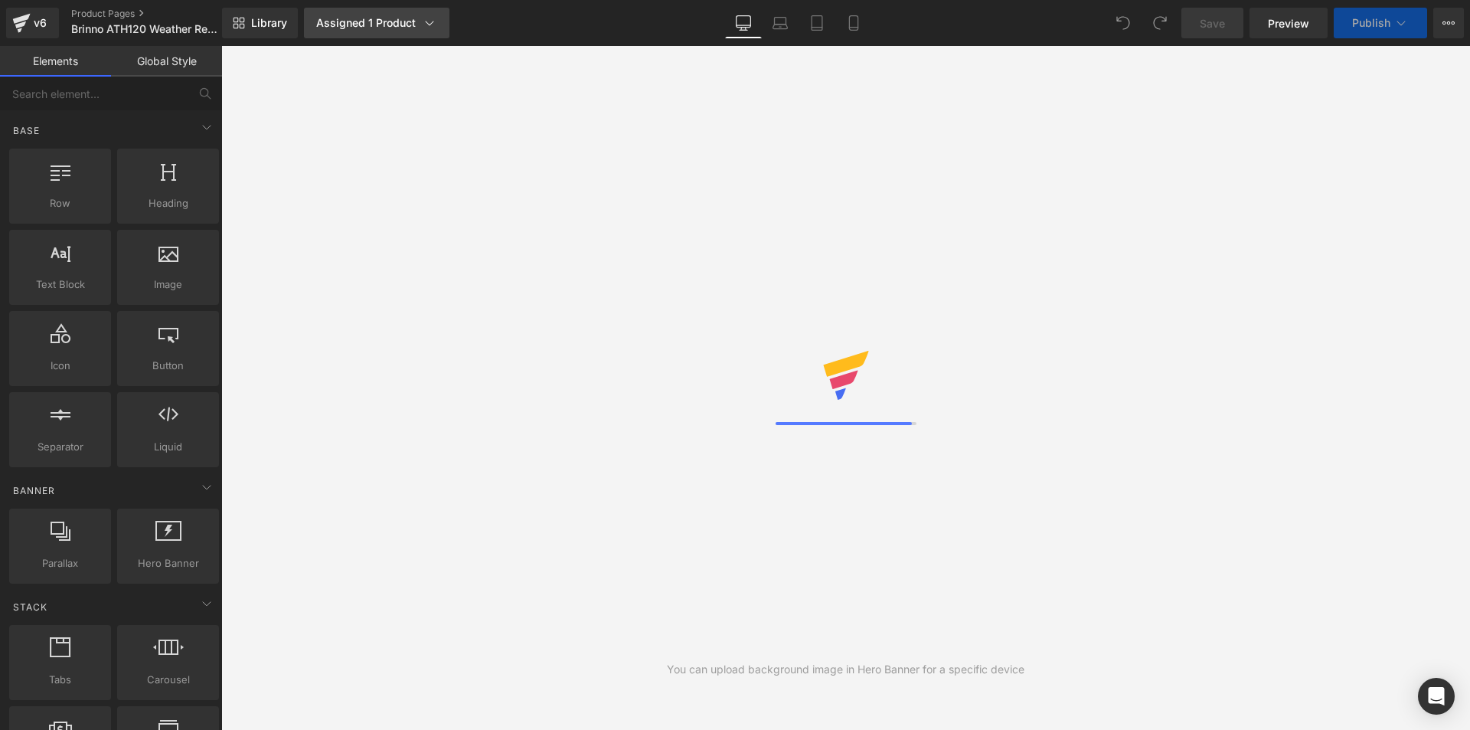
click at [413, 23] on div "Assigned 1 Product" at bounding box center [376, 22] width 121 height 15
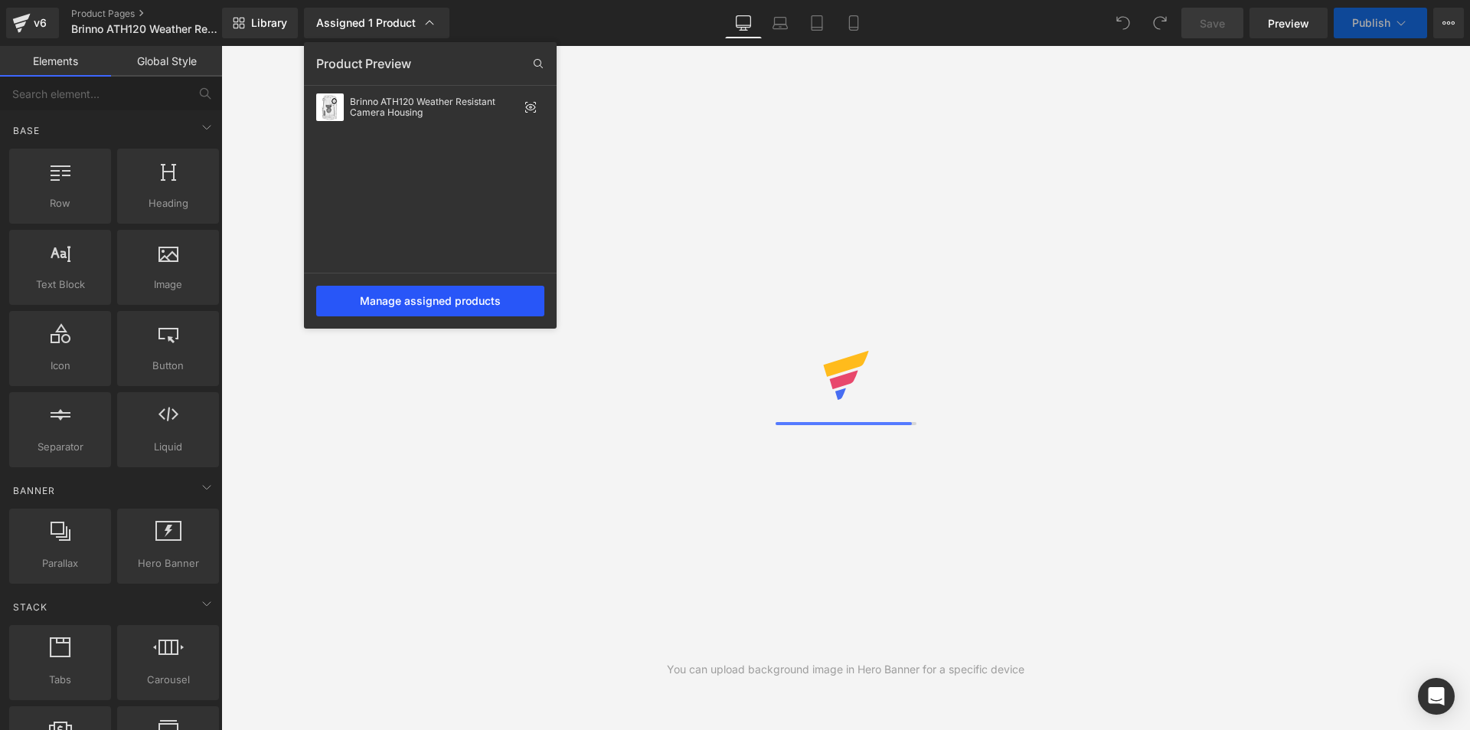
click at [437, 299] on div "Manage assigned products" at bounding box center [430, 301] width 228 height 31
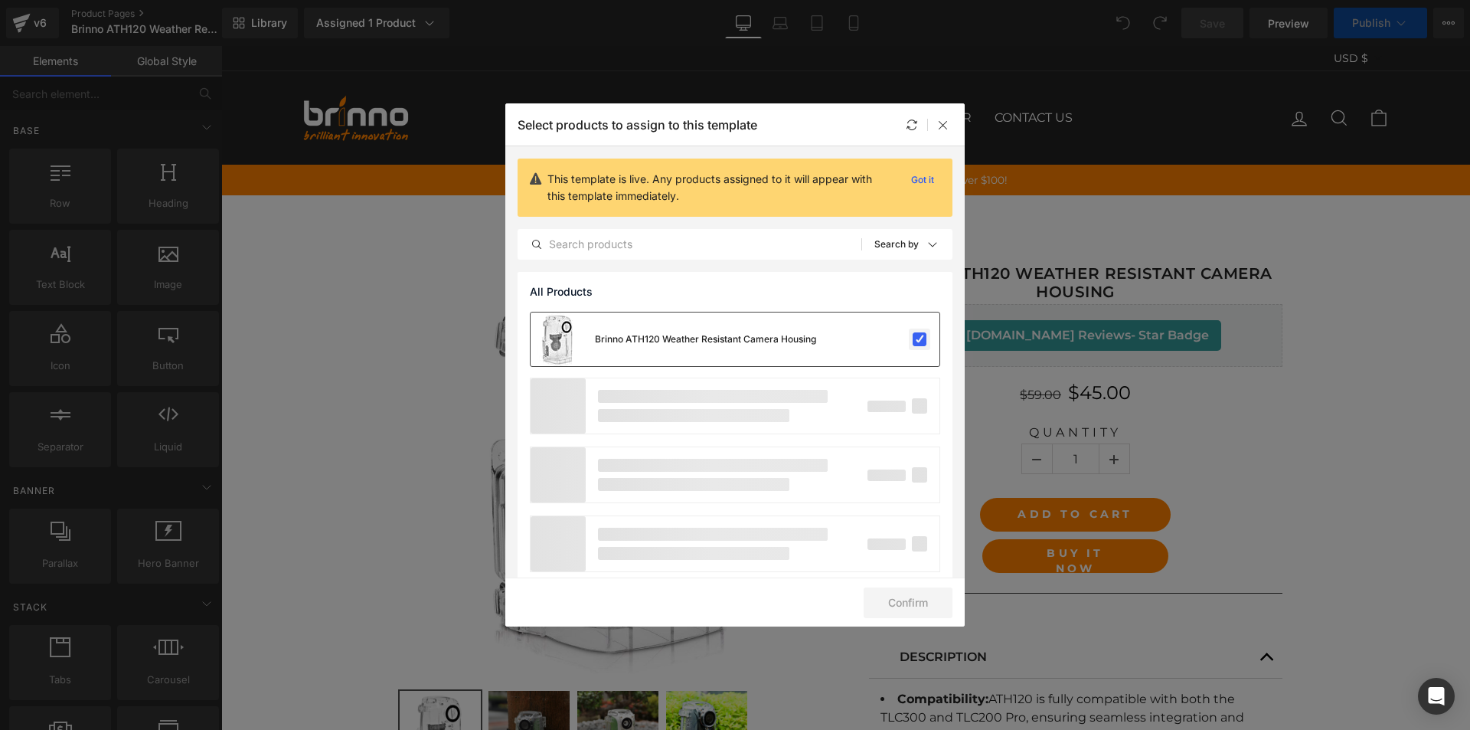
click at [913, 343] on label at bounding box center [920, 339] width 14 height 14
click at [919, 339] on input "checkbox" at bounding box center [919, 339] width 0 height 0
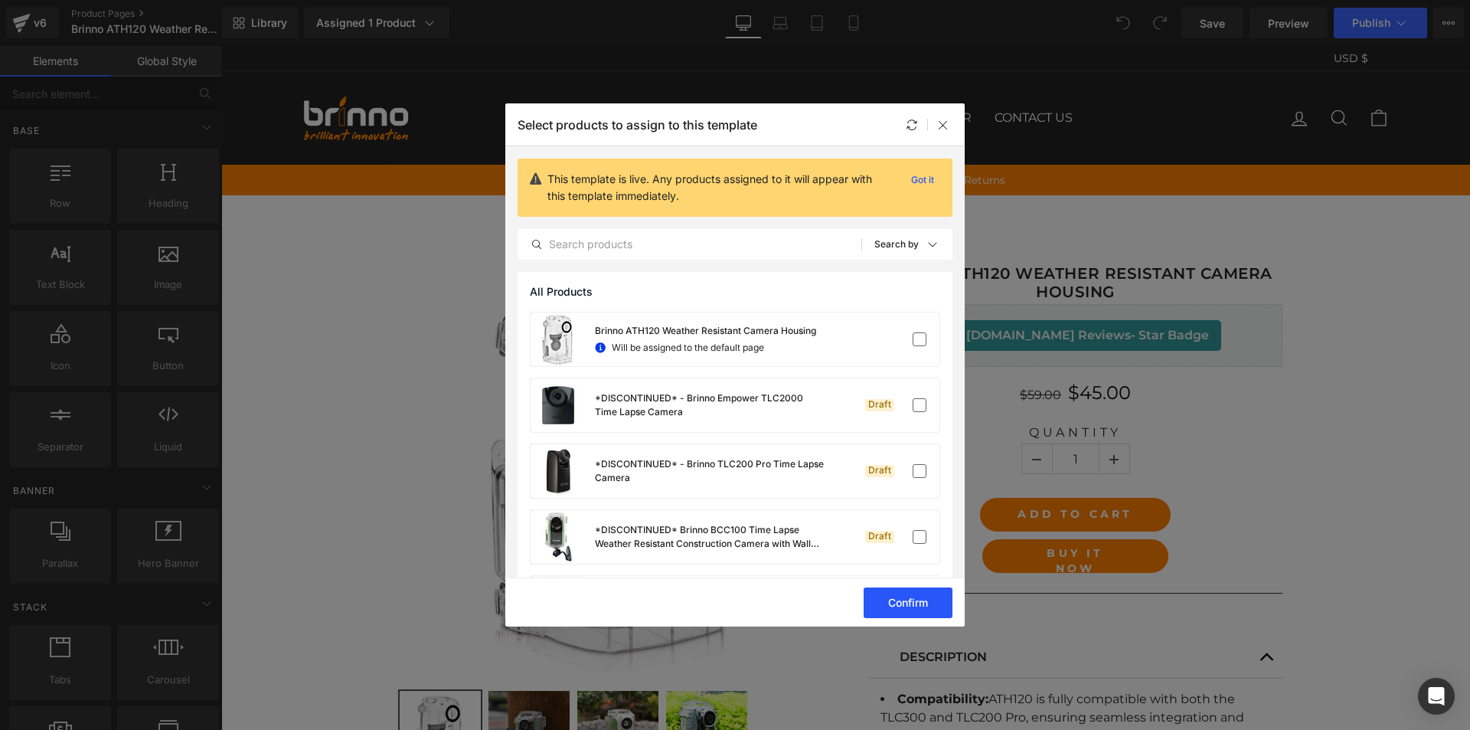
click at [904, 604] on button "Confirm" at bounding box center [908, 602] width 89 height 31
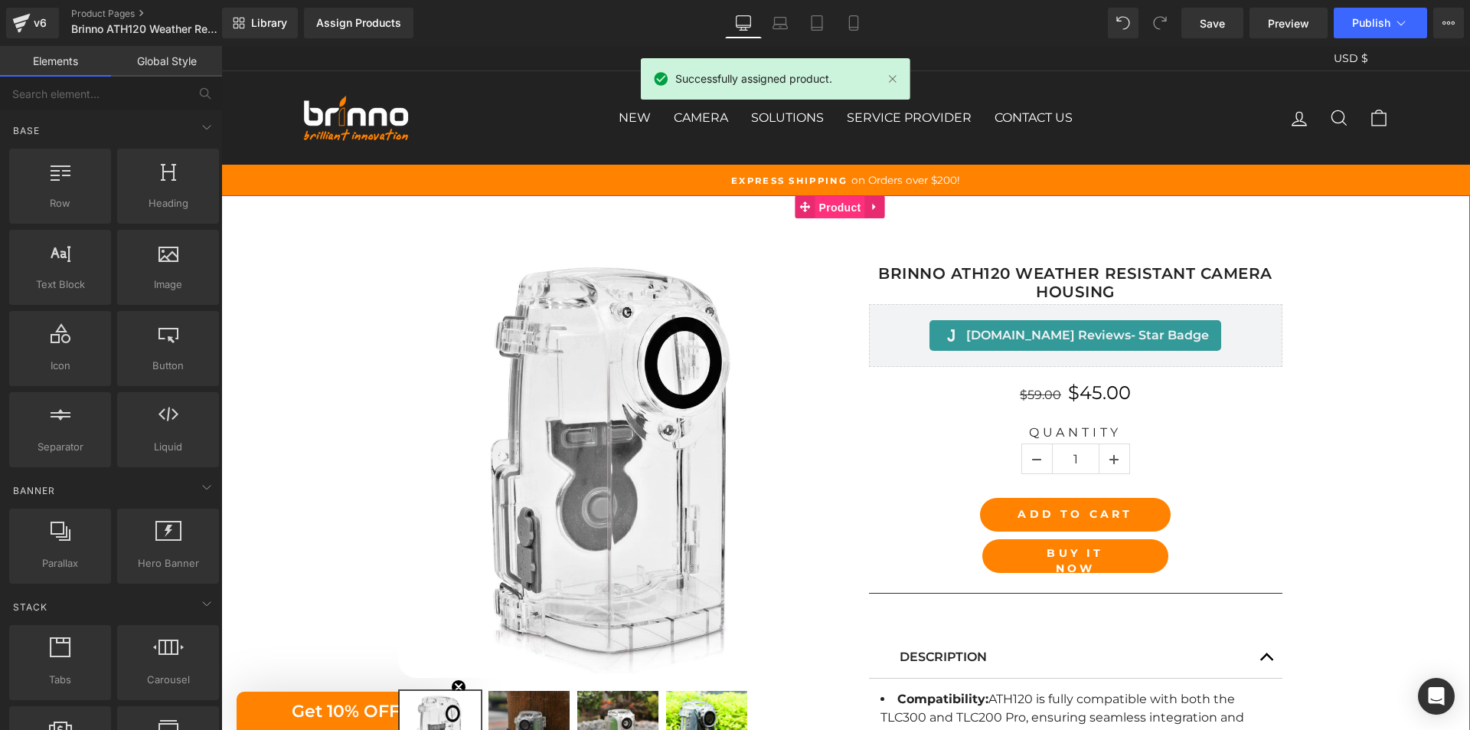
click at [835, 207] on span "Product" at bounding box center [840, 207] width 50 height 23
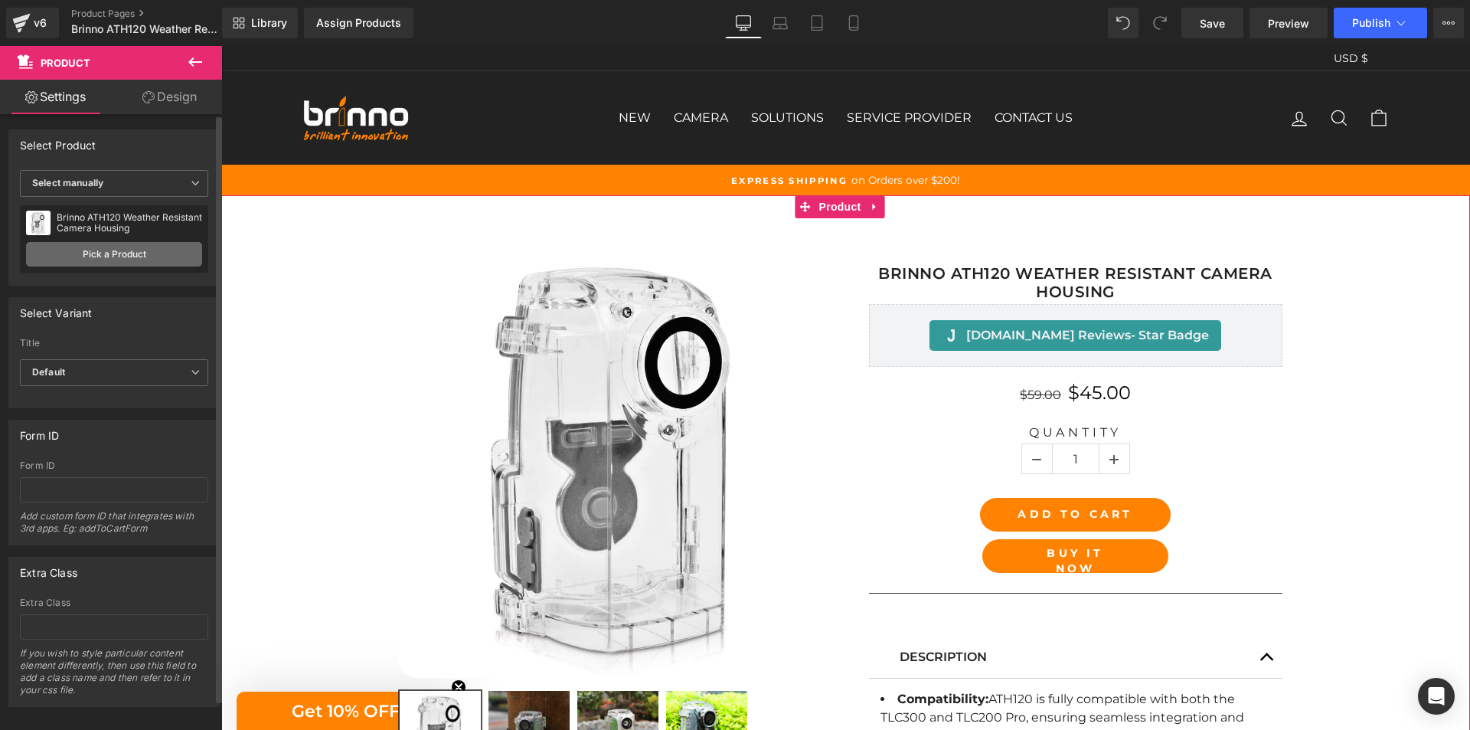
click at [142, 257] on link "Pick a Product" at bounding box center [114, 254] width 176 height 24
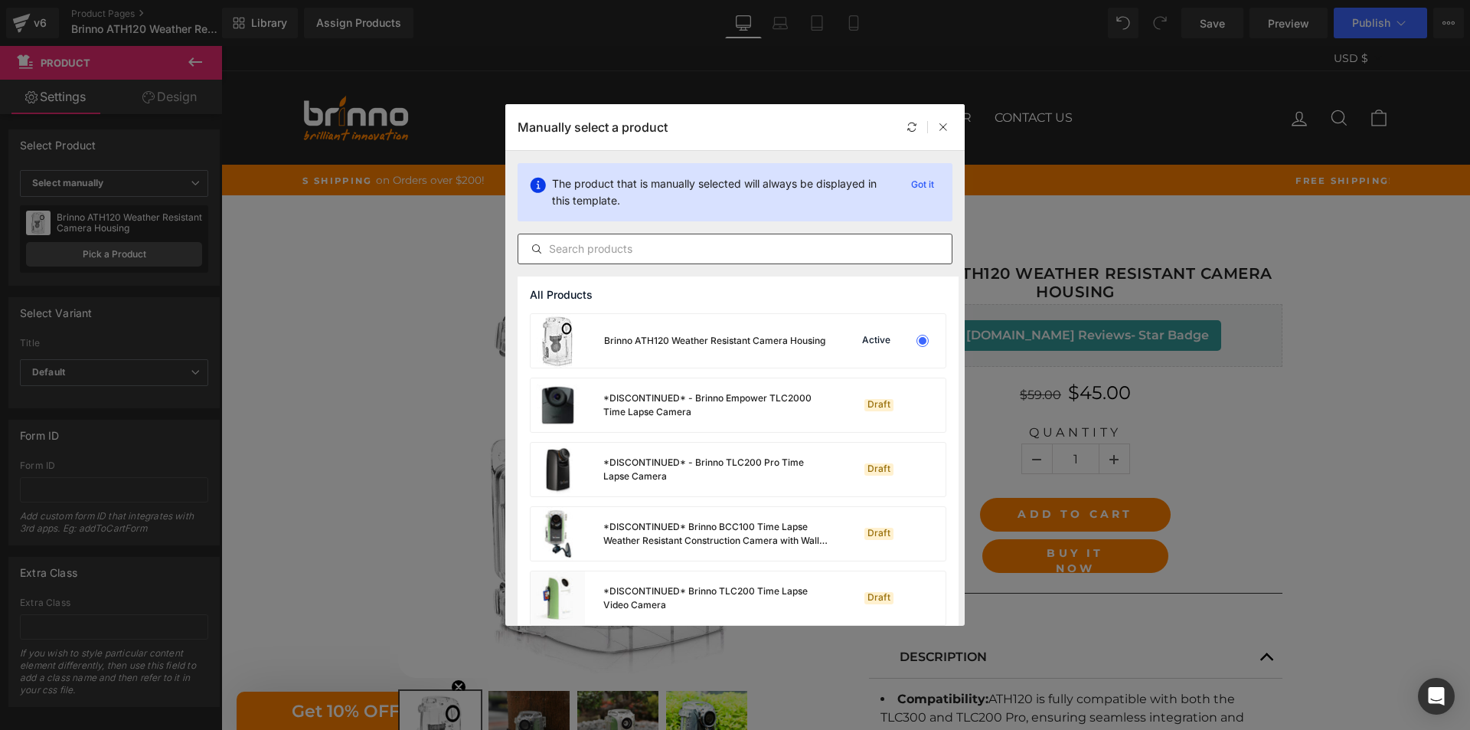
click at [705, 250] on input "text" at bounding box center [734, 249] width 433 height 18
paste input "Brinno ATH120 Weather Resistant Camera Housing"
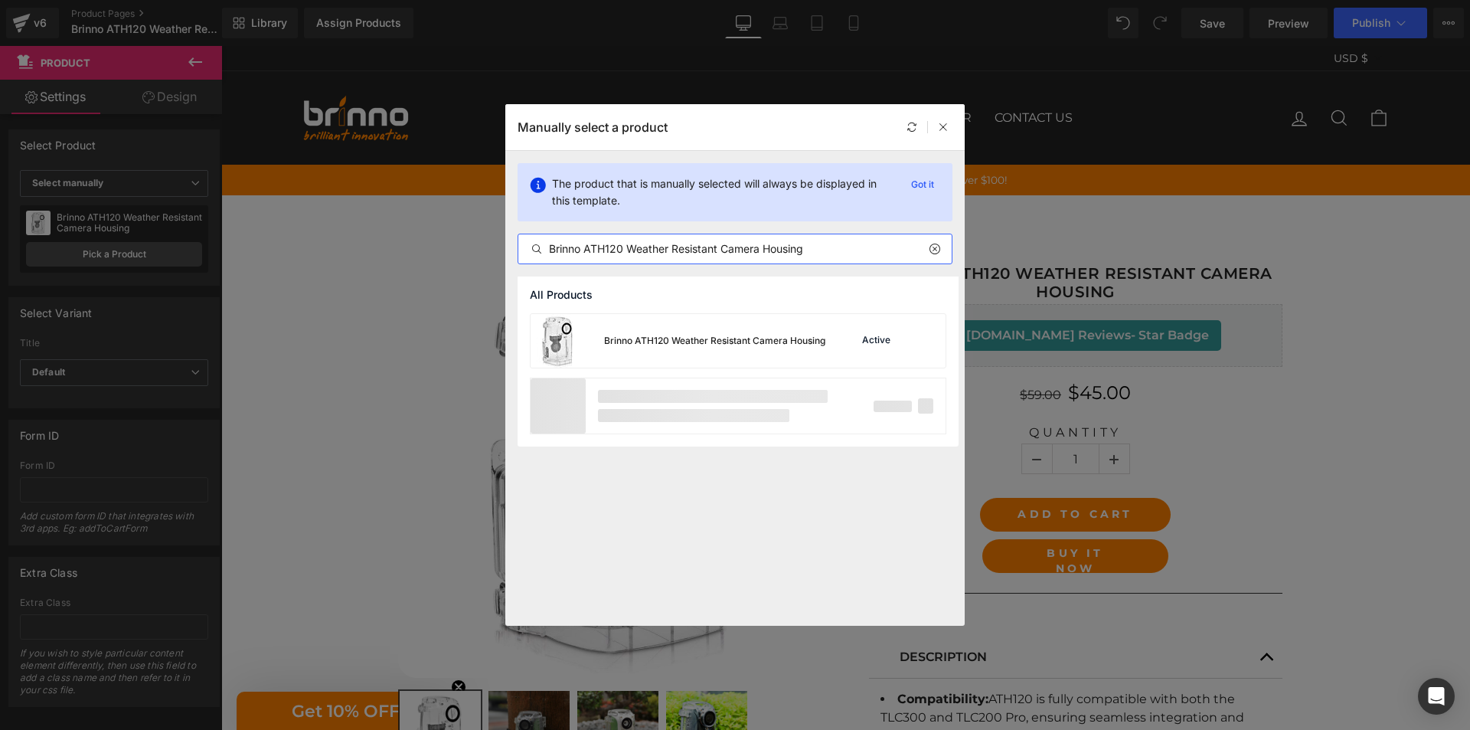
type input "Brinno ATH120 Weather Resistant Camera Housing"
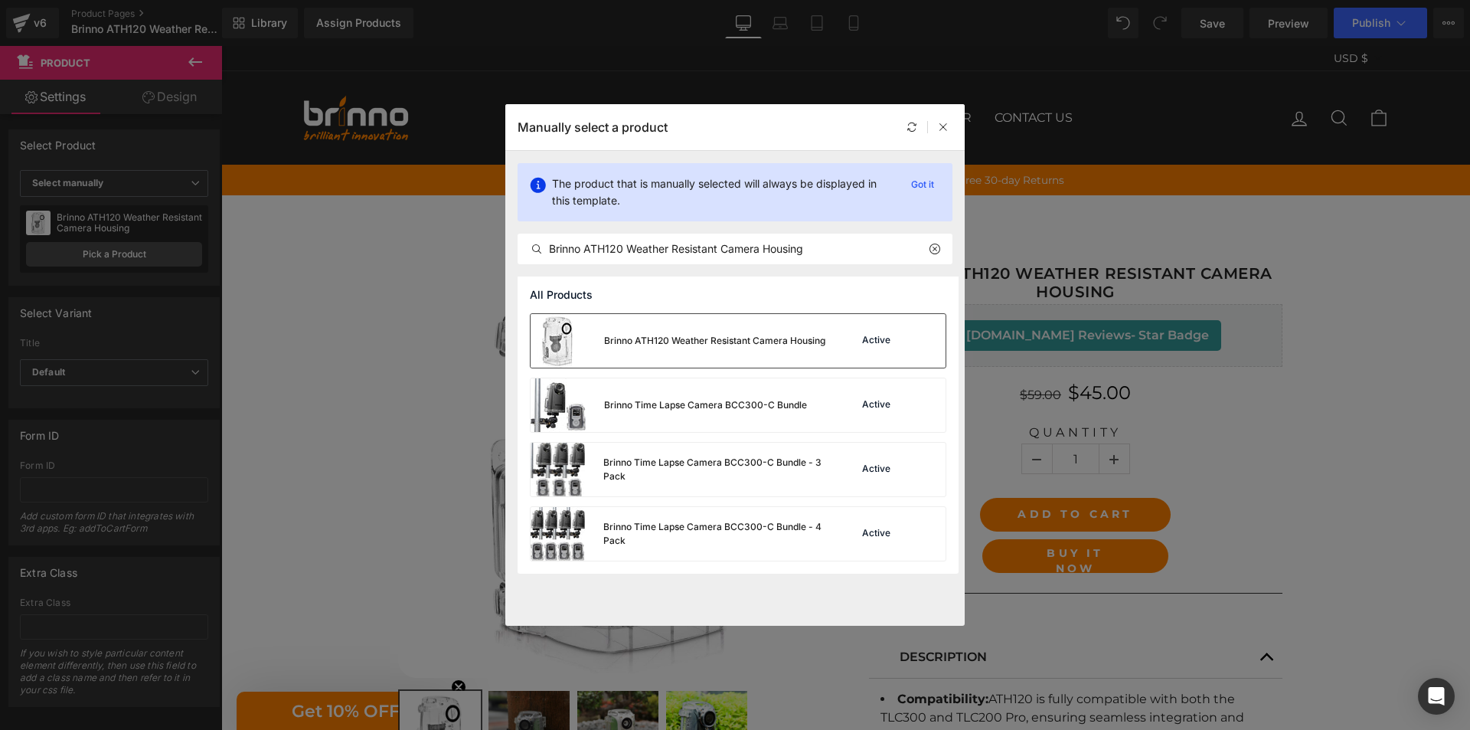
click at [700, 357] on div "Brinno ATH120 Weather Resistant Camera Housing" at bounding box center [678, 341] width 295 height 54
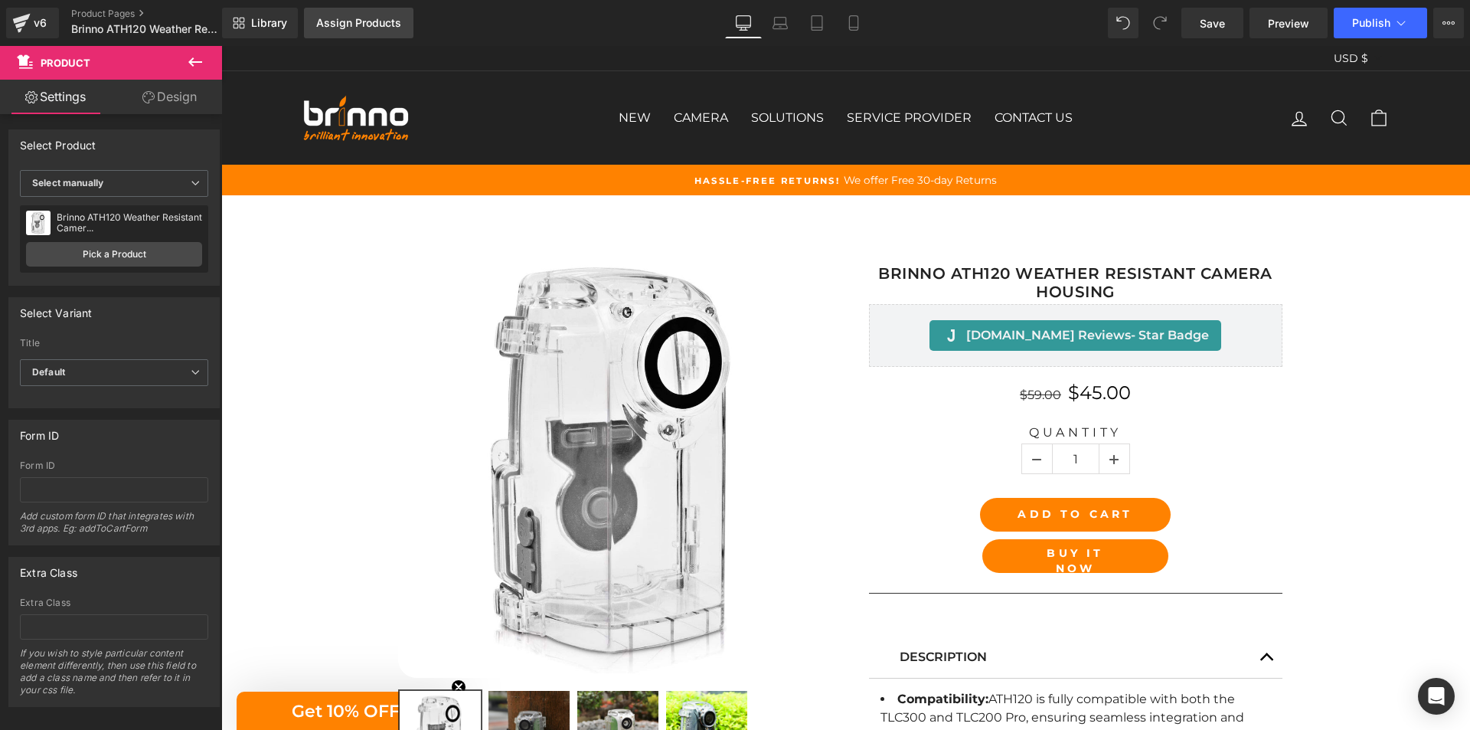
click at [358, 20] on div "Assign Products" at bounding box center [358, 23] width 85 height 12
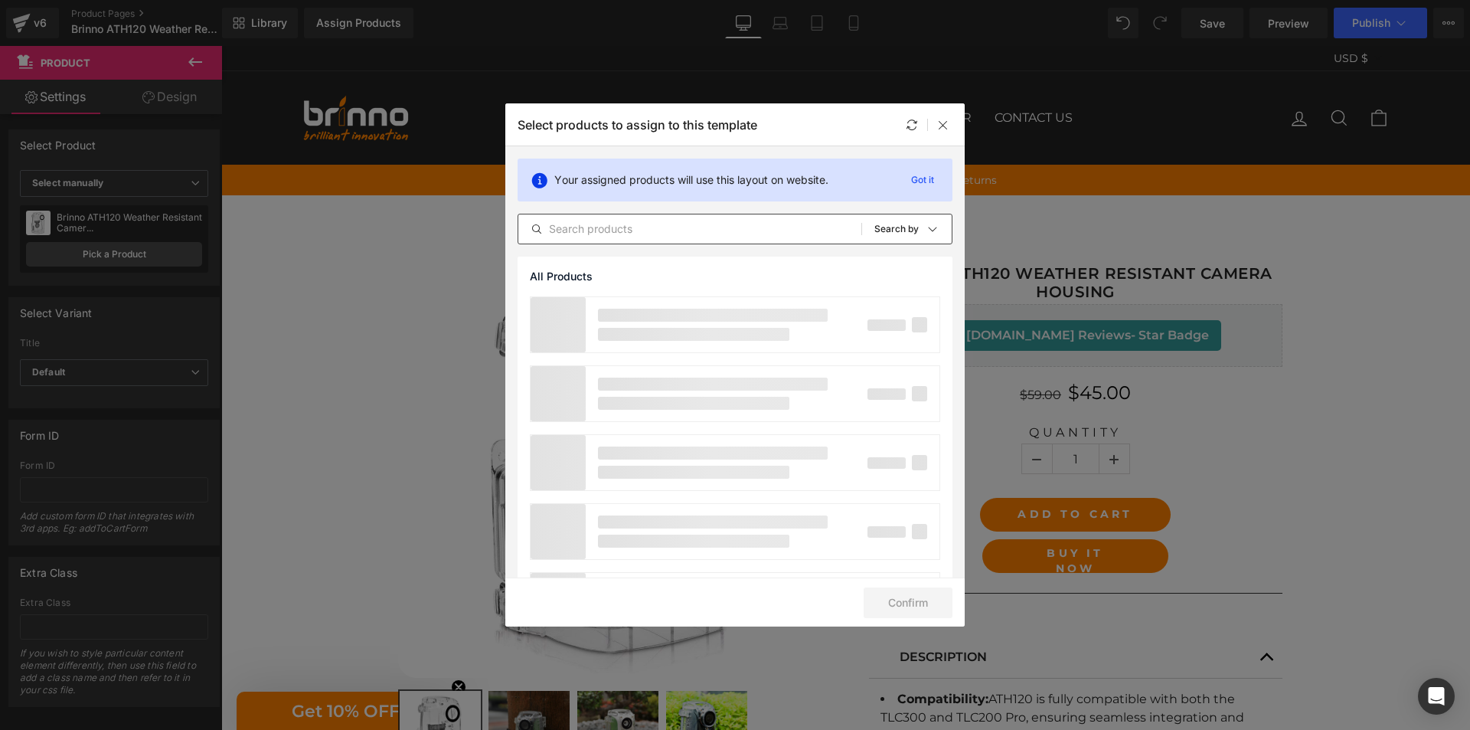
click at [769, 230] on input "text" at bounding box center [689, 229] width 343 height 18
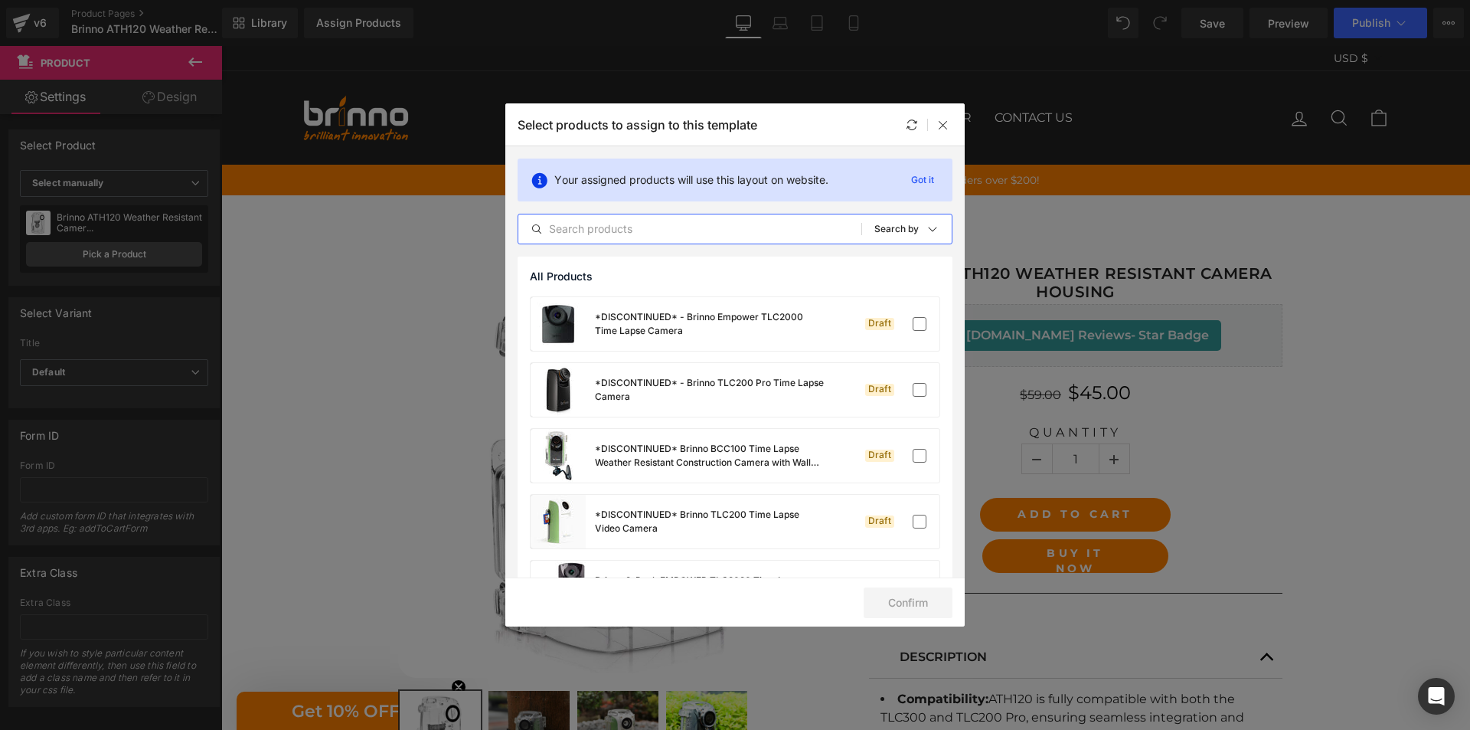
paste input "Brinno ATH120 Weather Resistant Camera Housing"
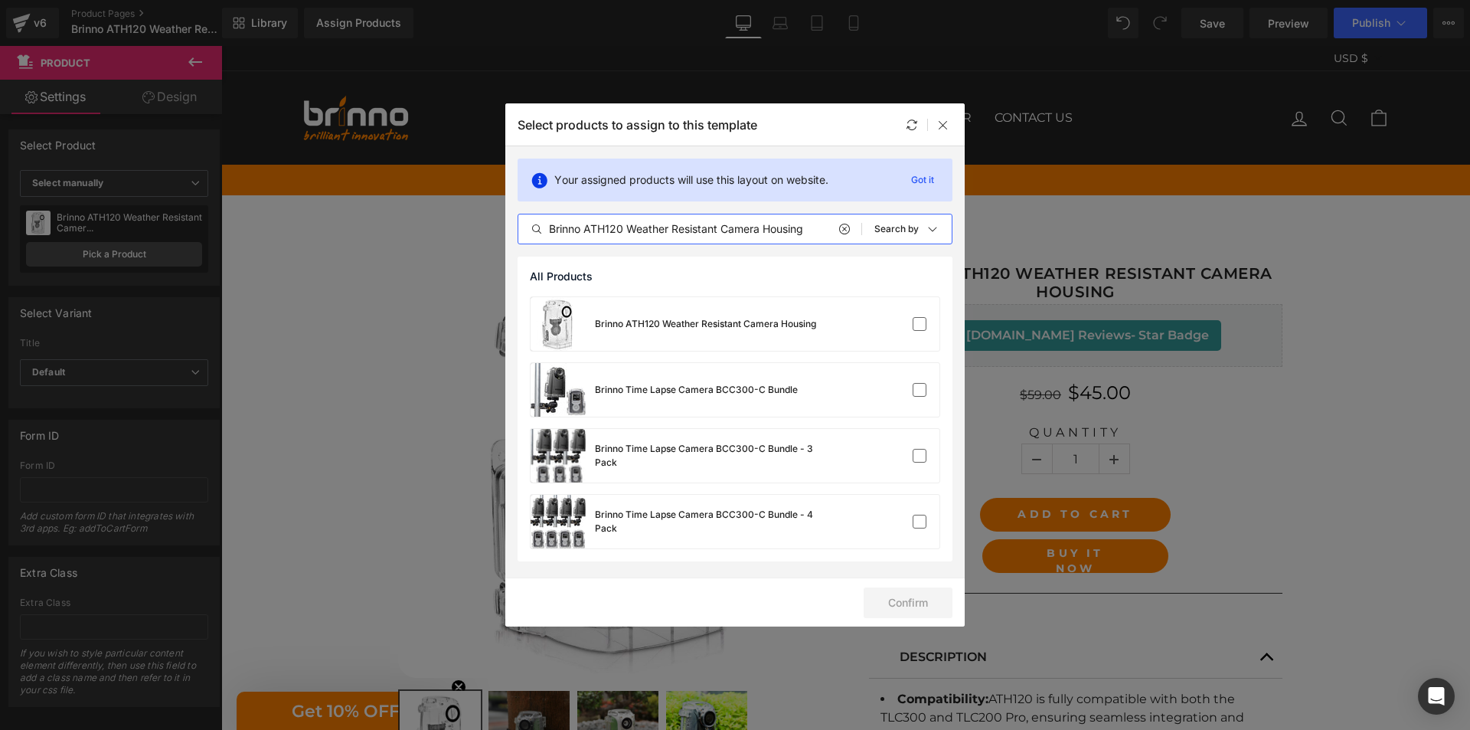
type input "Brinno ATH120 Weather Resistant Camera Housing"
click at [906, 326] on div at bounding box center [893, 323] width 68 height 15
click at [914, 597] on button "Confirm" at bounding box center [908, 602] width 89 height 31
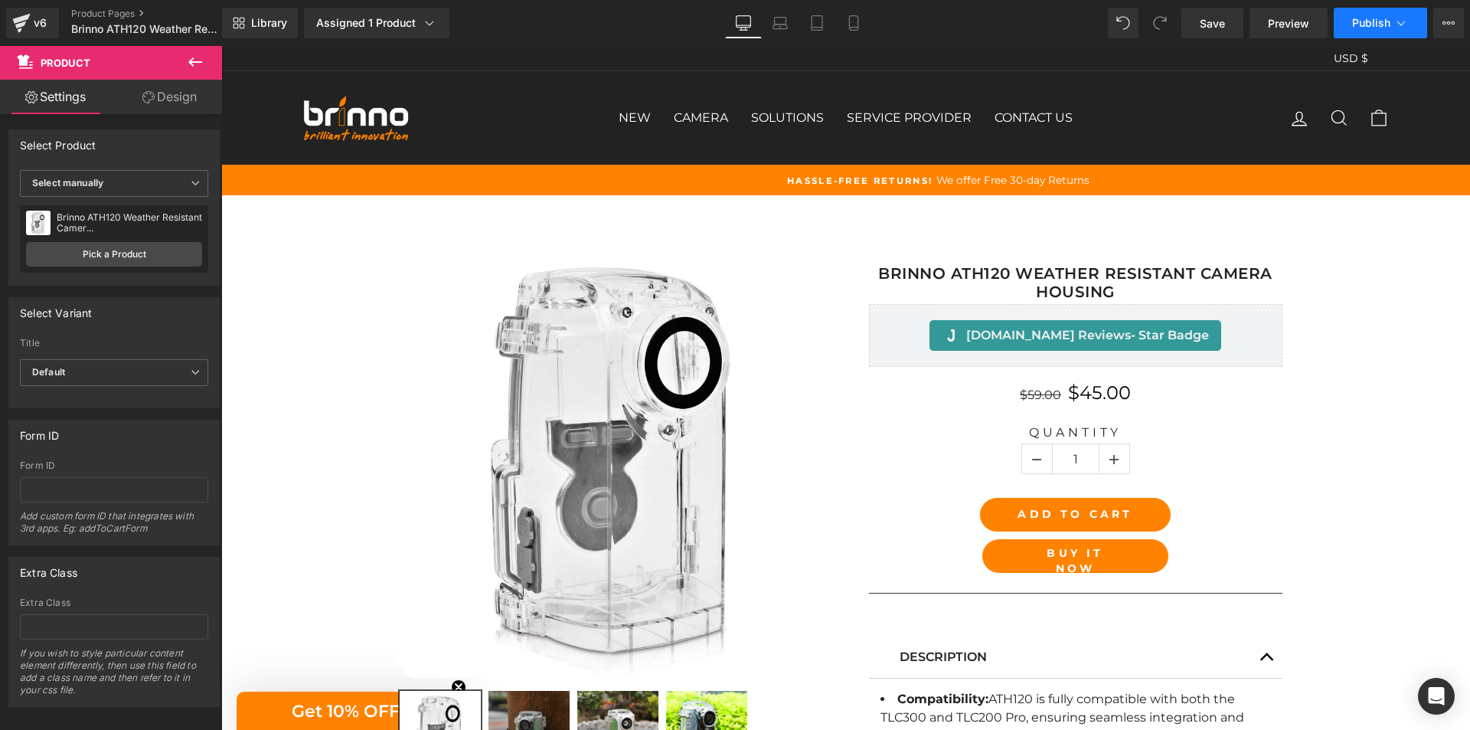
click at [1383, 21] on span "Publish" at bounding box center [1371, 23] width 38 height 12
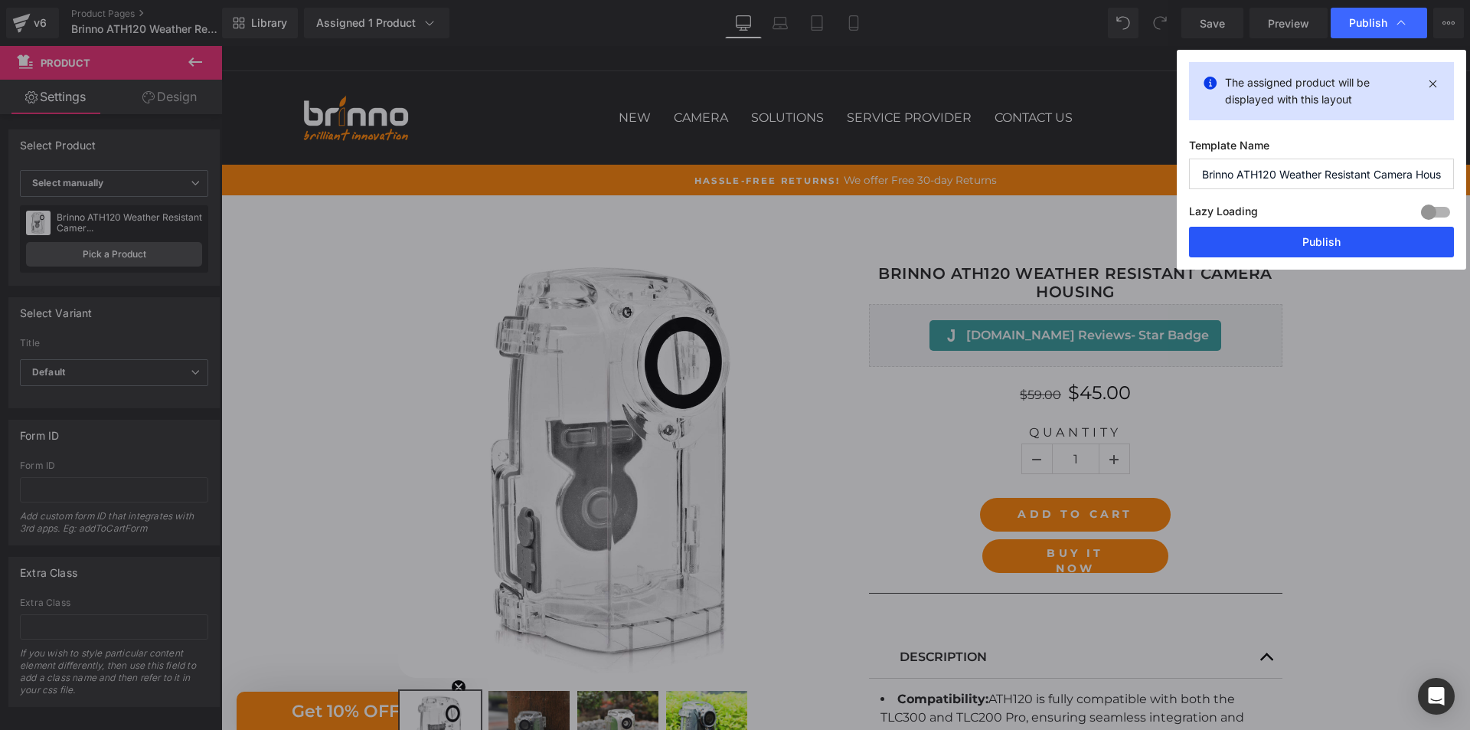
click at [1323, 236] on button "Publish" at bounding box center [1321, 242] width 265 height 31
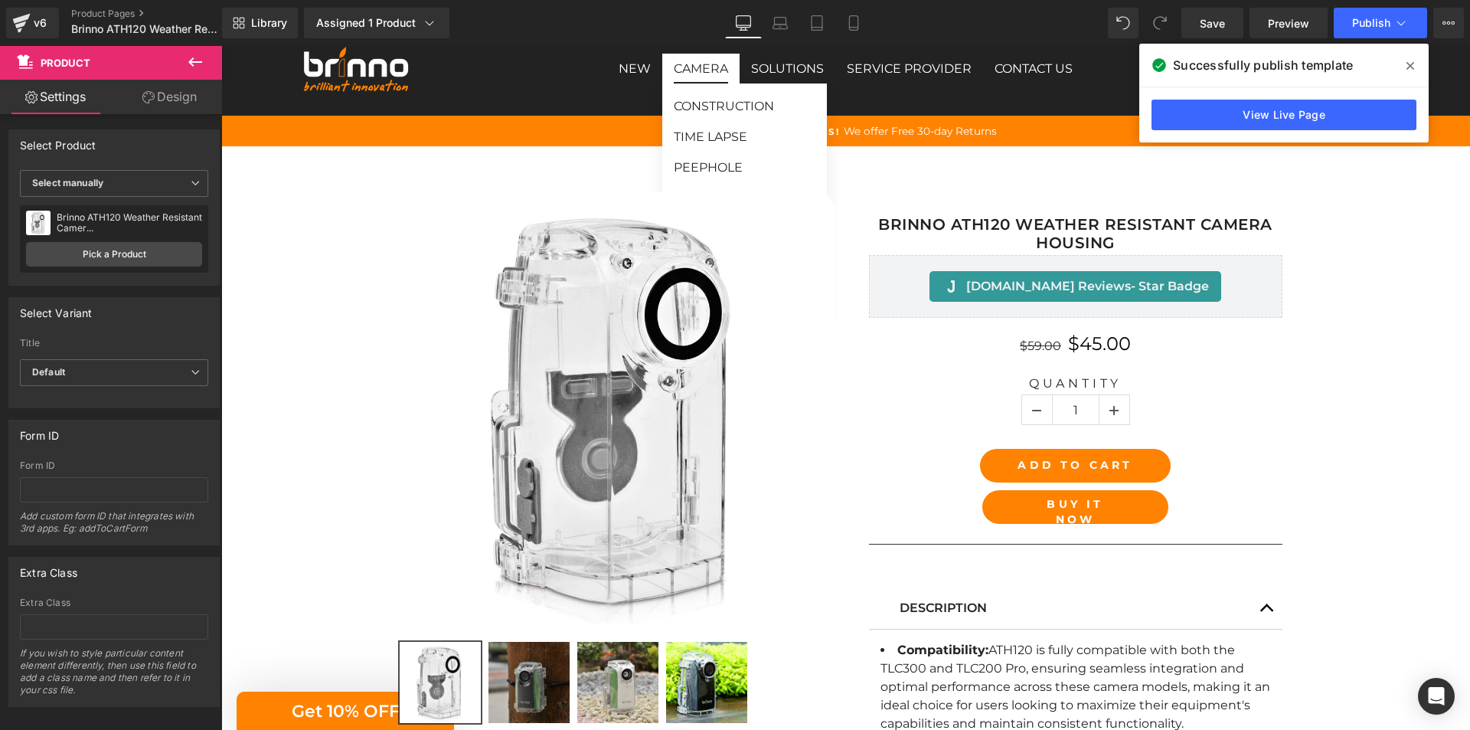
scroll to position [77, 0]
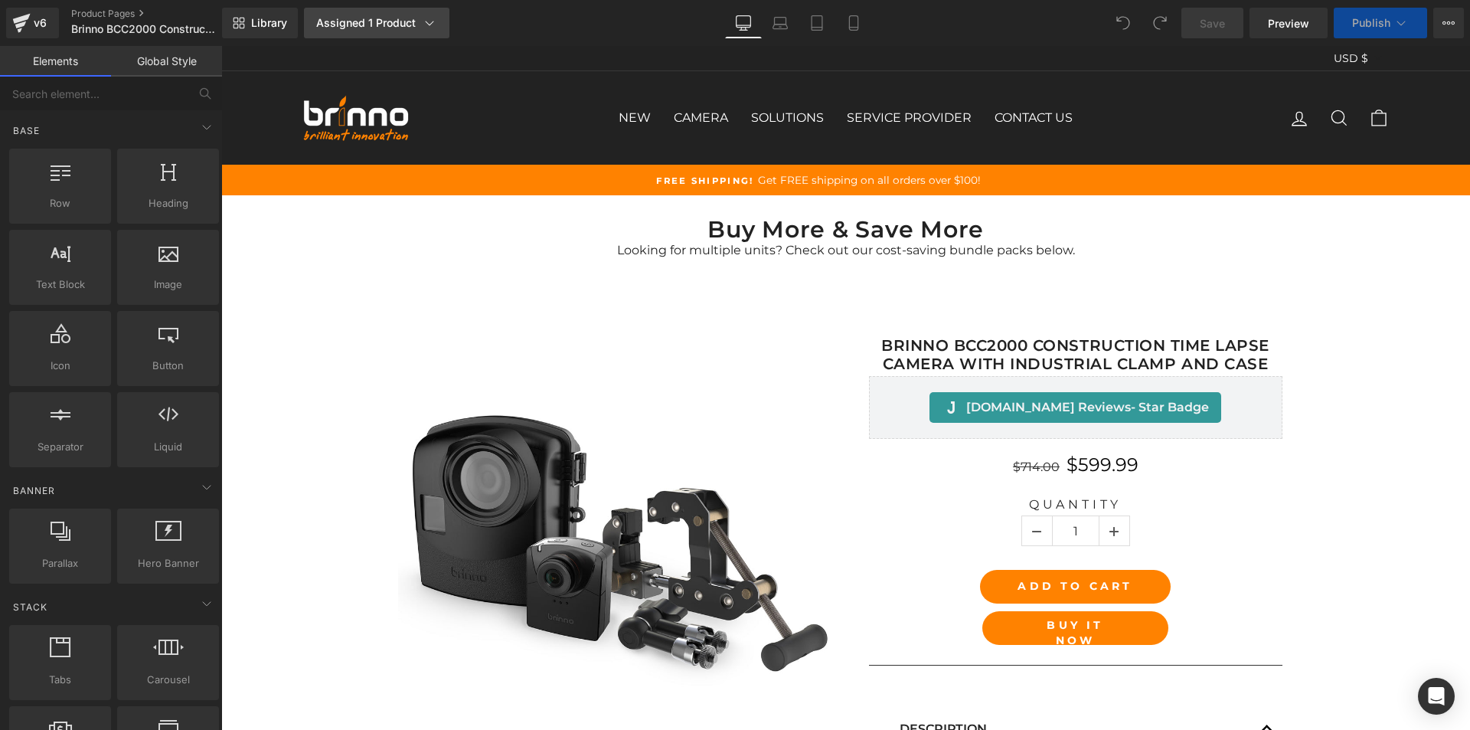
click at [404, 24] on div "Assigned 1 Product" at bounding box center [376, 22] width 121 height 15
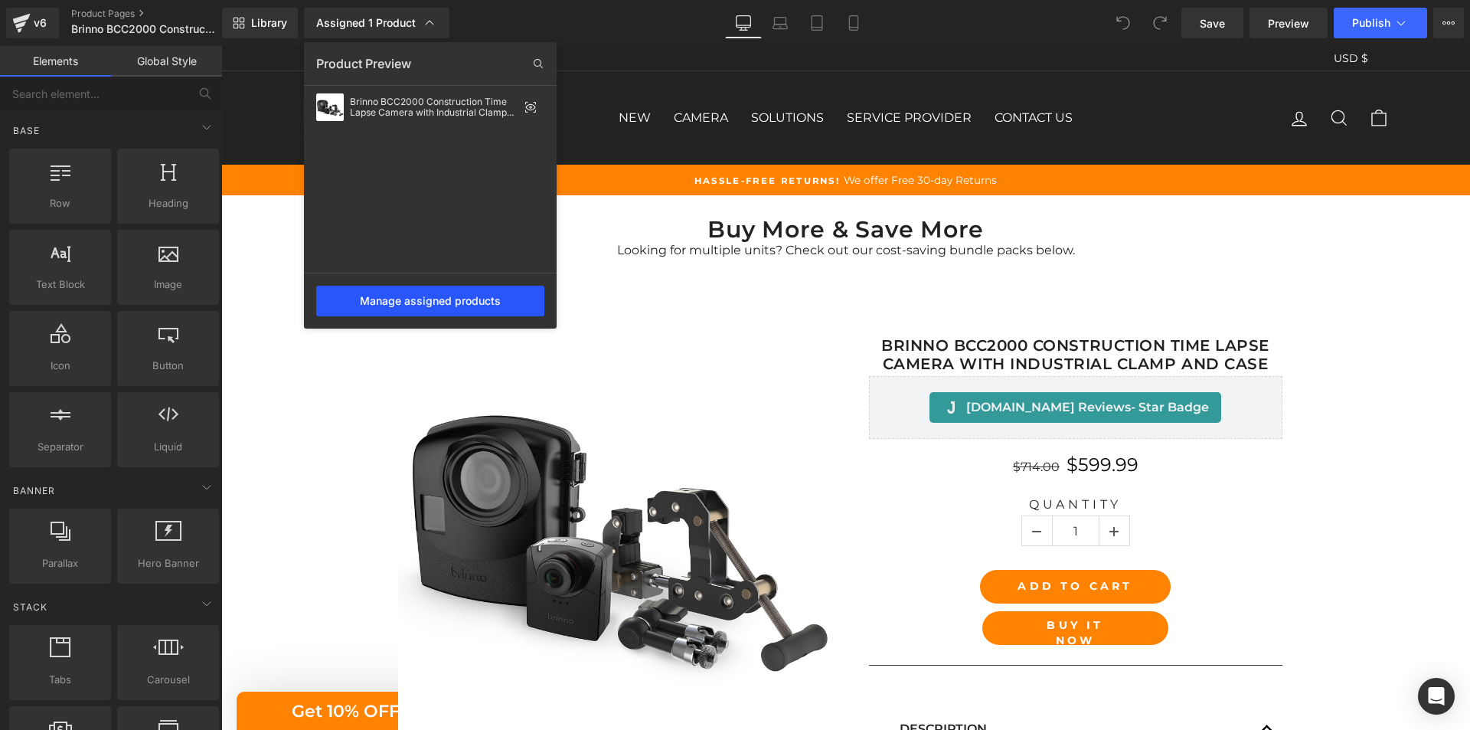
click at [418, 287] on div "Manage assigned products" at bounding box center [430, 301] width 228 height 31
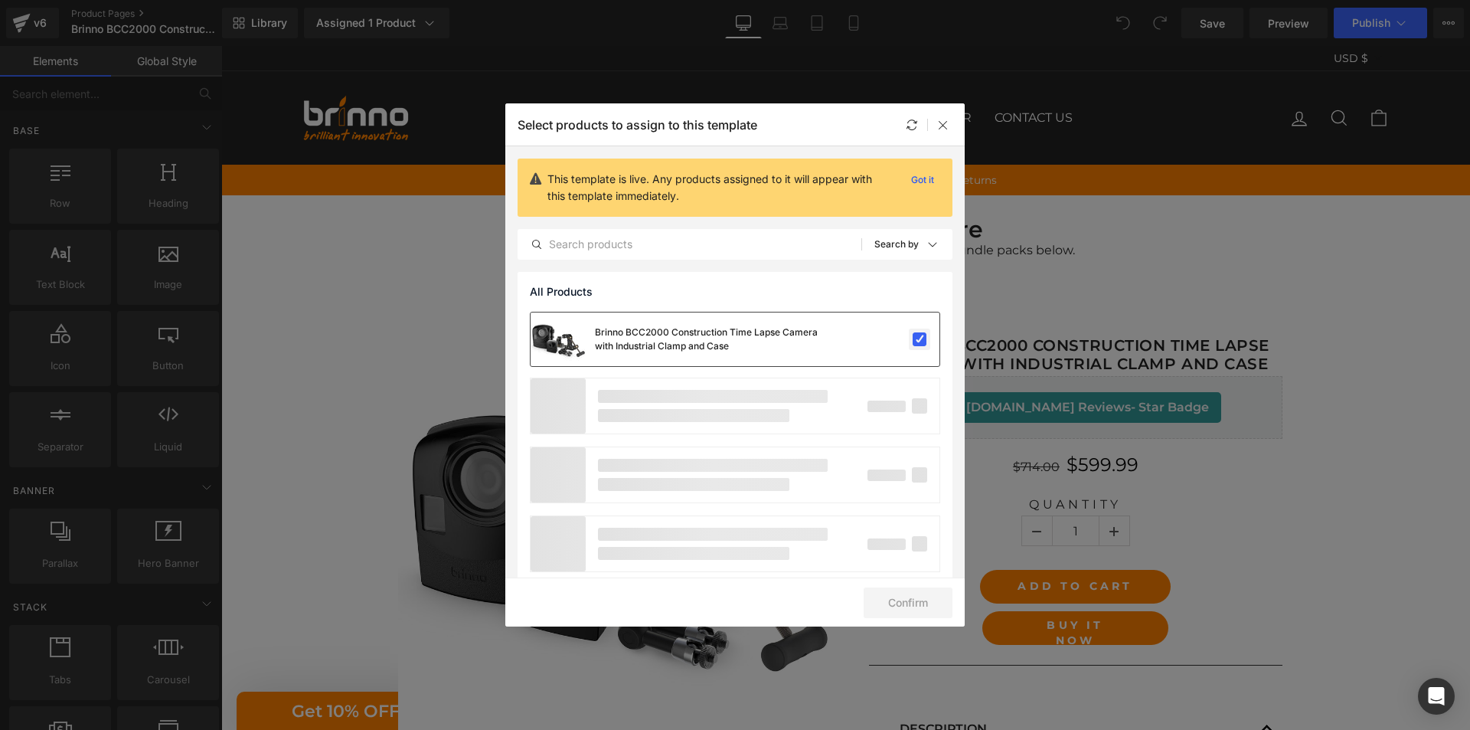
click at [913, 341] on label at bounding box center [920, 339] width 14 height 14
click at [919, 339] on input "checkbox" at bounding box center [919, 339] width 0 height 0
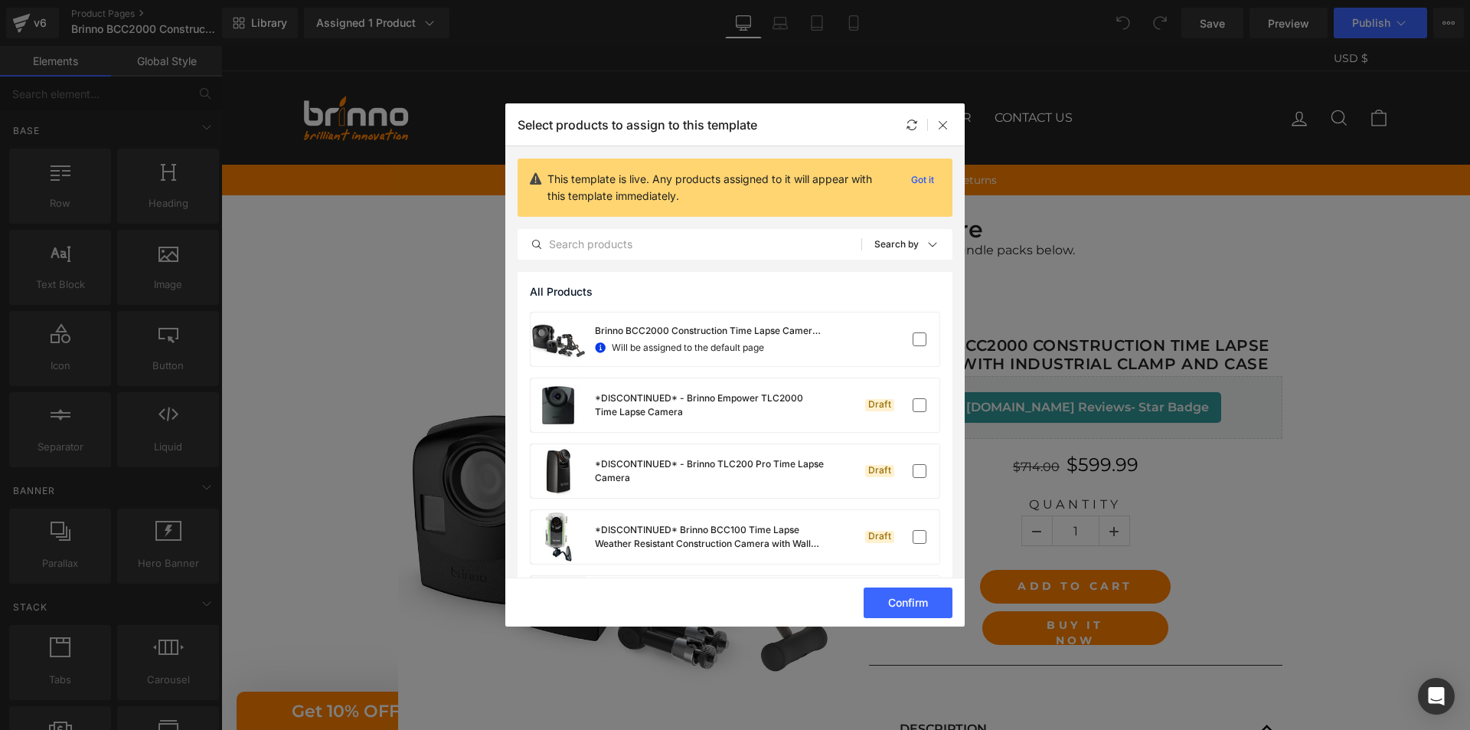
click at [899, 592] on button "Confirm" at bounding box center [908, 602] width 89 height 31
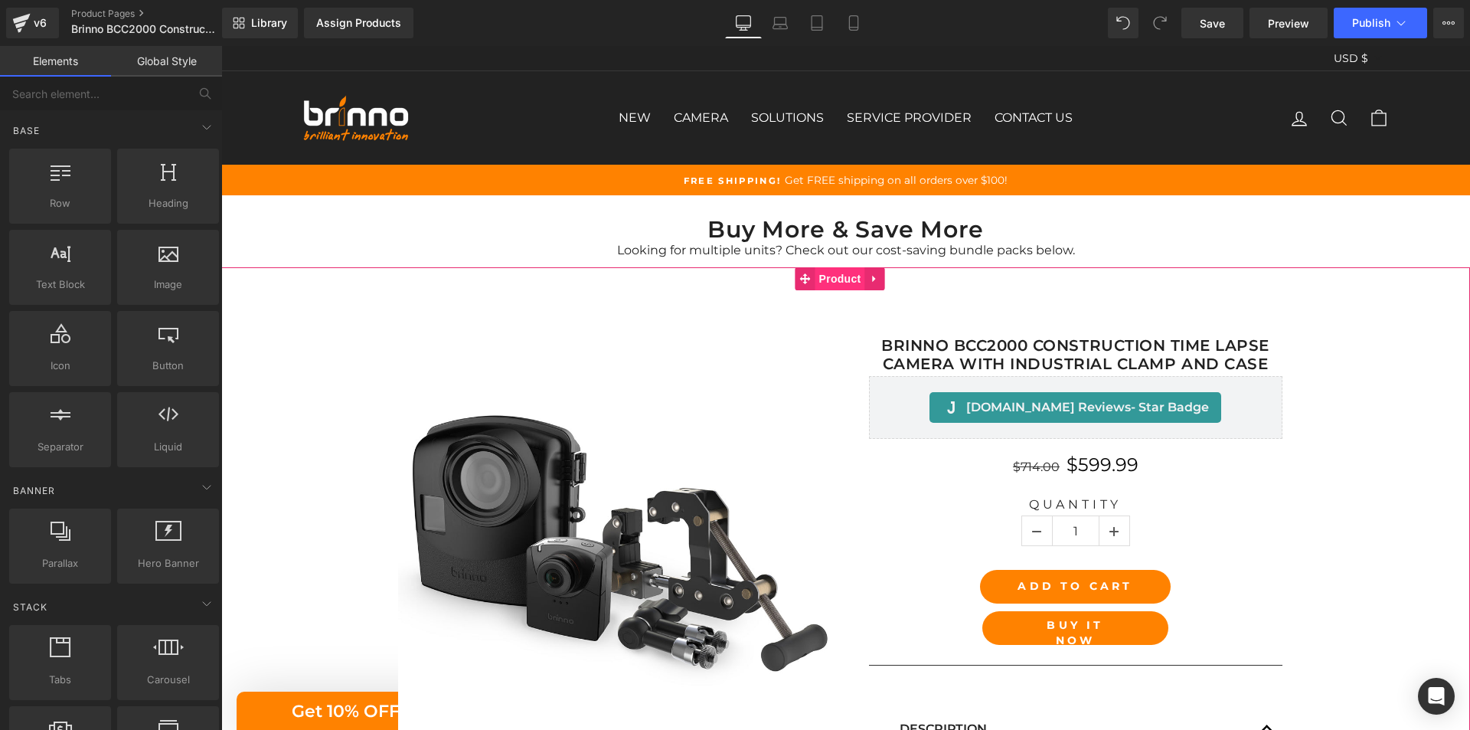
click at [842, 276] on span "Product" at bounding box center [840, 278] width 50 height 23
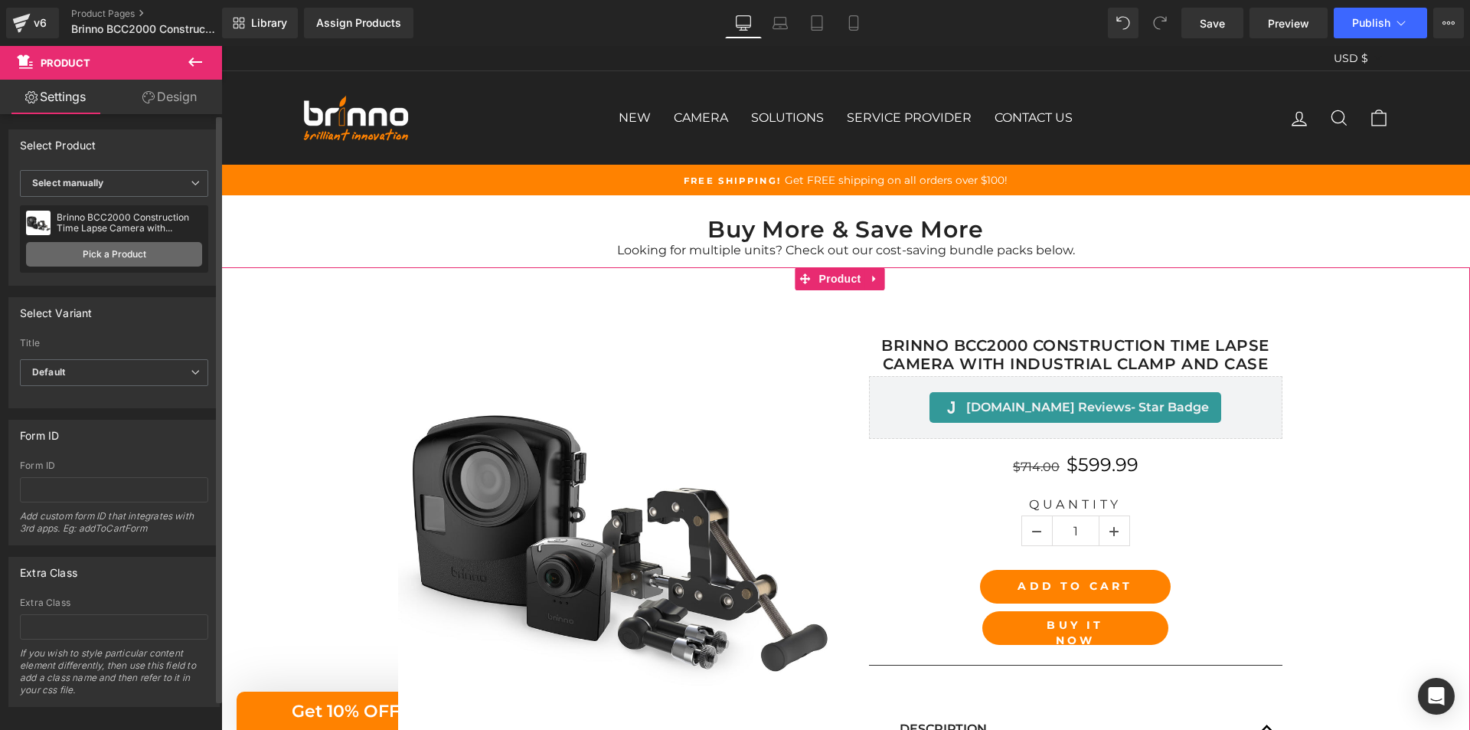
click at [126, 251] on link "Pick a Product" at bounding box center [114, 254] width 176 height 24
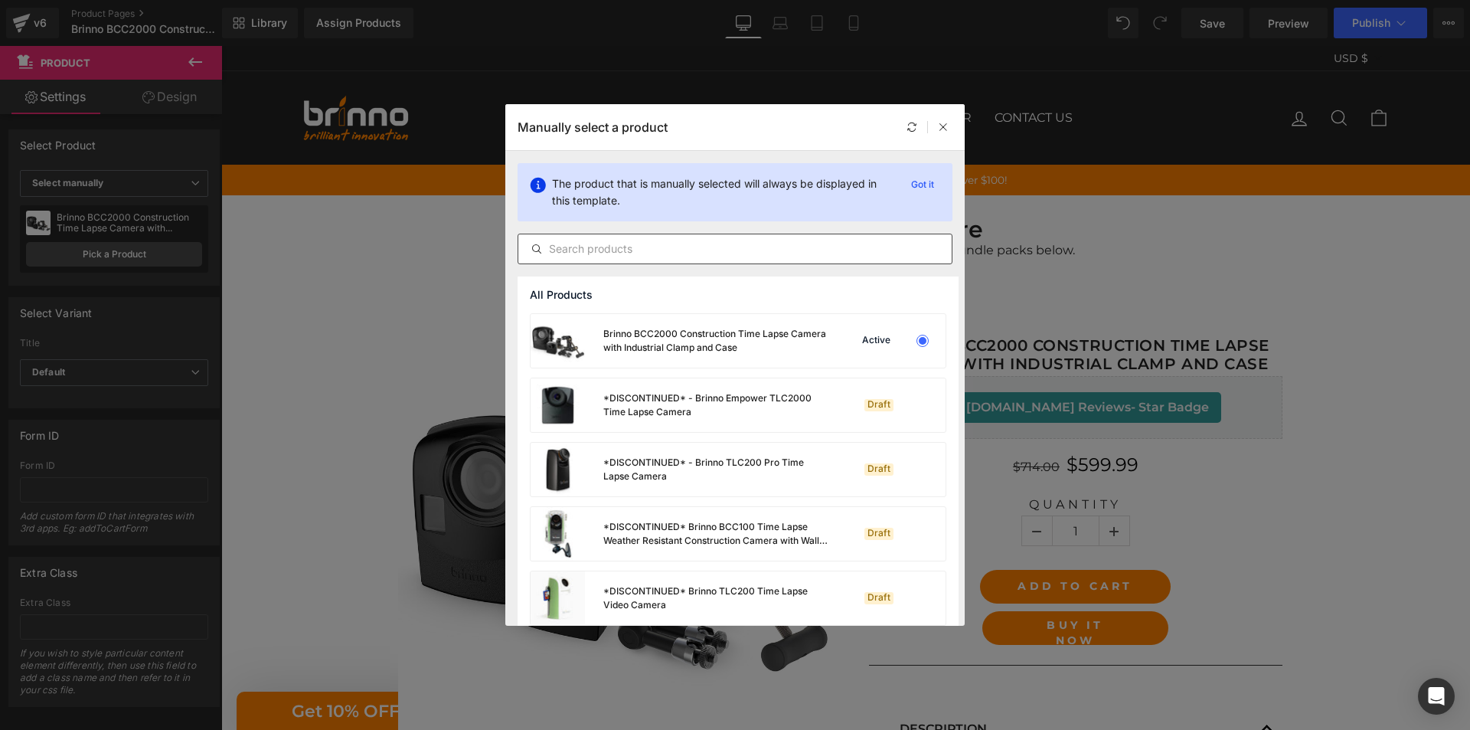
click at [679, 241] on input "text" at bounding box center [734, 249] width 433 height 18
paste input "Brinno BCC2000 Construction Time Lapse Camera with Industrial Clamp and Case"
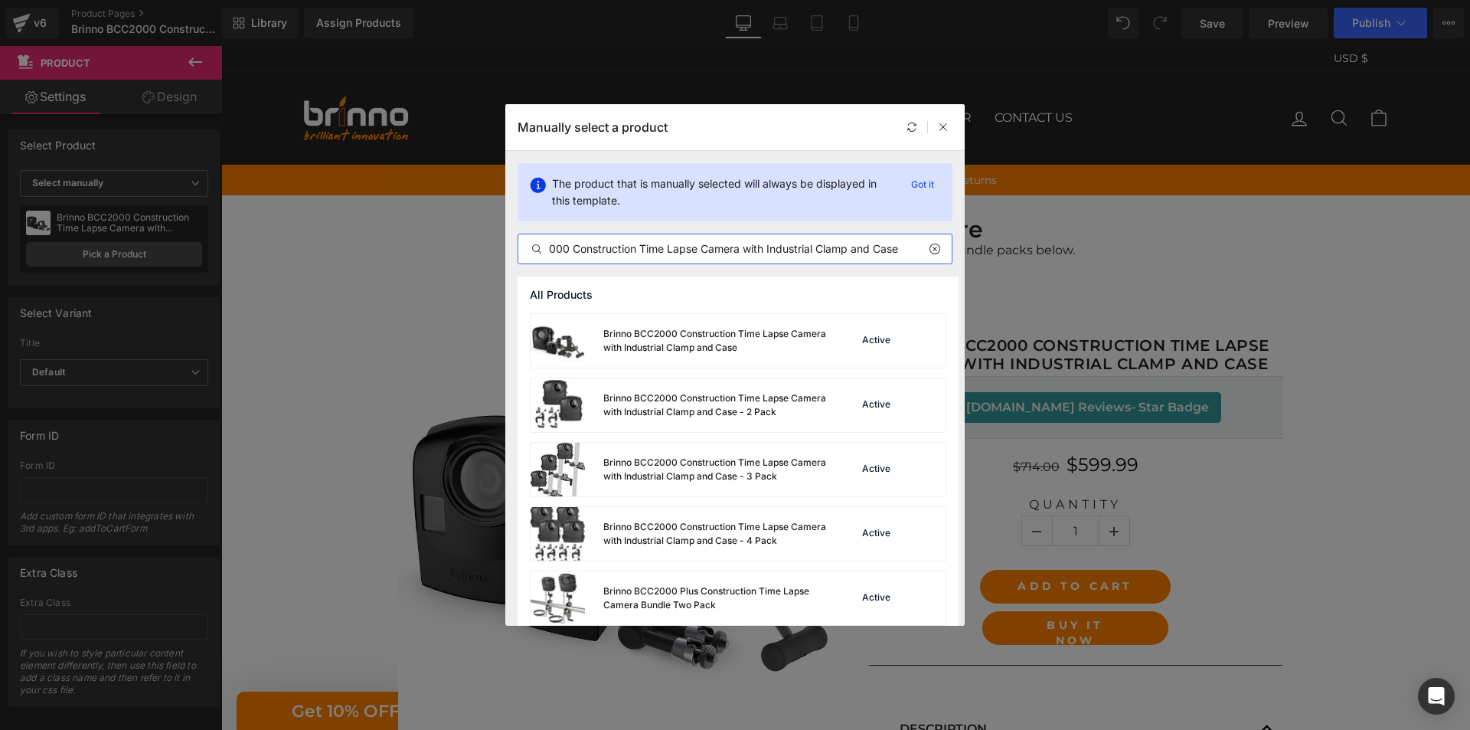
type input "Brinno BCC2000 Construction Time Lapse Camera with Industrial Clamp and Case"
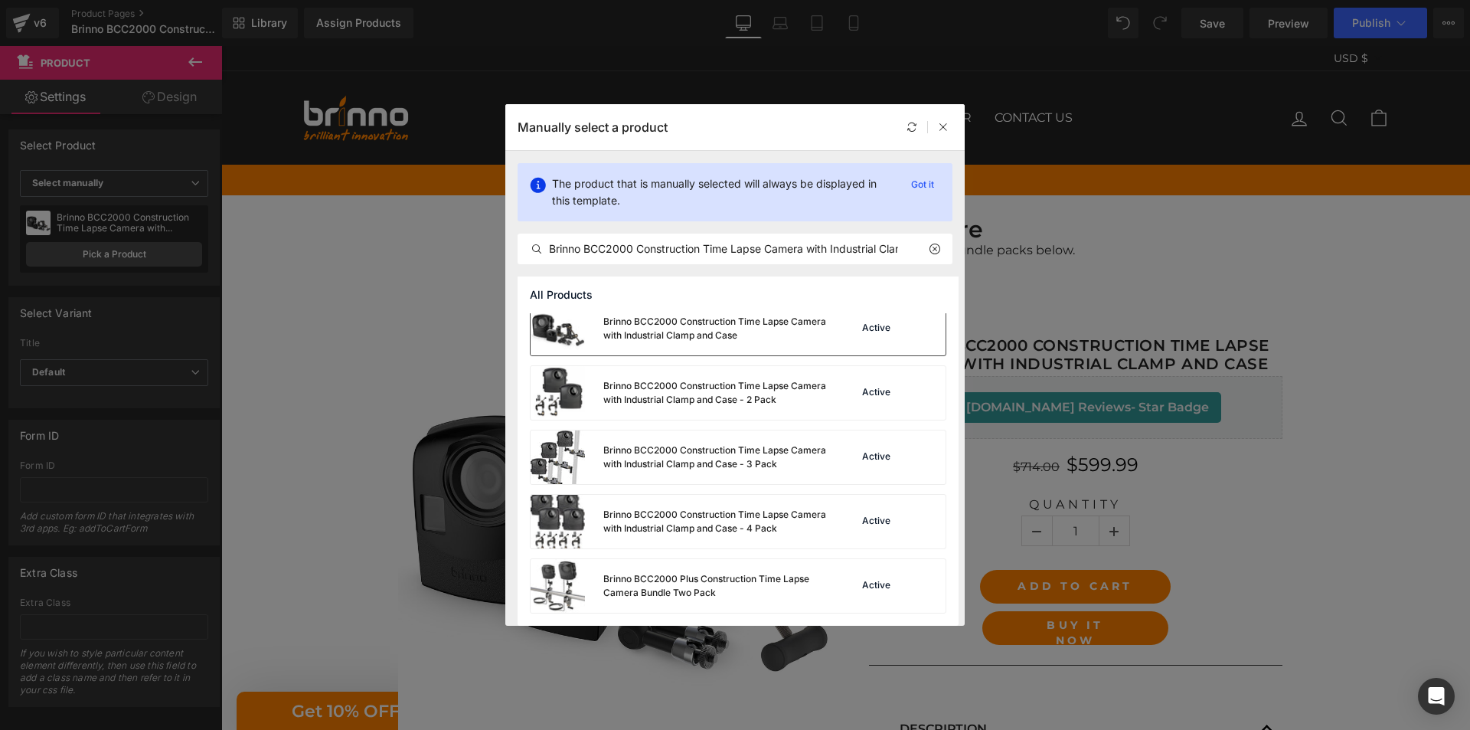
scroll to position [0, 0]
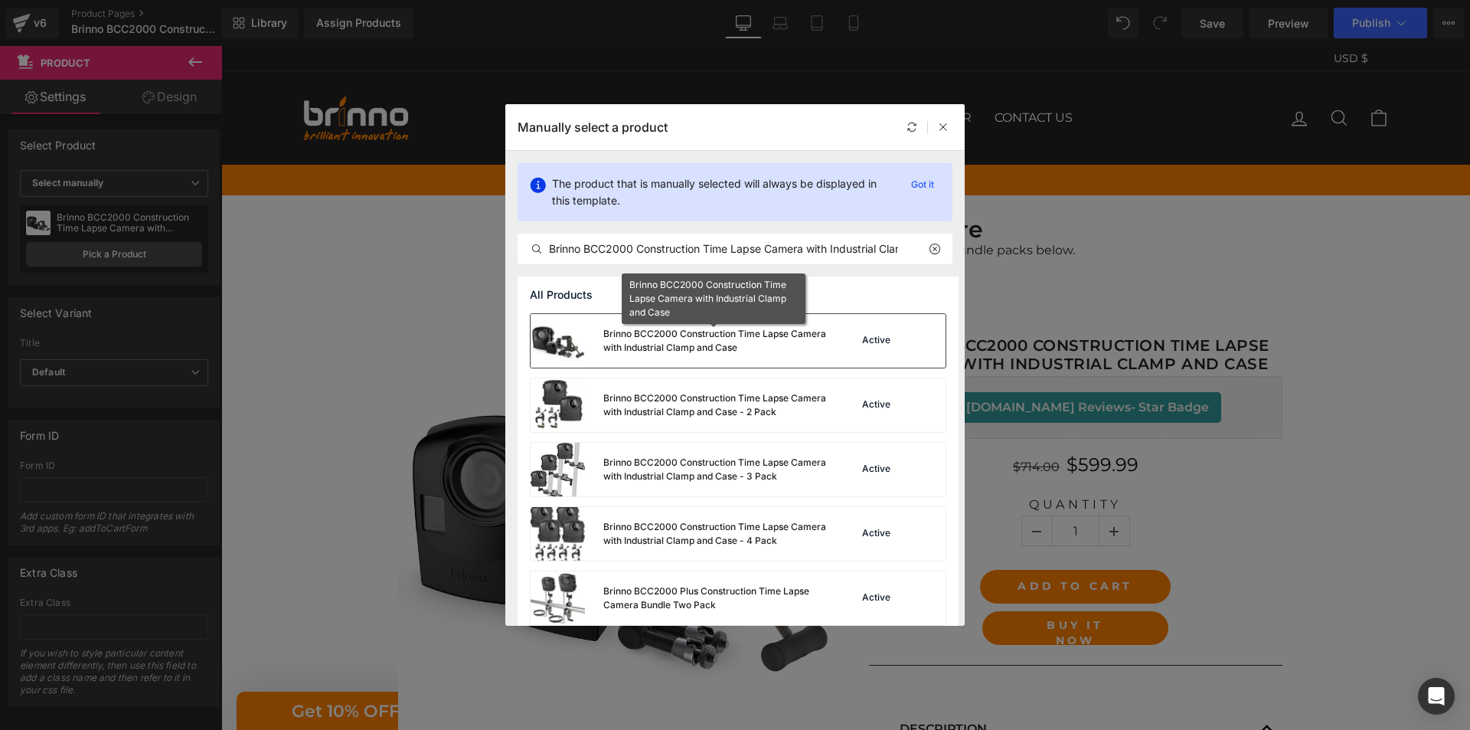
click at [736, 344] on div "Brinno BCC2000 Construction Time Lapse Camera with Industrial Clamp and Case" at bounding box center [716, 341] width 227 height 28
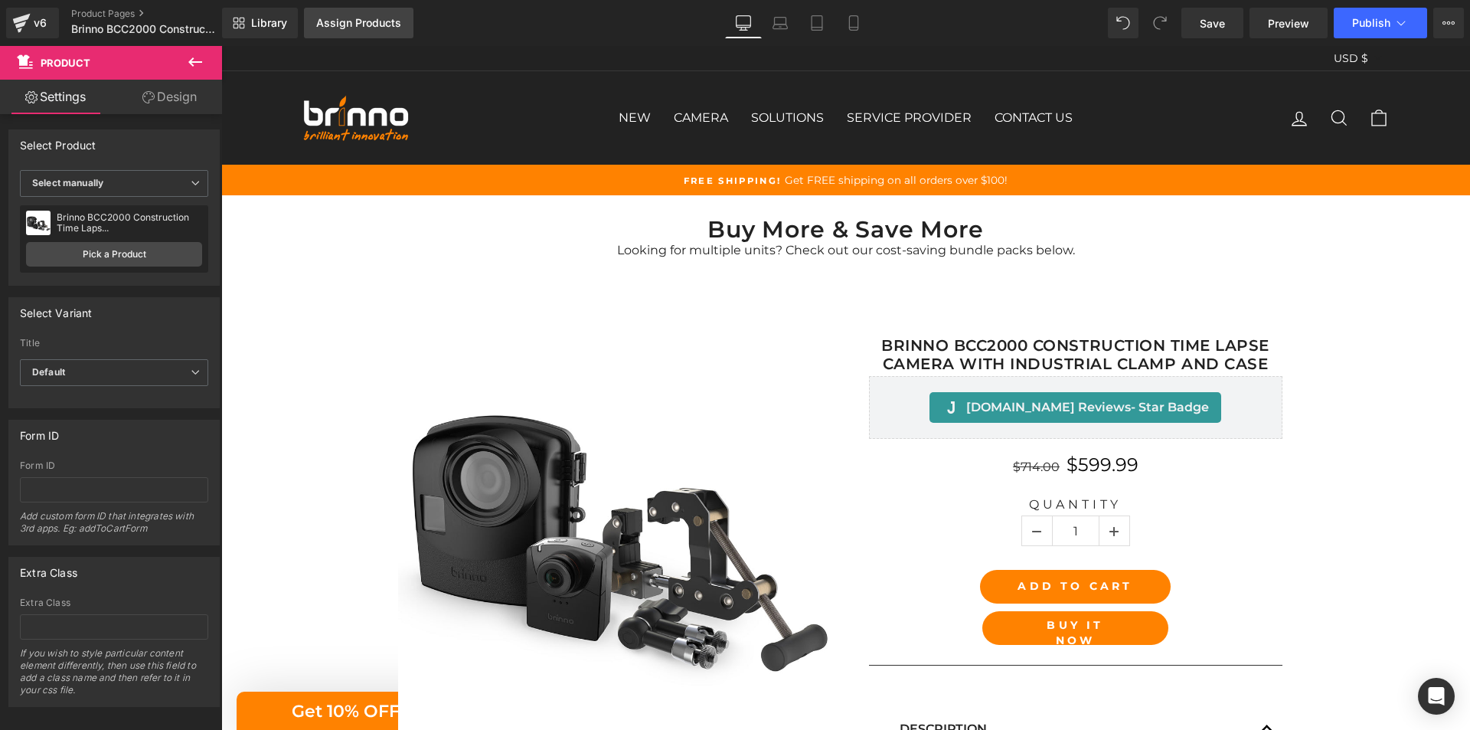
click at [366, 26] on div "Assign Products" at bounding box center [358, 23] width 85 height 12
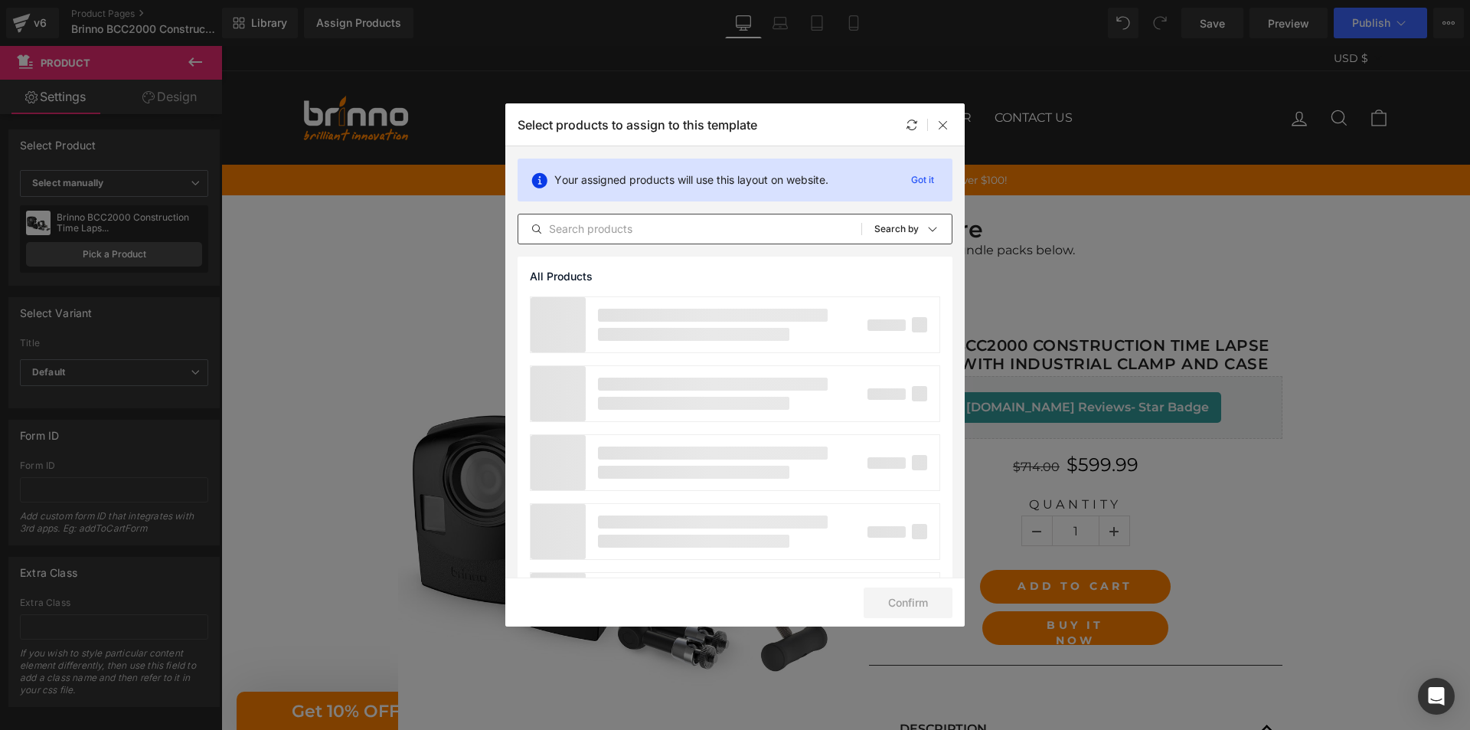
click at [724, 230] on input "text" at bounding box center [689, 229] width 343 height 18
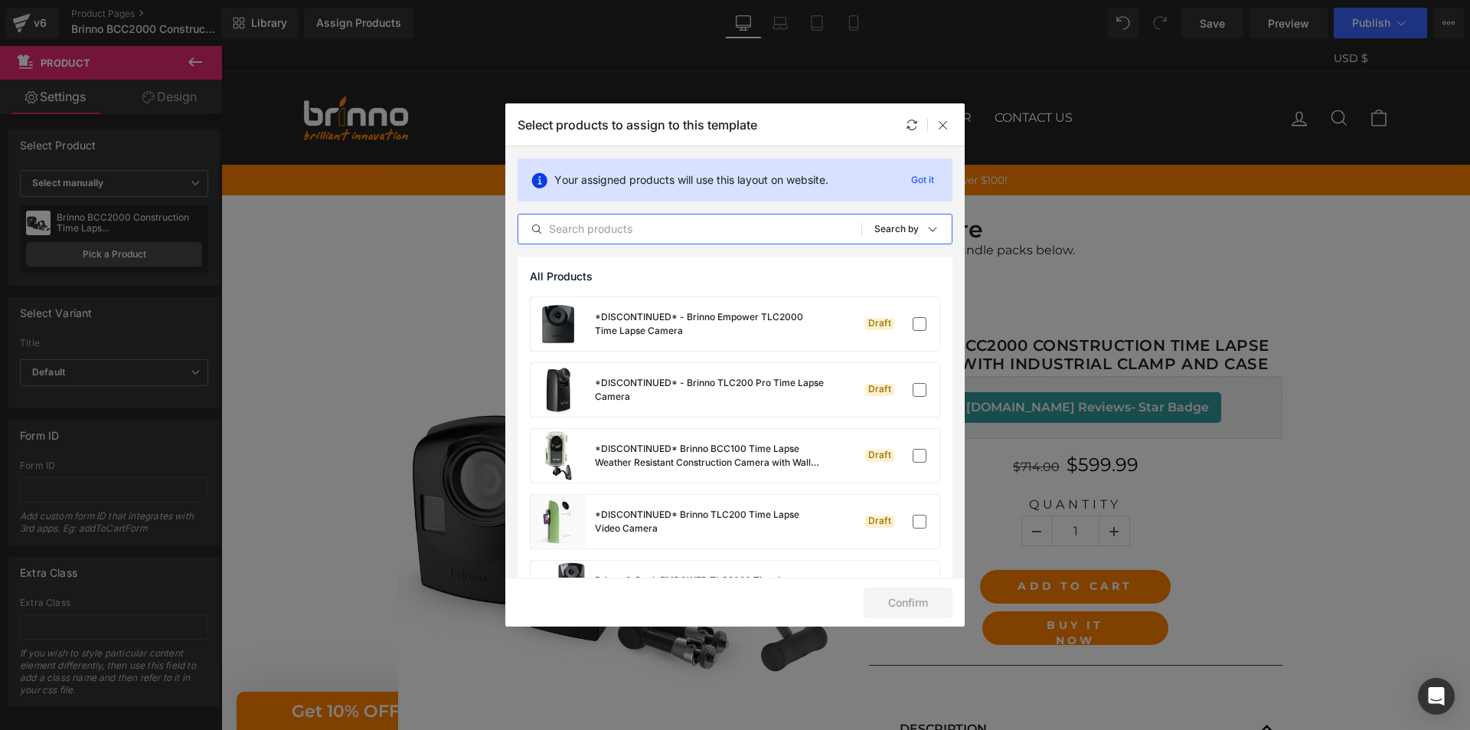
paste input "Brinno BCC2000 Construction Time Lapse Camera with Industrial Clamp and Case"
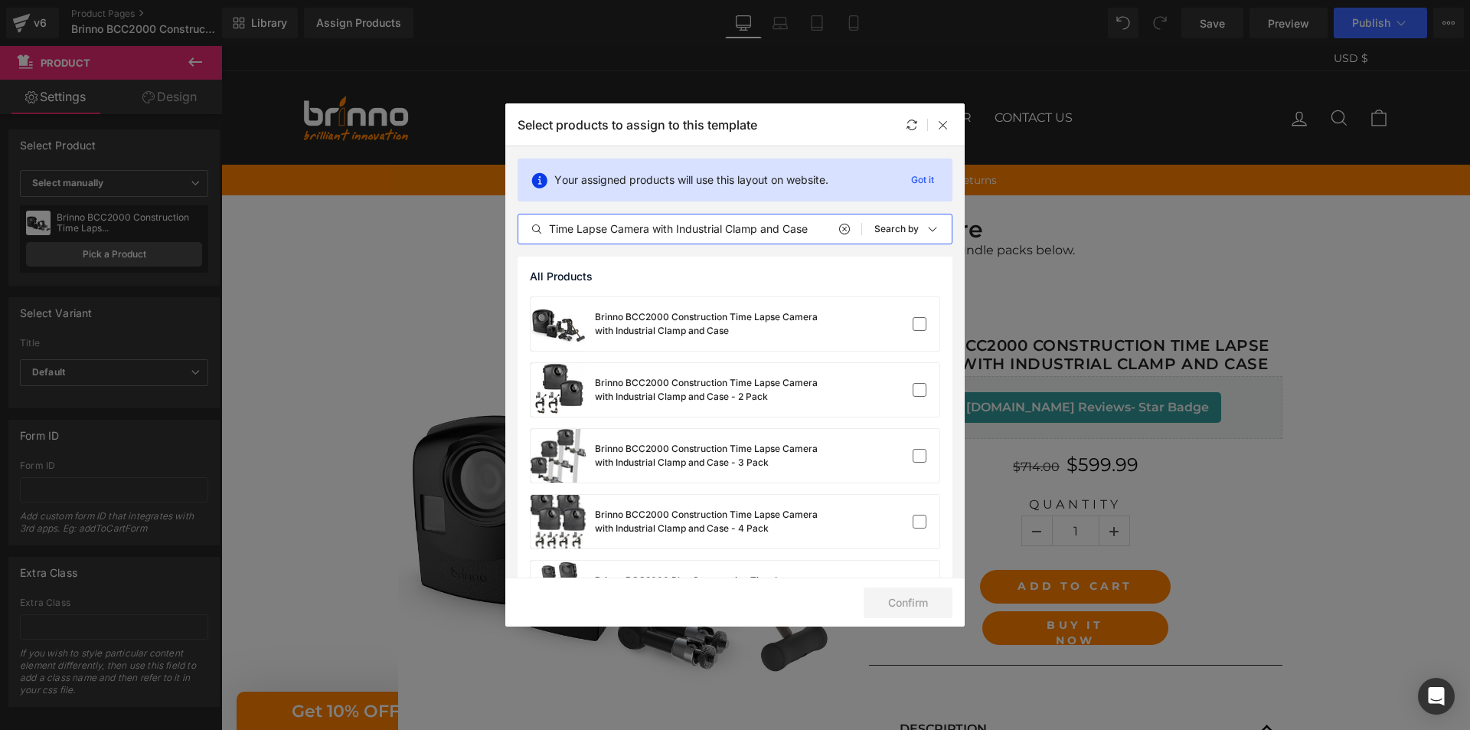
type input "Brinno BCC2000 Construction Time Lapse Camera with Industrial Clamp and Case"
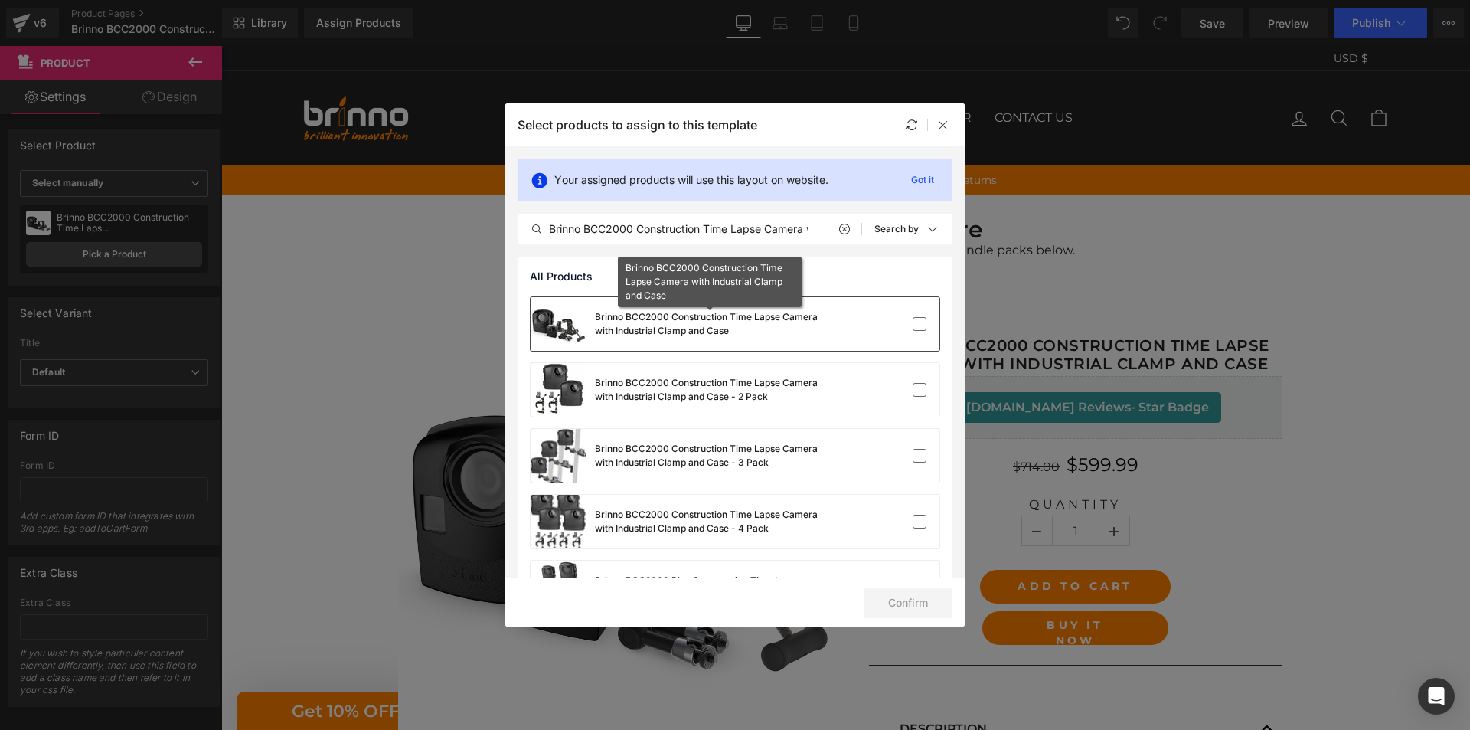
click at [718, 329] on div "Brinno BCC2000 Construction Time Lapse Camera with Industrial Clamp and Case" at bounding box center [710, 324] width 230 height 28
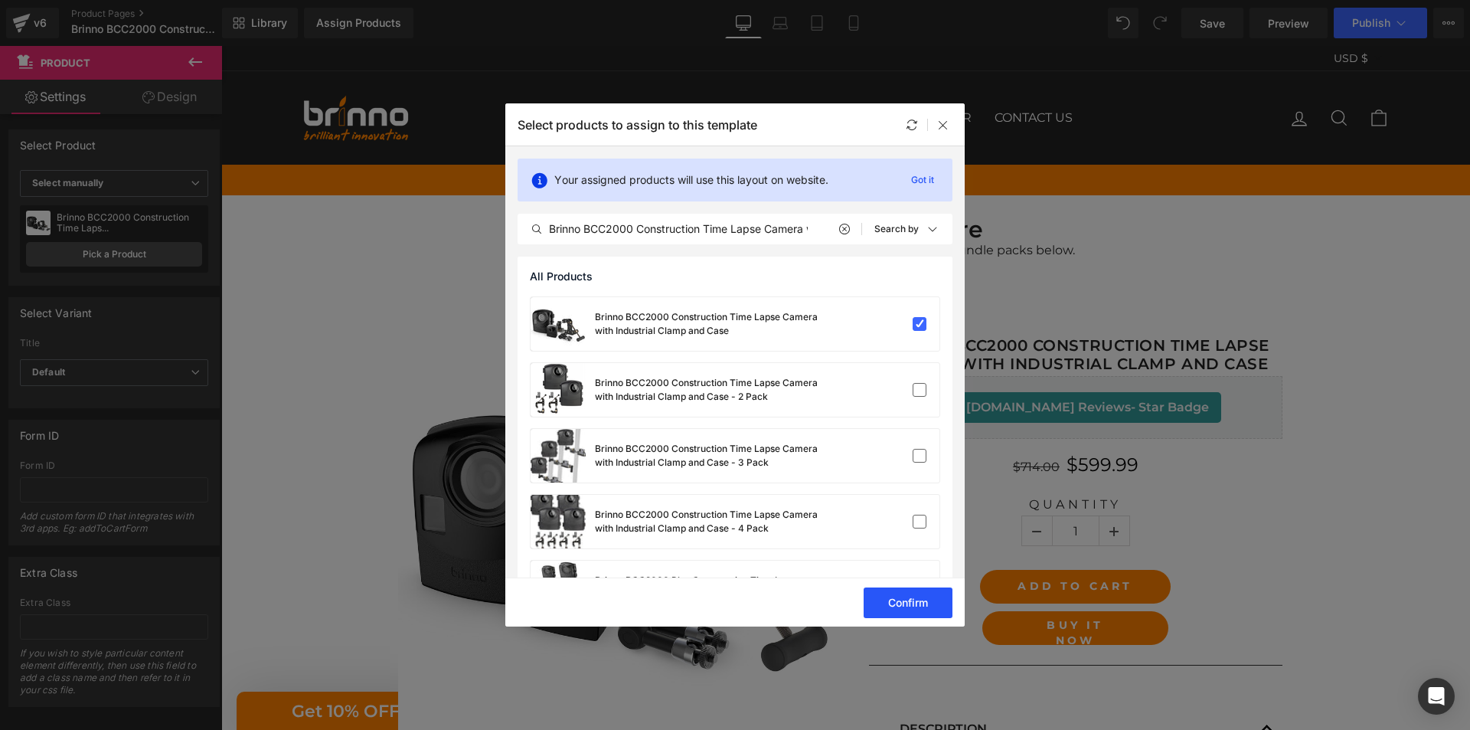
click at [902, 599] on button "Confirm" at bounding box center [908, 602] width 89 height 31
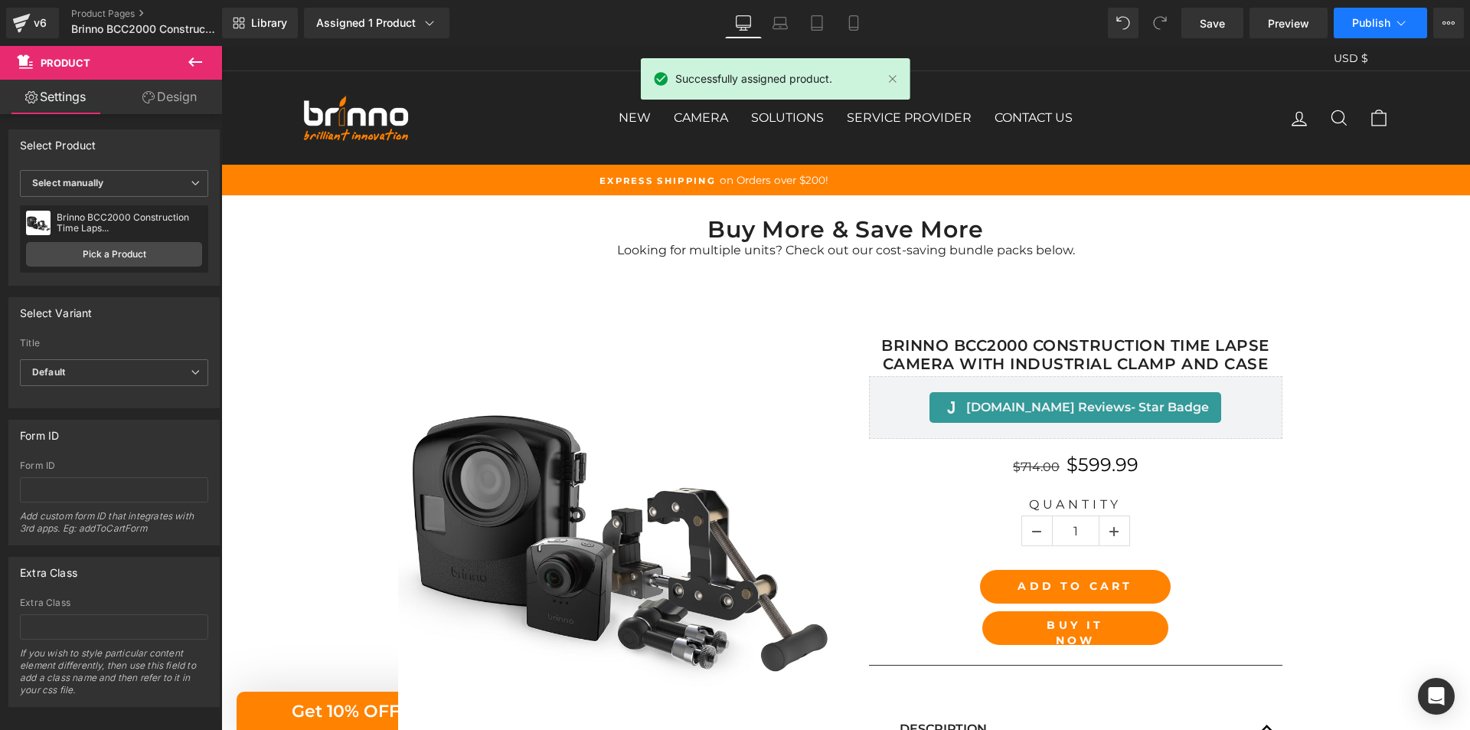
click at [1378, 25] on span "Publish" at bounding box center [1371, 23] width 38 height 12
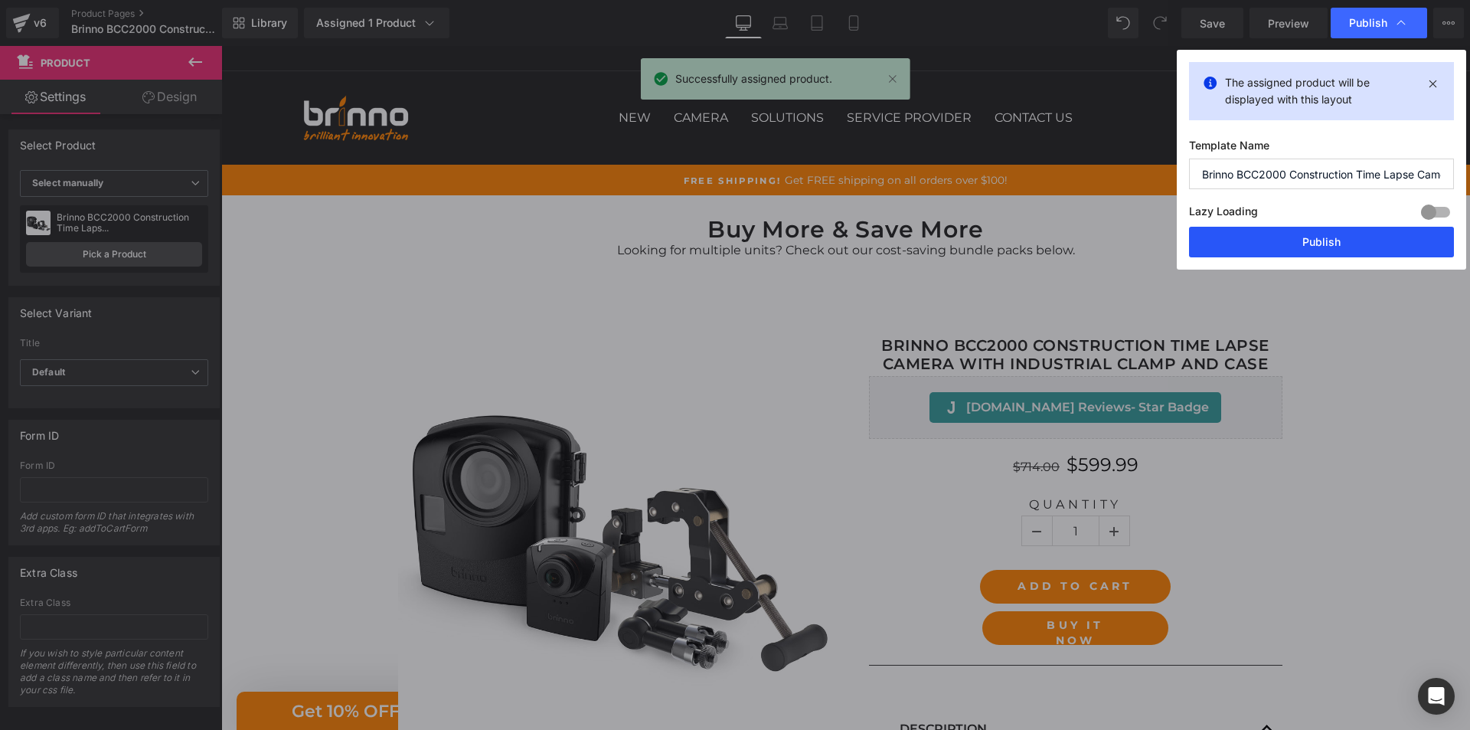
click at [1321, 247] on button "Publish" at bounding box center [1321, 242] width 265 height 31
